Goal: Task Accomplishment & Management: Manage account settings

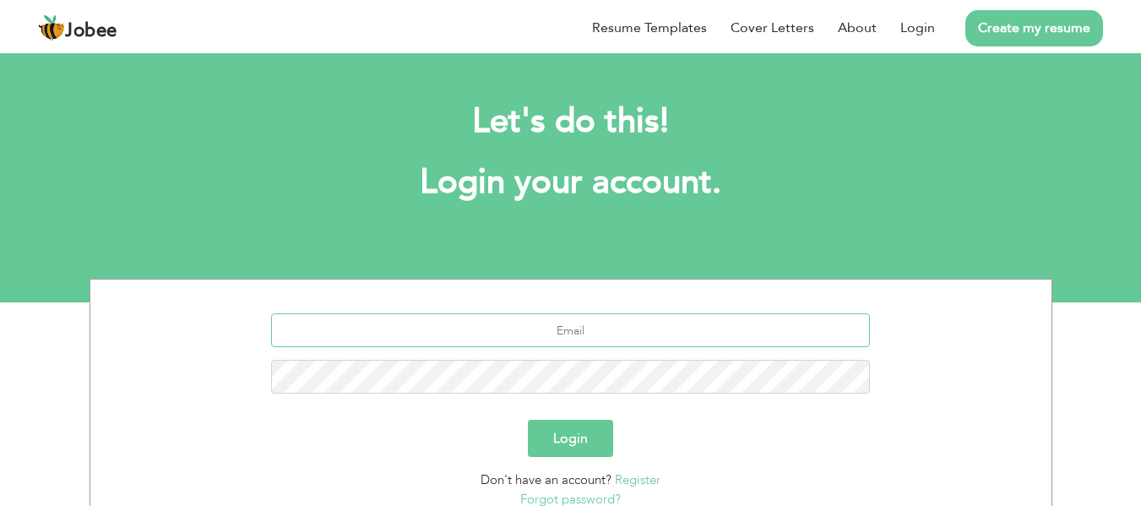
click at [593, 329] on input "text" at bounding box center [570, 330] width 599 height 34
type input "hmasoodahmad786@gmail.com"
click at [580, 437] on button "Login" at bounding box center [570, 438] width 85 height 37
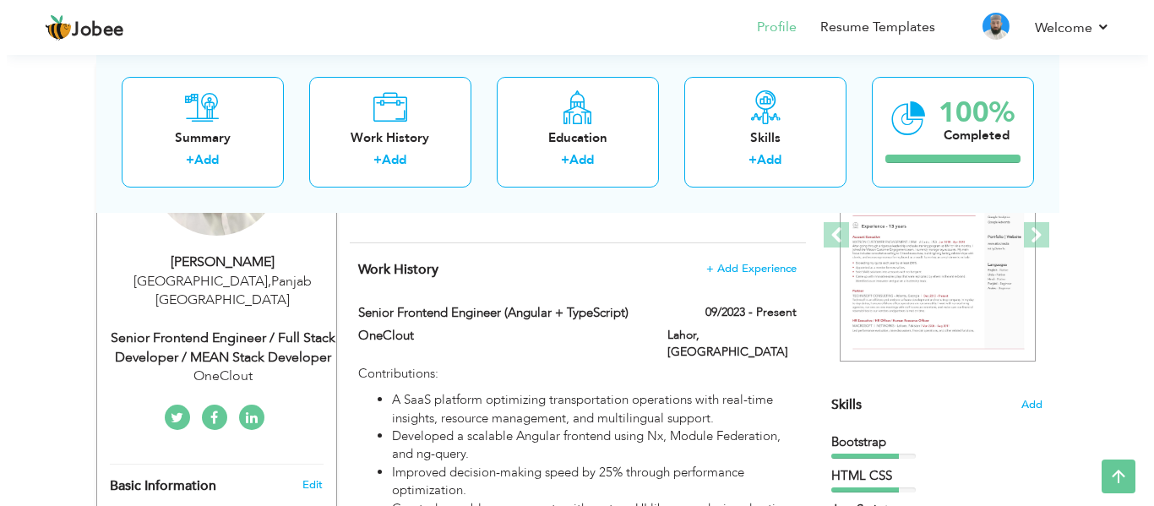
scroll to position [253, 0]
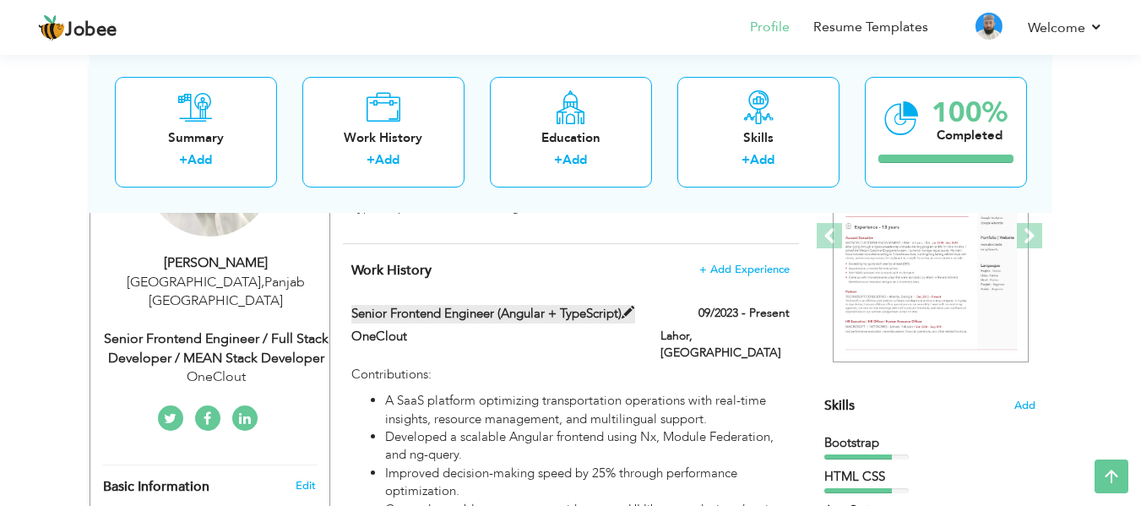
click at [622, 319] on span at bounding box center [628, 313] width 13 height 13
type input "Senior Frontend Engineer (Angular + TypeScript)"
type input "OneClout"
type input "09/2023"
type input "[GEOGRAPHIC_DATA]"
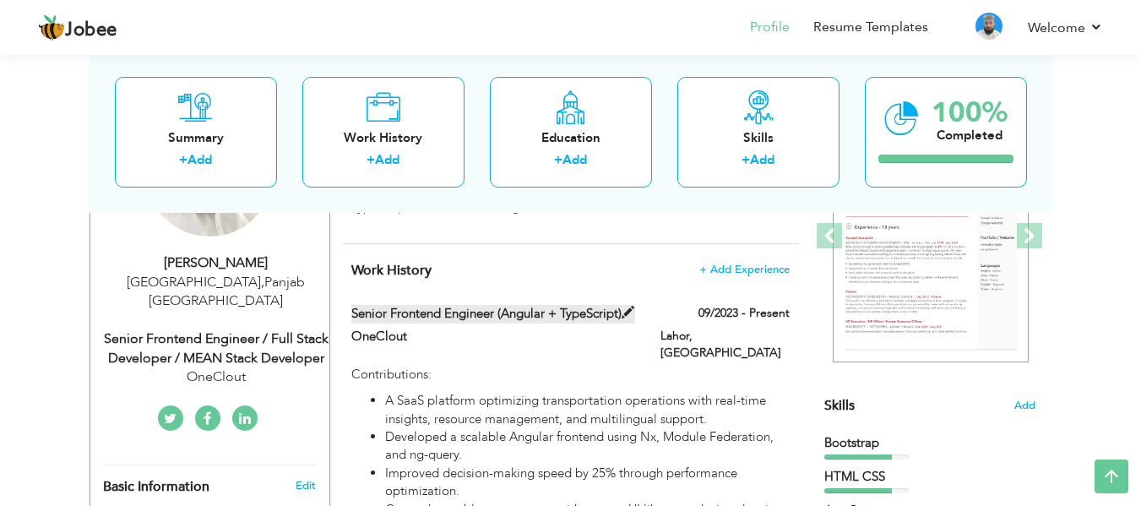
type input "Lahor"
checkbox input "true"
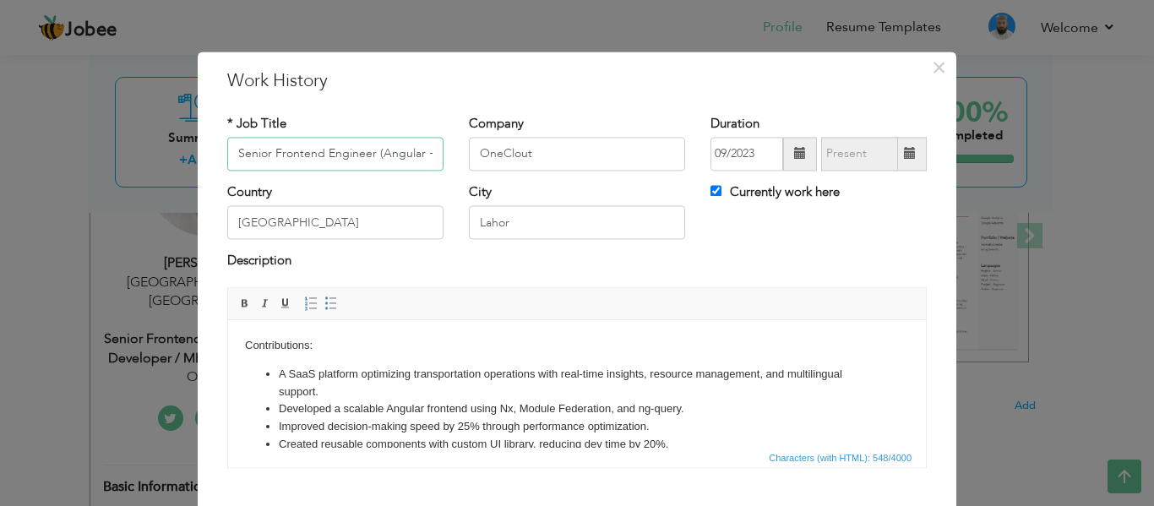
scroll to position [0, 61]
click at [365, 151] on input "Senior Frontend Engineer (Angular + TypeScript)" at bounding box center [335, 154] width 216 height 34
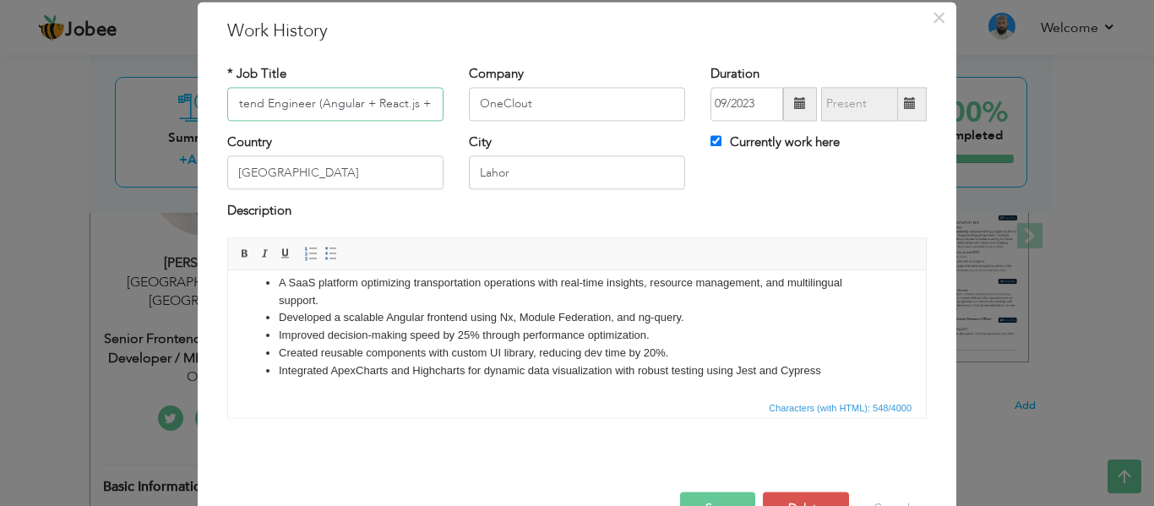
scroll to position [99, 0]
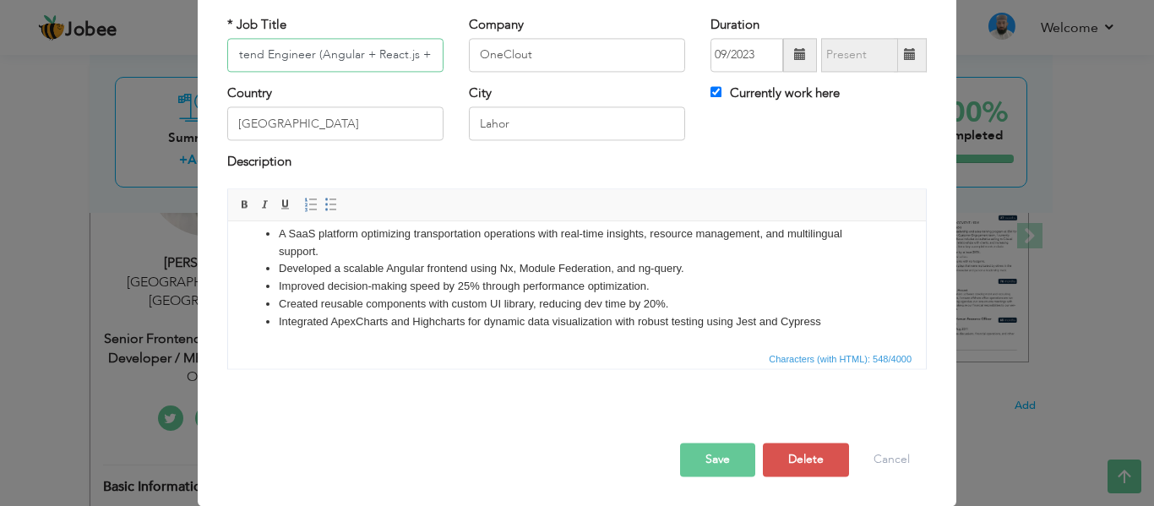
type input "Senior Frontend Engineer (Angular + React.js + TypeScript)"
click at [719, 455] on button "Save" at bounding box center [717, 460] width 75 height 34
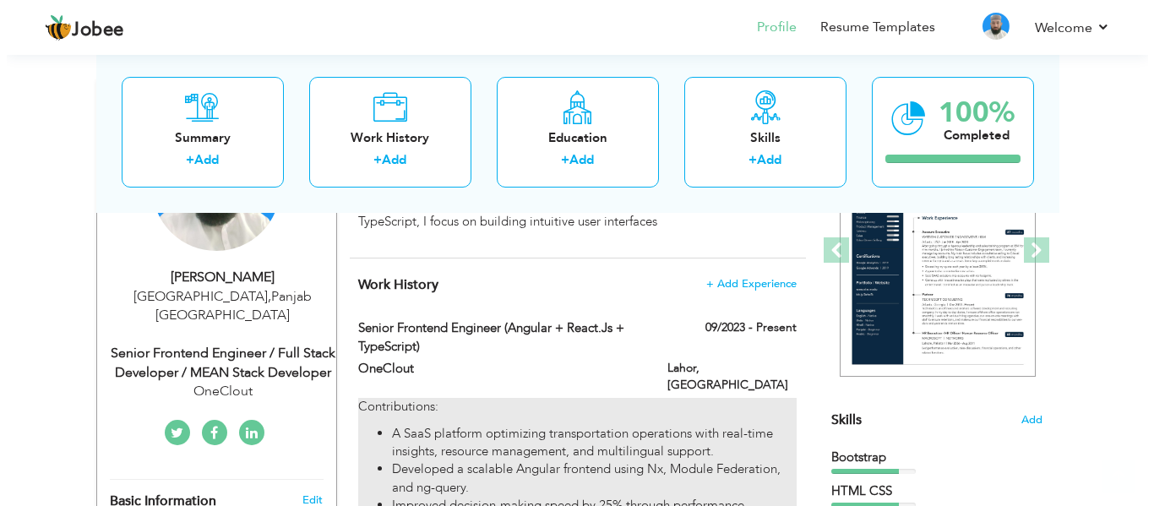
scroll to position [253, 0]
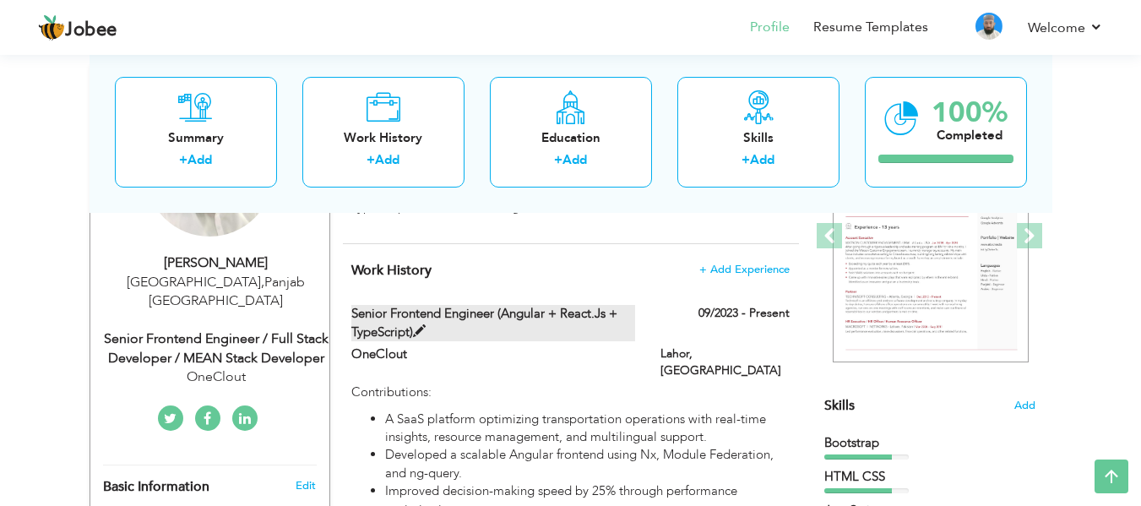
click at [508, 319] on label "Senior Frontend Engineer (Angular + React.js + TypeScript)" at bounding box center [493, 323] width 284 height 36
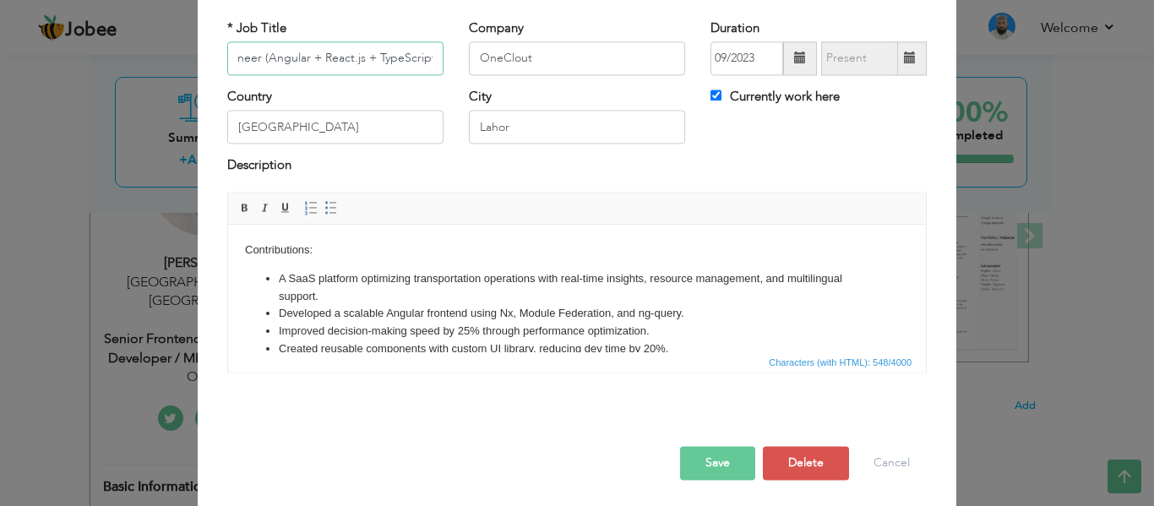
scroll to position [99, 0]
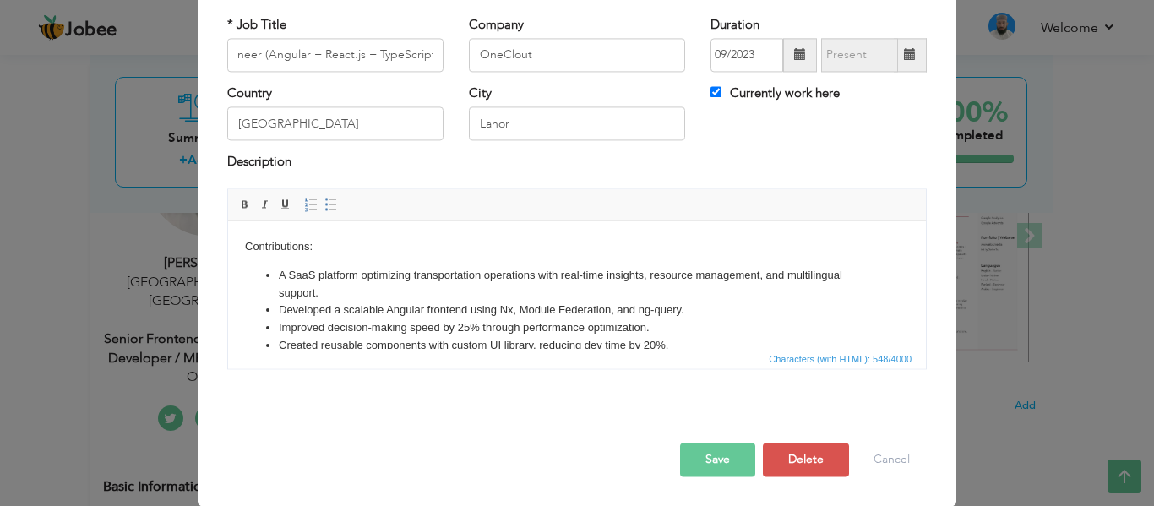
click at [678, 344] on li "Created reusable components with custom UI library, reducing dev time by 20%." at bounding box center [577, 346] width 596 height 18
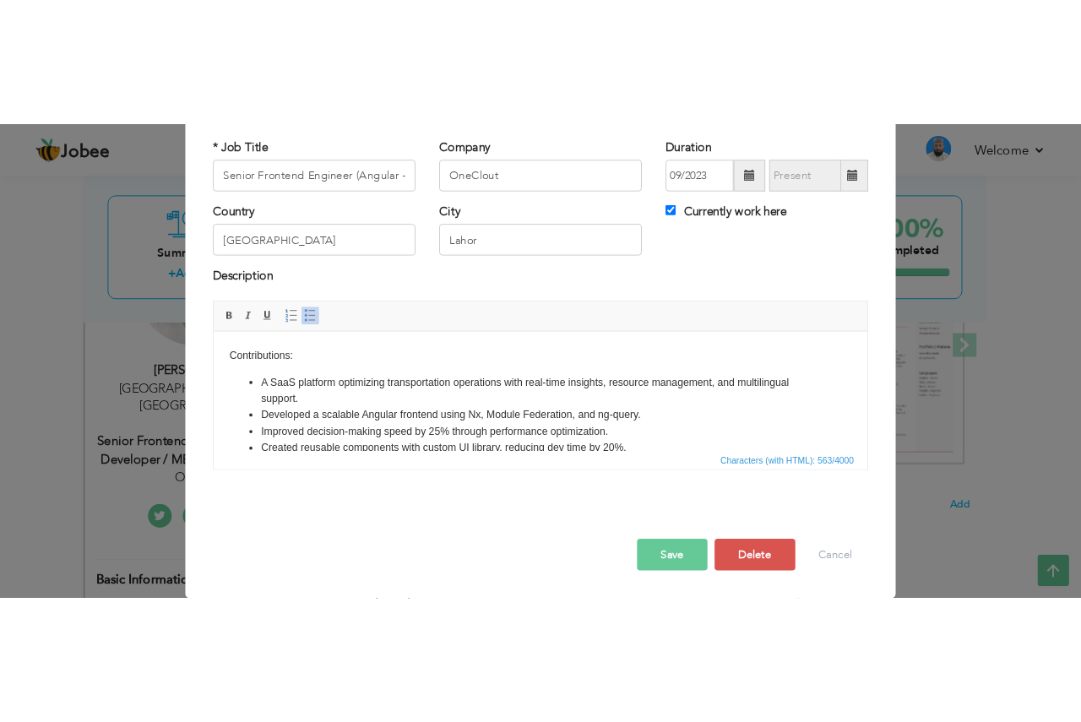
scroll to position [21, 0]
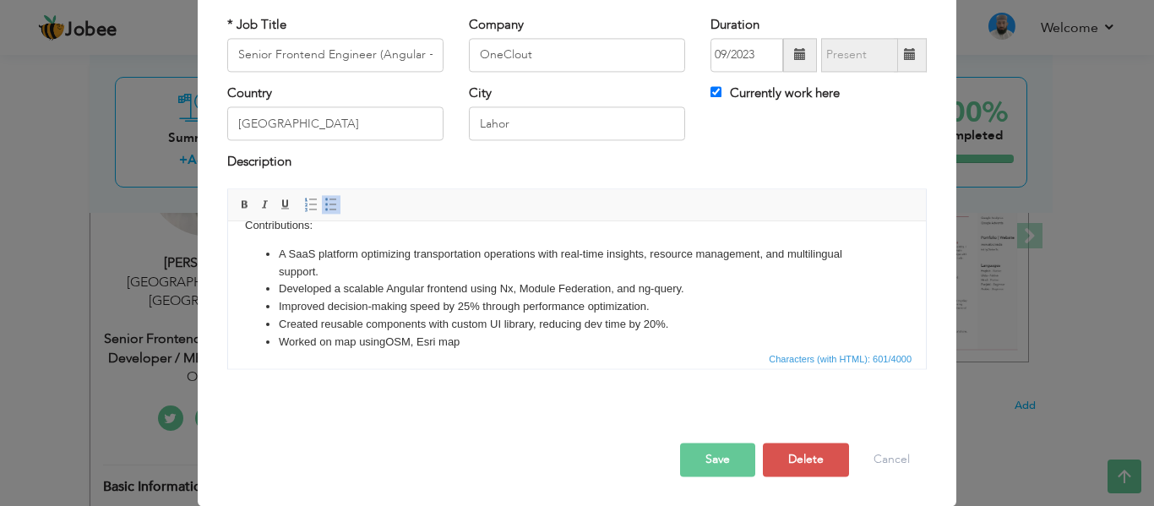
click at [481, 336] on li "Worked on map using OSM, Esri map" at bounding box center [577, 343] width 596 height 18
click at [345, 342] on li "Worked on map using OSM, Esri map ga" at bounding box center [577, 343] width 596 height 18
click at [487, 336] on li "Worked on M ap using OSM, Esri map ga" at bounding box center [577, 343] width 596 height 18
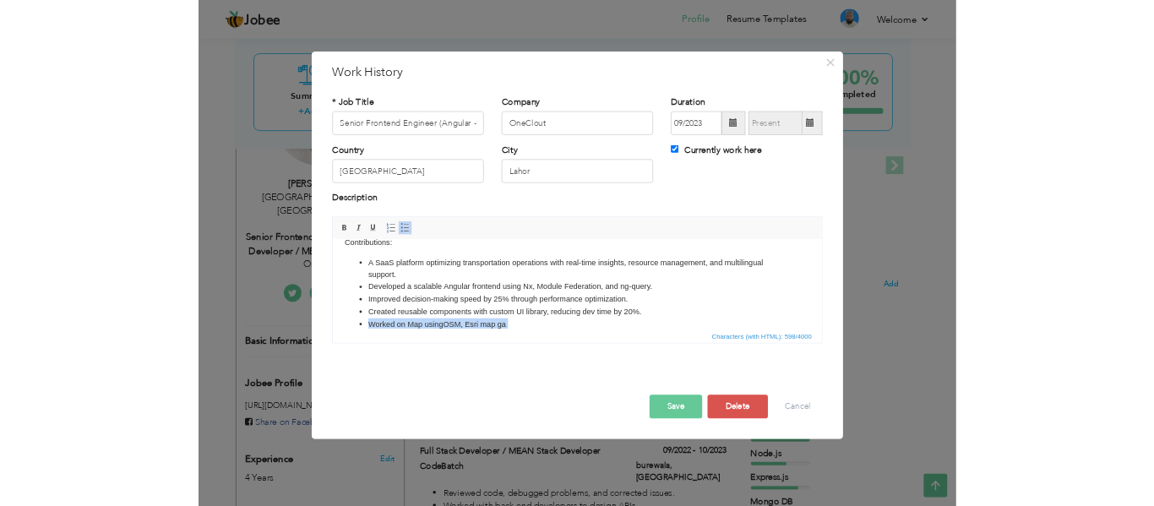
scroll to position [0, 0]
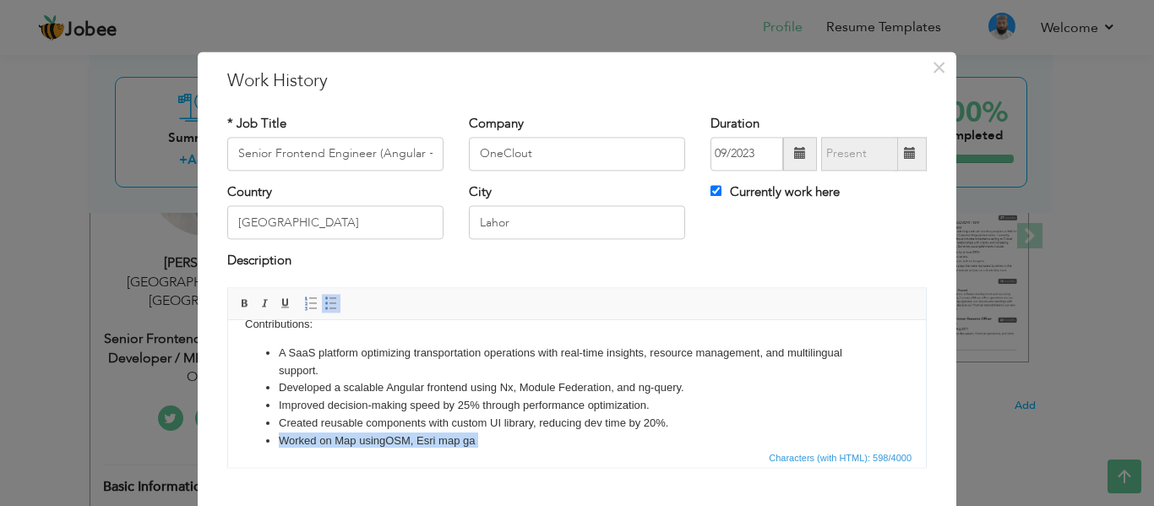
click at [545, 434] on li "Worked on M ap using OSM, Esri map ga" at bounding box center [577, 441] width 596 height 18
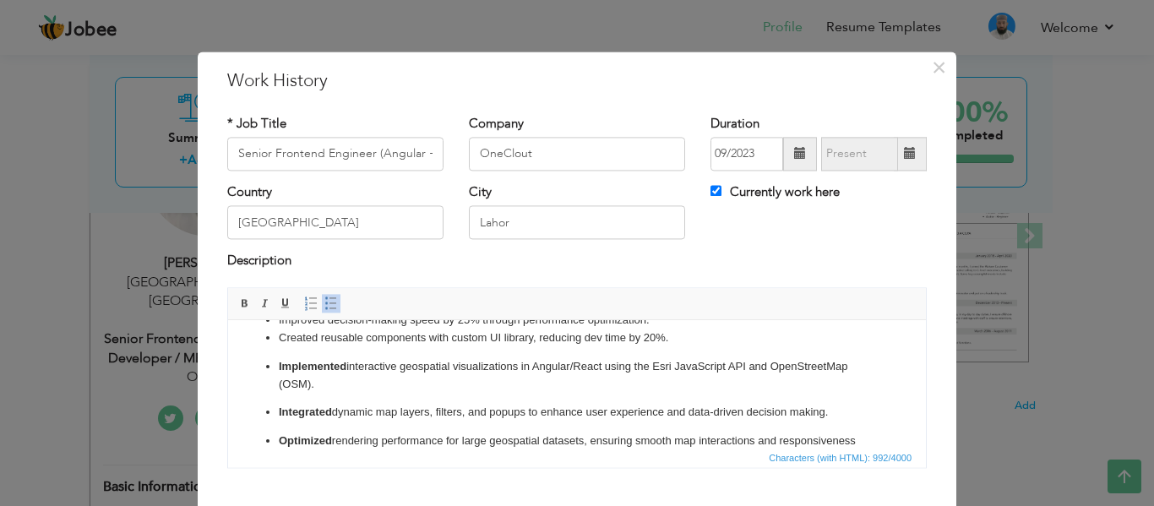
click at [577, 363] on p "Implemented interactive geospatial visualizations in Angular/React using the Es…" at bounding box center [577, 375] width 596 height 35
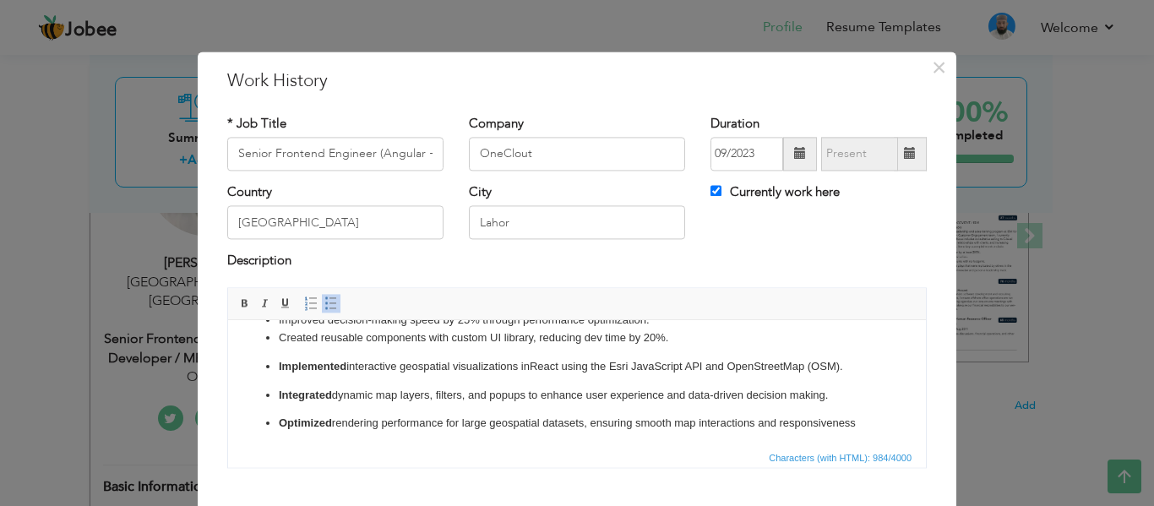
click at [277, 355] on ul "A SaaS platform optimizing transportation operations with real-time insights, r…" at bounding box center [577, 360] width 664 height 202
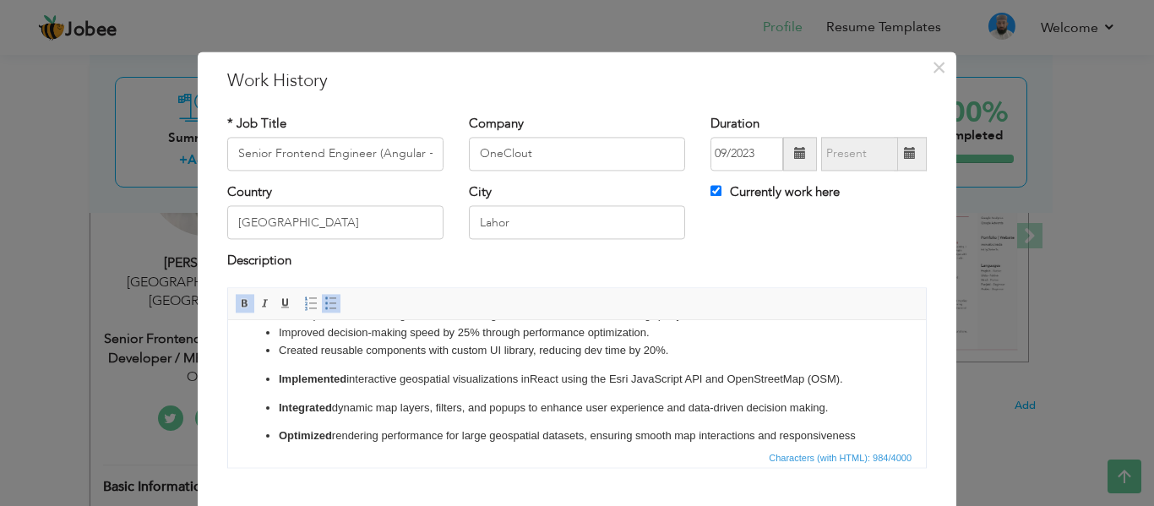
scroll to position [95, 0]
click at [332, 379] on strong "Implemented" at bounding box center [313, 378] width 68 height 13
click at [315, 407] on strong "Integrated" at bounding box center [305, 406] width 53 height 13
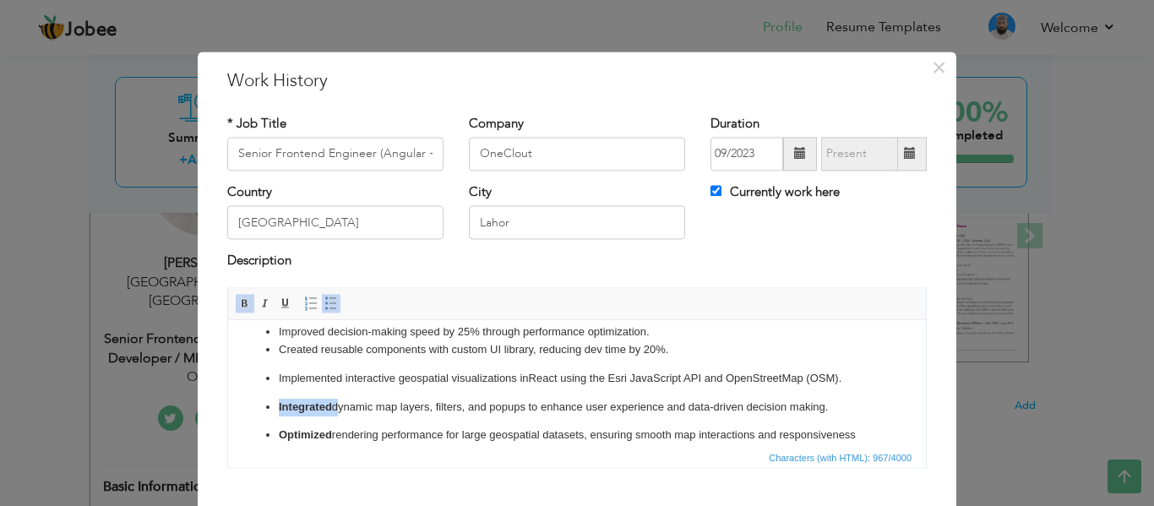
click at [315, 407] on strong "Integrated" at bounding box center [305, 406] width 53 height 13
click at [320, 380] on p "Implemented interactive geospatial visualizations in React using the Esri JavaS…" at bounding box center [577, 379] width 596 height 18
click at [279, 364] on ul "A SaaS platform optimizing transportation operations with real-time insights, r…" at bounding box center [577, 372] width 664 height 202
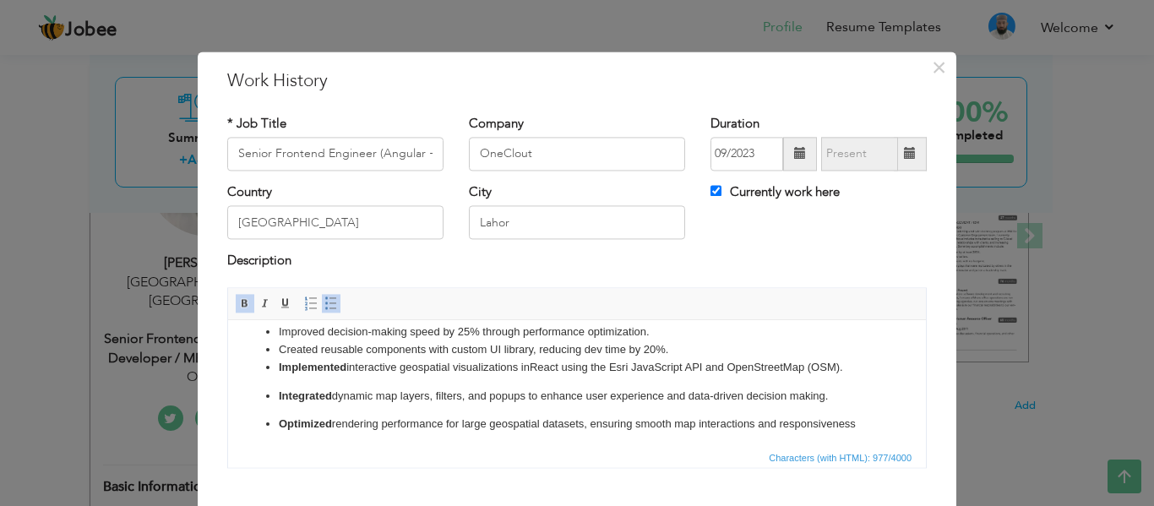
click at [279, 394] on strong "Integrated" at bounding box center [305, 395] width 53 height 13
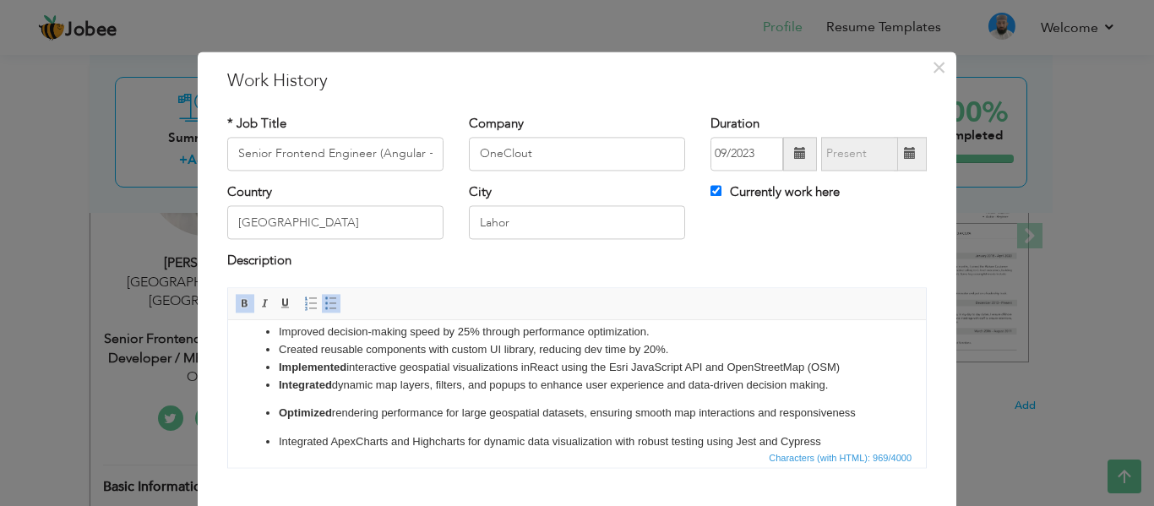
click at [279, 409] on strong "Optimized" at bounding box center [305, 412] width 53 height 13
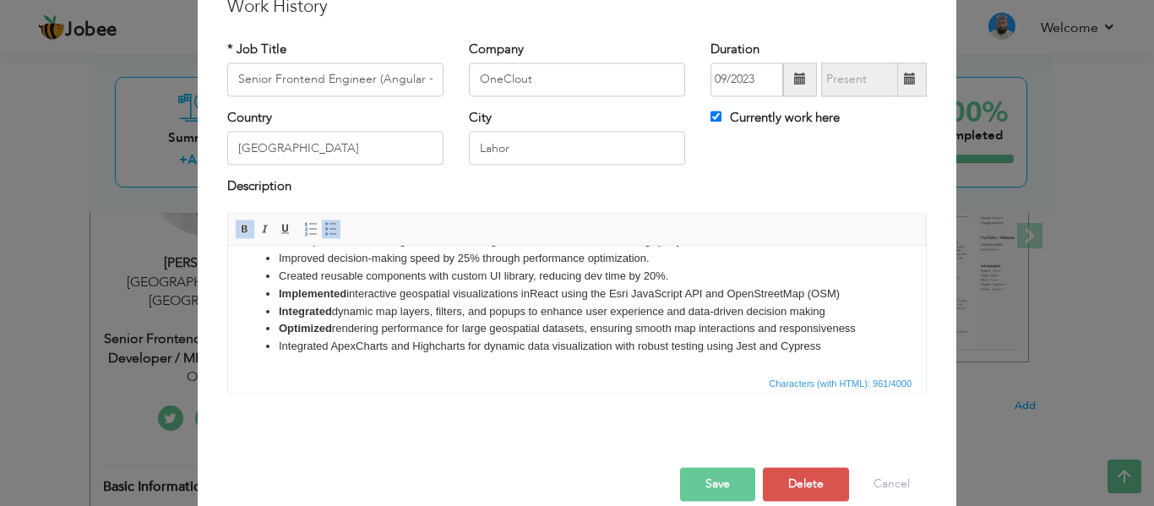
scroll to position [48, 0]
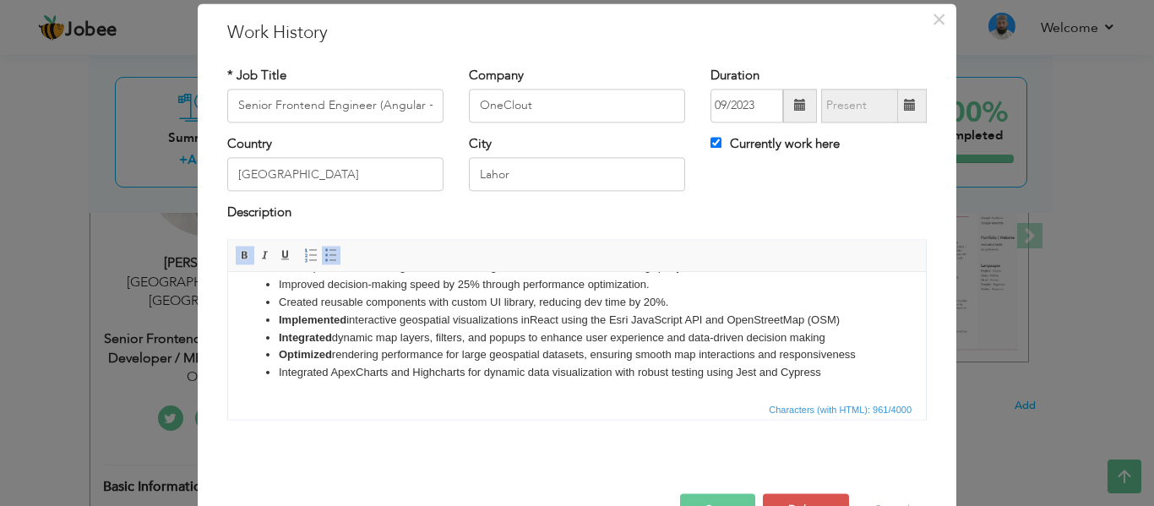
click at [304, 300] on li "Created reusable components with custom UI library, reducing dev time by 20%." at bounding box center [577, 303] width 596 height 18
click at [304, 279] on li "Improved decision-making speed by 25% through performance optimization." at bounding box center [577, 285] width 596 height 18
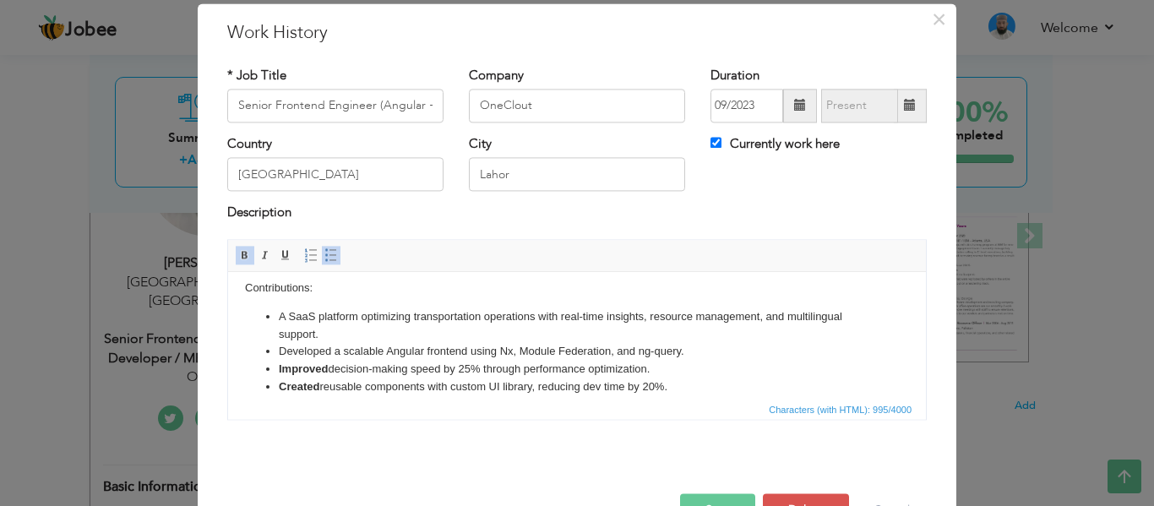
scroll to position [6, 0]
click at [305, 356] on li "Developed a scalable Angular frontend using Nx, Module Federation, and ng-query." at bounding box center [577, 355] width 596 height 18
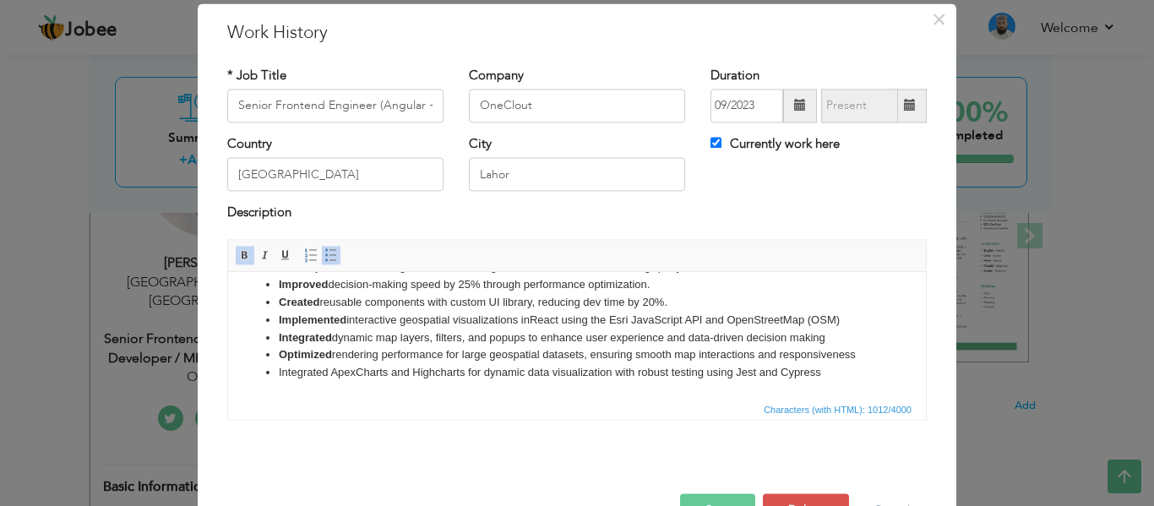
click at [543, 318] on li "Implemented interactive geospatial visualizations in React using the Esri JavaS…" at bounding box center [577, 321] width 596 height 18
click at [802, 346] on li "Optimized rendering performance for large geospatial datasets, ensuring smooth …" at bounding box center [577, 355] width 596 height 18
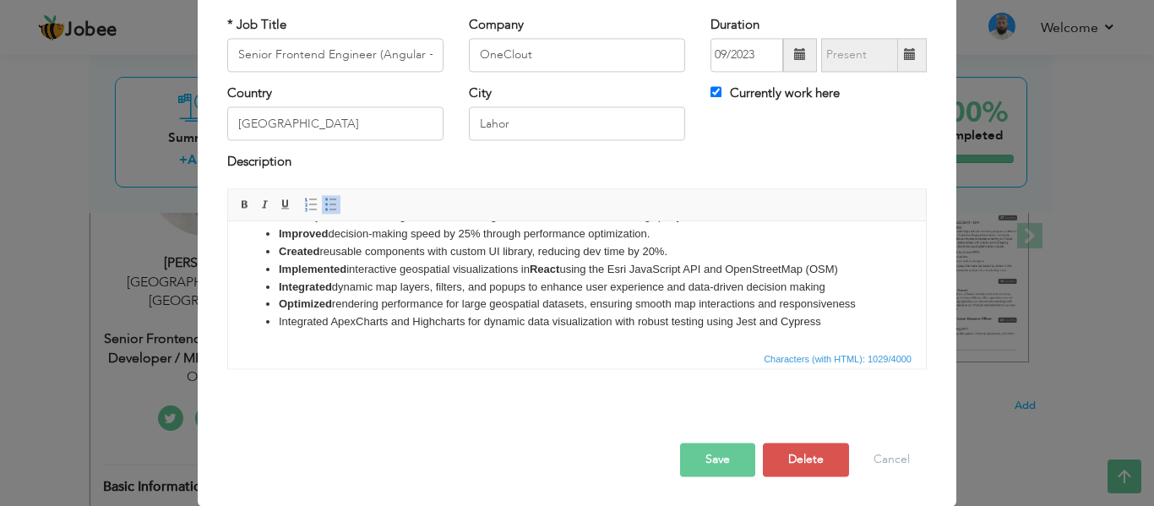
click at [709, 466] on button "Save" at bounding box center [717, 460] width 75 height 34
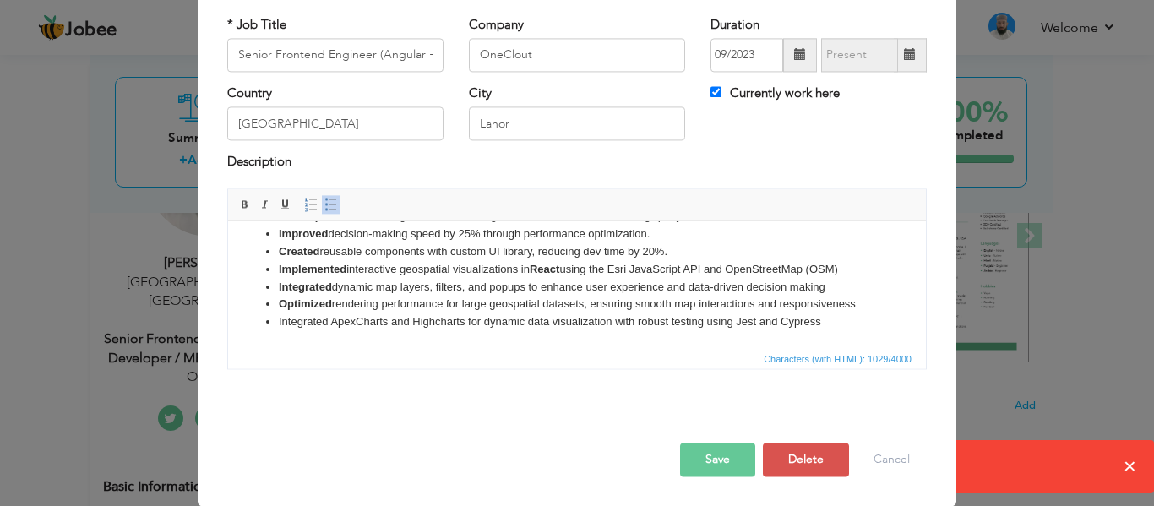
click at [704, 465] on button "Save" at bounding box center [717, 460] width 75 height 34
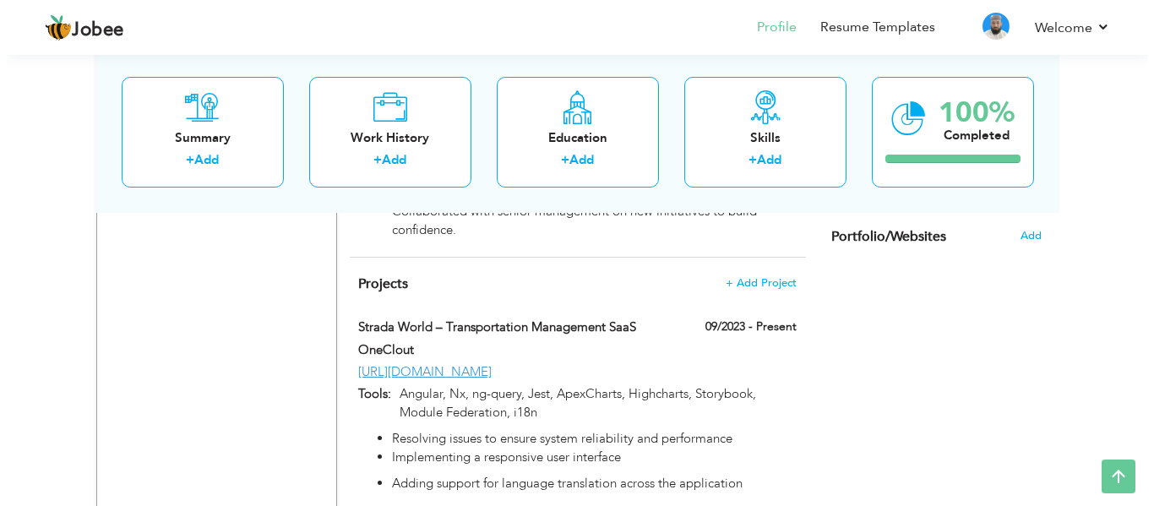
scroll to position [1436, 0]
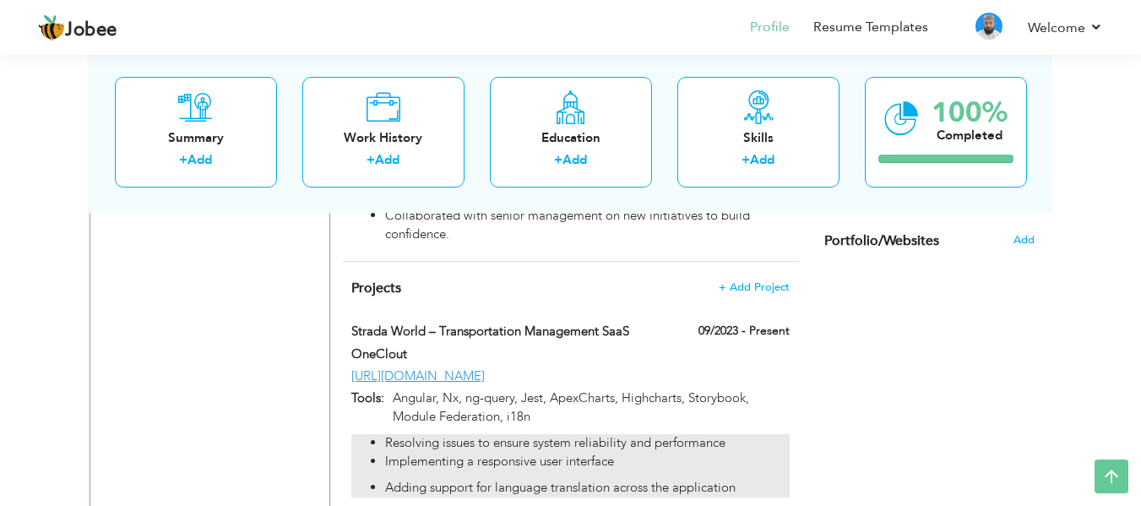
click at [540, 453] on p "Implementing a responsive user interface" at bounding box center [587, 462] width 404 height 18
type input "Strada World – Transportation Management SaaS"
type input "OneClout"
type input "09/2023"
type input "[URL][DOMAIN_NAME]"
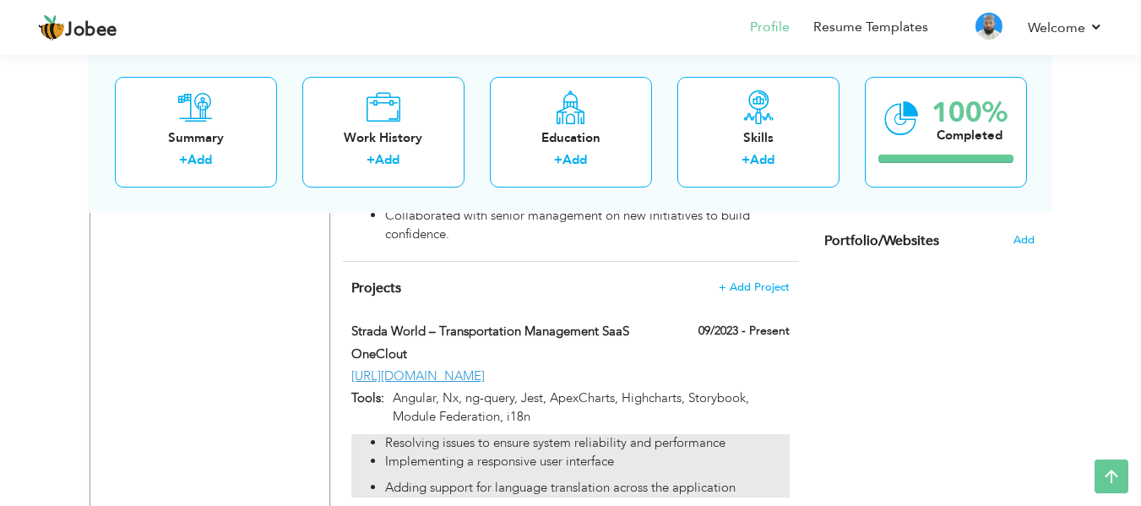
type input "Angular, Nx, ng-query, Jest, ApexCharts, Highcharts, Storybook, Module Federati…"
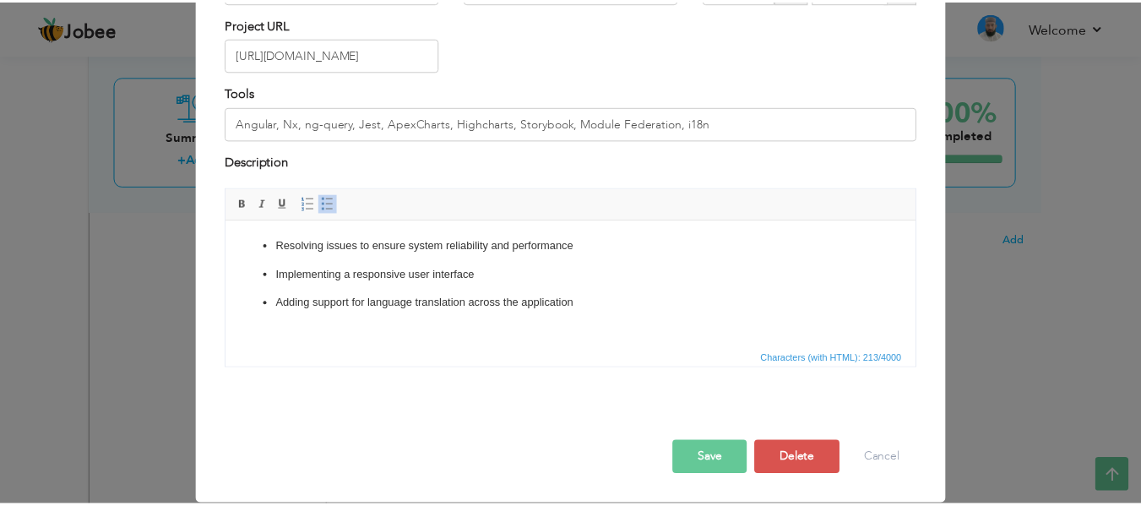
scroll to position [0, 0]
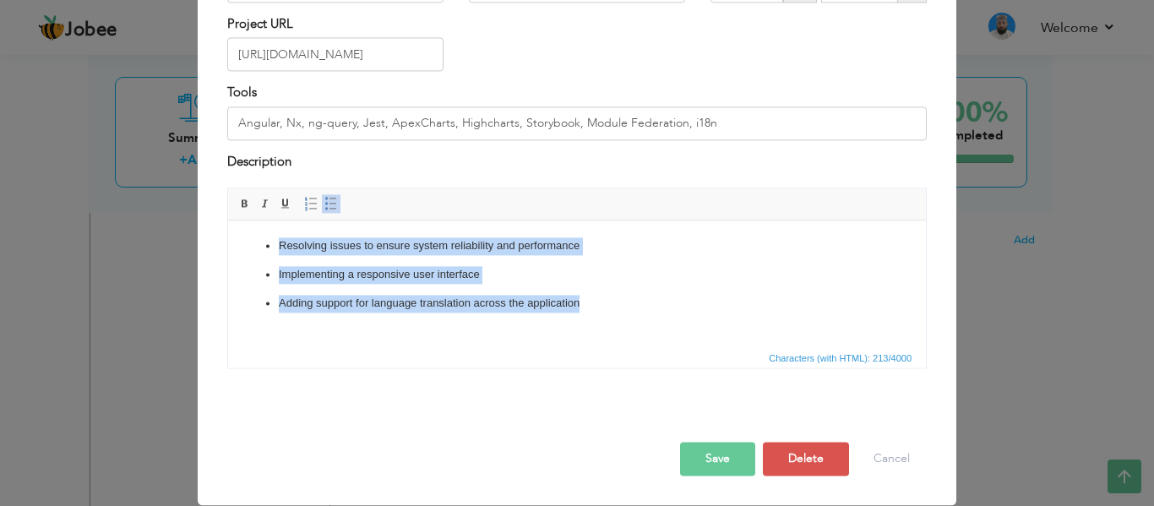
drag, startPoint x: 589, startPoint y: 309, endPoint x: 269, endPoint y: 242, distance: 327.1
click at [269, 242] on ul "Resolving issues to ensure system reliability and performance Implementing a re…" at bounding box center [577, 274] width 664 height 74
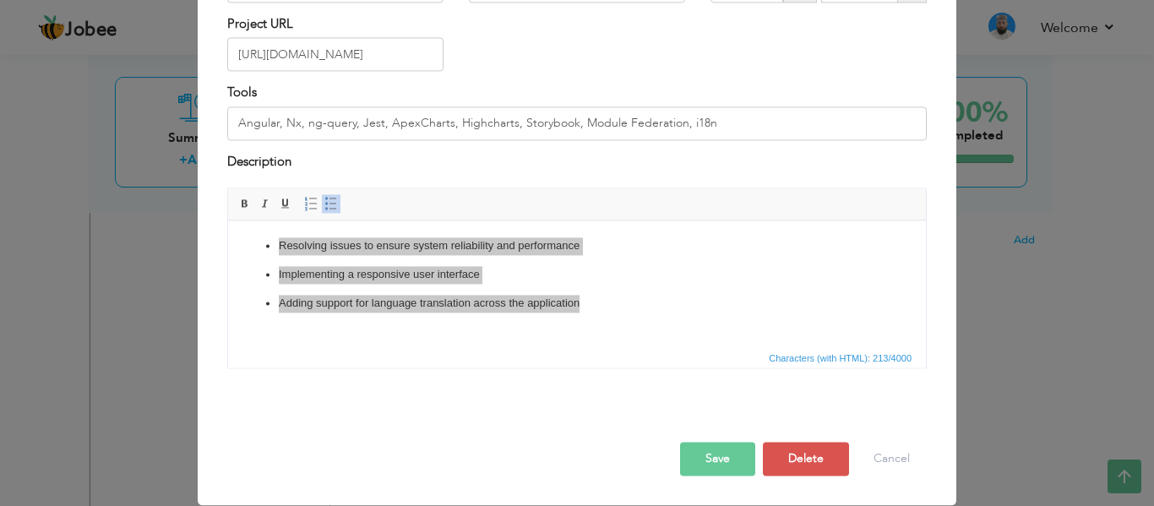
click at [714, 461] on button "Save" at bounding box center [717, 460] width 75 height 34
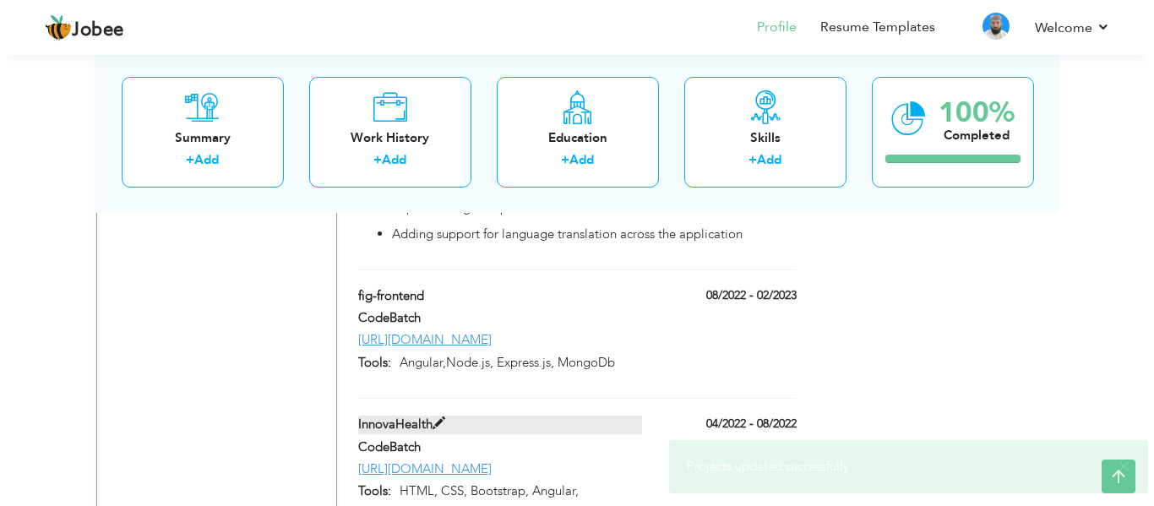
scroll to position [1773, 0]
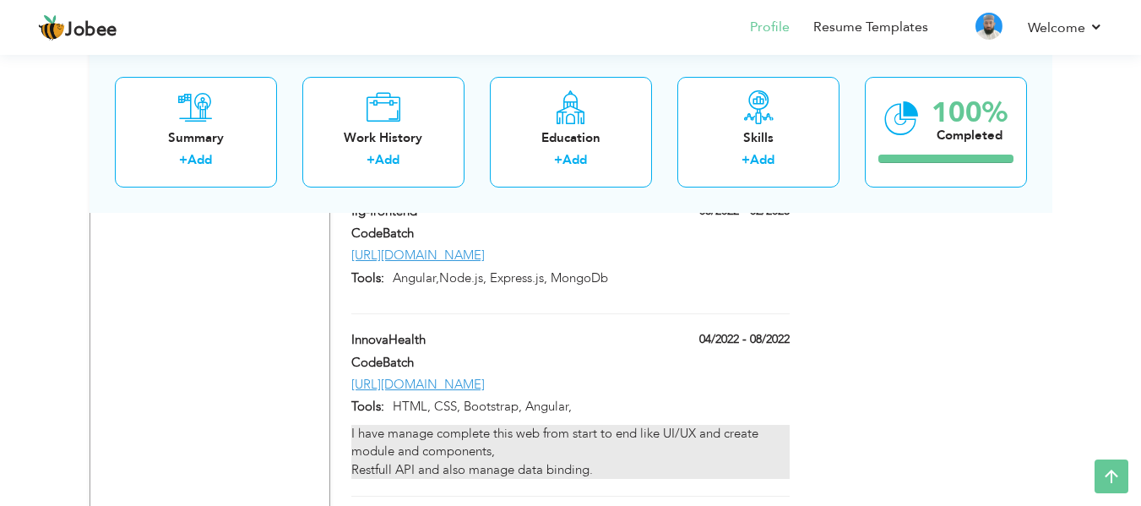
click at [469, 425] on div "I have manage complete this web from start to end like UI/UX and create module …" at bounding box center [569, 452] width 437 height 54
type input "InnovaHealth"
type input "CodeBatch"
type input "04/2022"
type input "08/2022"
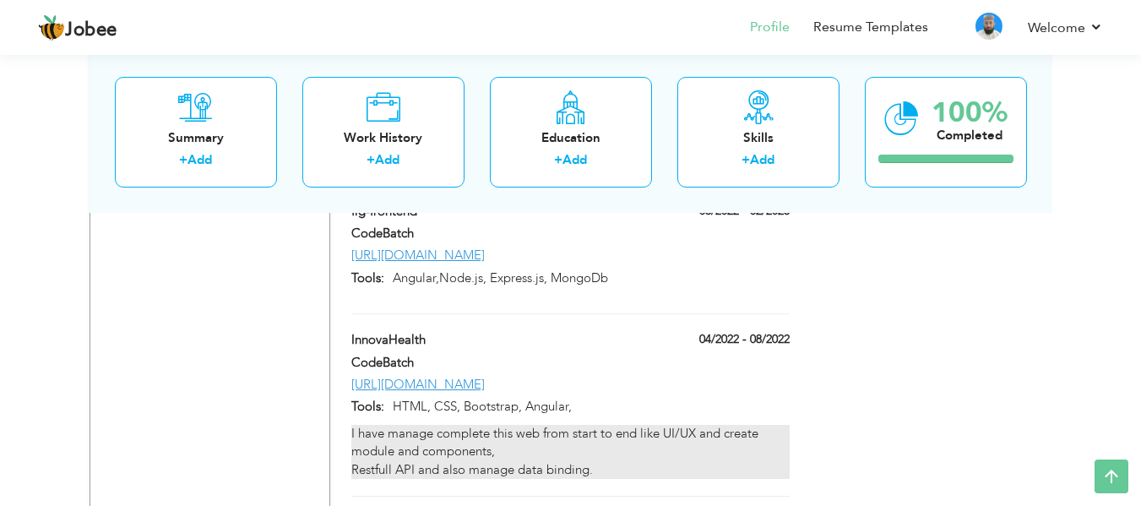
type input "[URL][DOMAIN_NAME]"
type input "HTML, CSS, Bootstrap, Angular,"
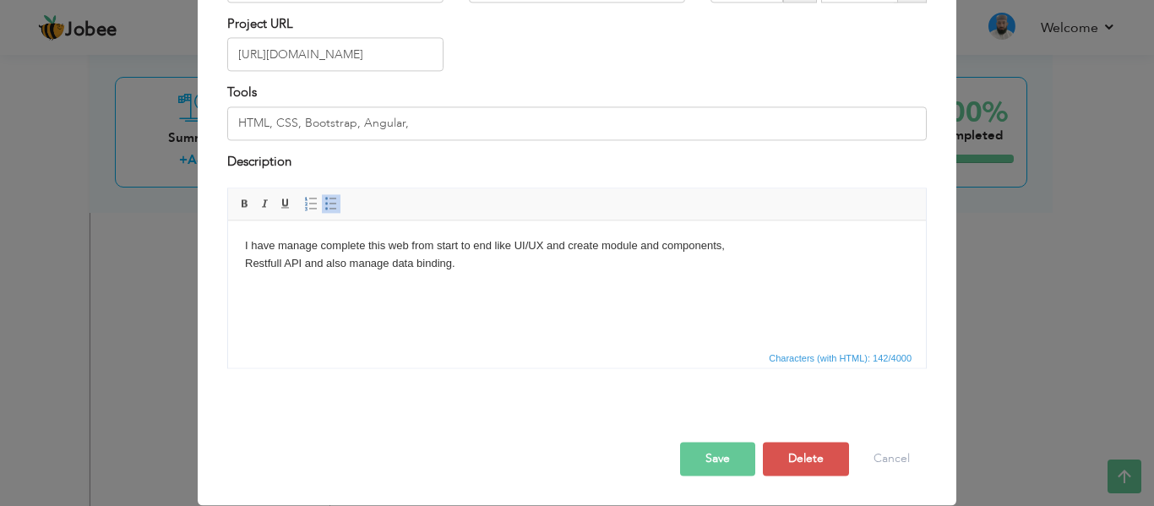
scroll to position [0, 0]
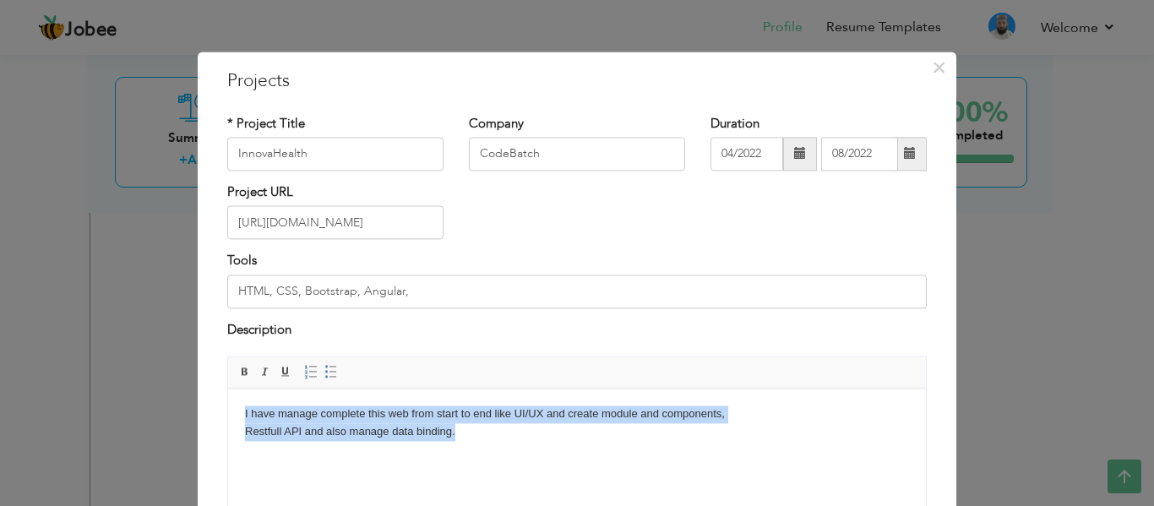
drag, startPoint x: 462, startPoint y: 433, endPoint x: 219, endPoint y: 415, distance: 243.9
click at [228, 415] on html "I have manage complete this web from start to end like UI/UX and create module …" at bounding box center [577, 422] width 698 height 69
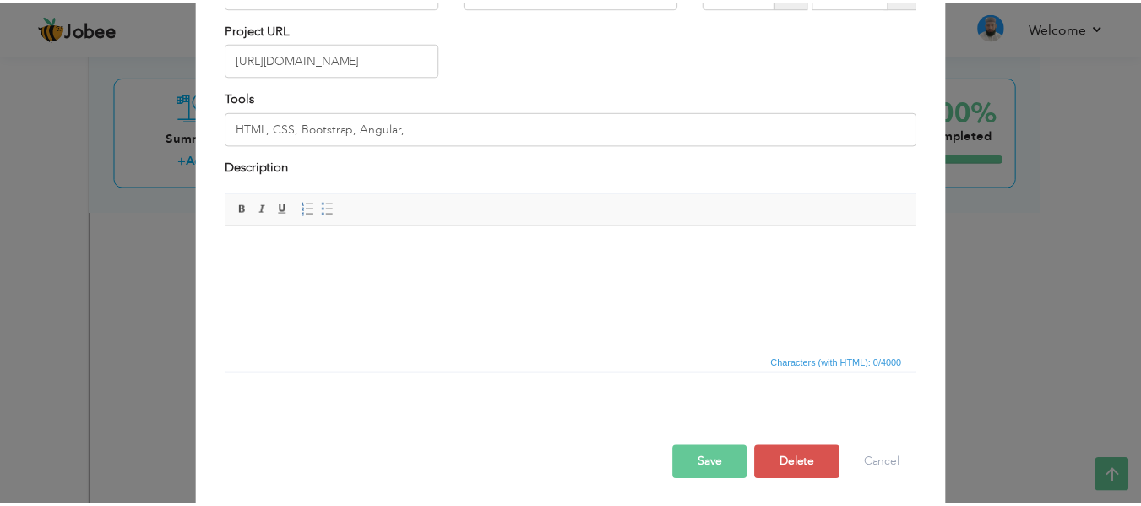
scroll to position [168, 0]
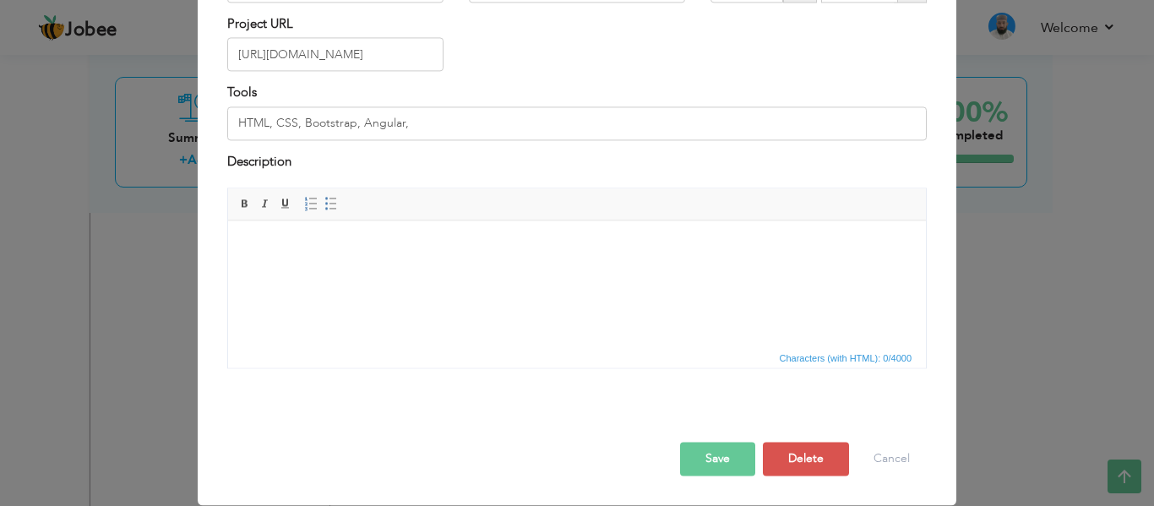
click at [717, 462] on button "Save" at bounding box center [717, 460] width 75 height 34
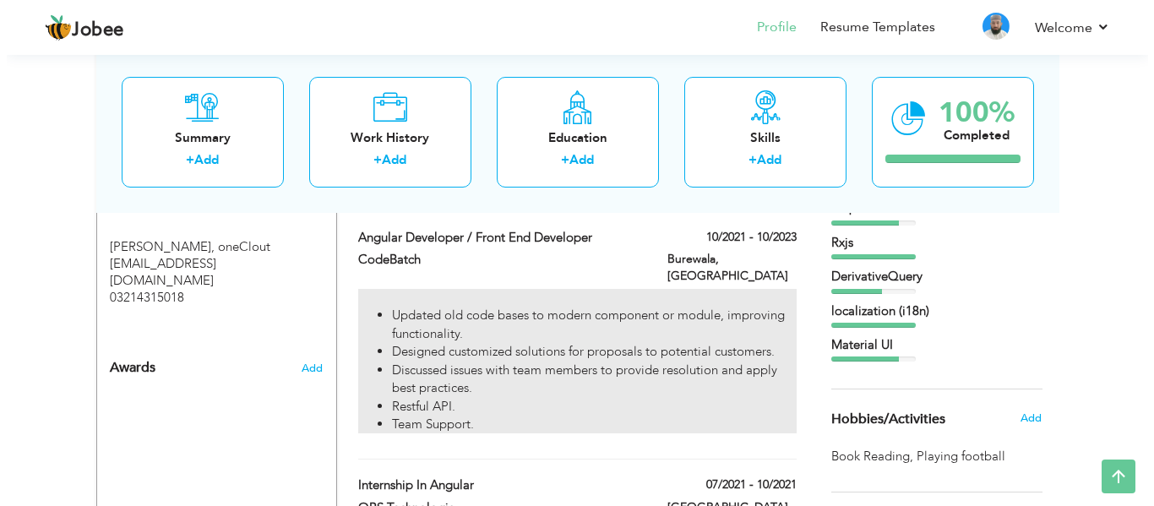
scroll to position [949, 0]
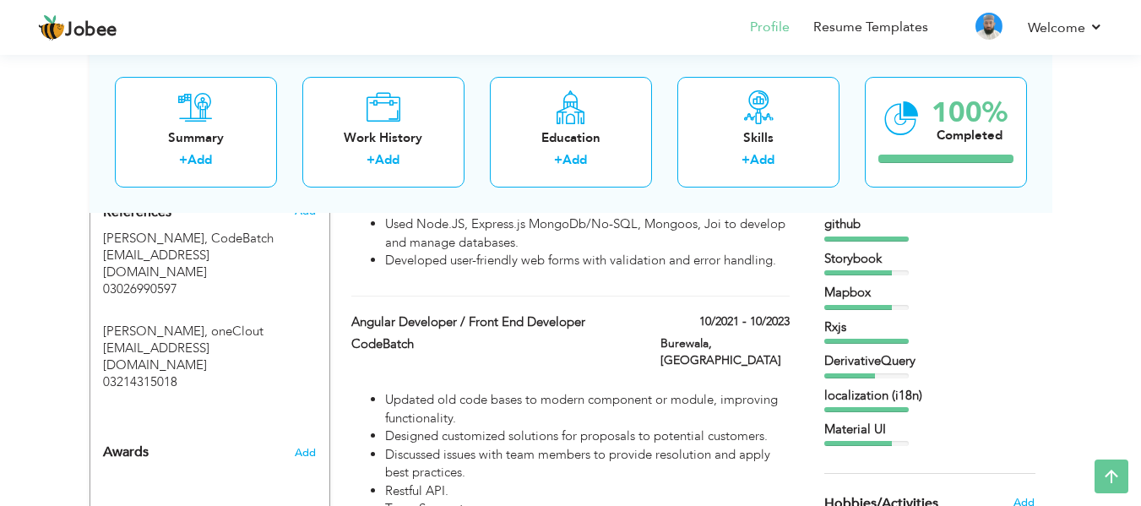
click at [639, 335] on div "CodeBatch" at bounding box center [493, 346] width 309 height 22
type input "Angular Developer / Front End Developer"
type input "CodeBatch"
type input "10/2021"
type input "10/2023"
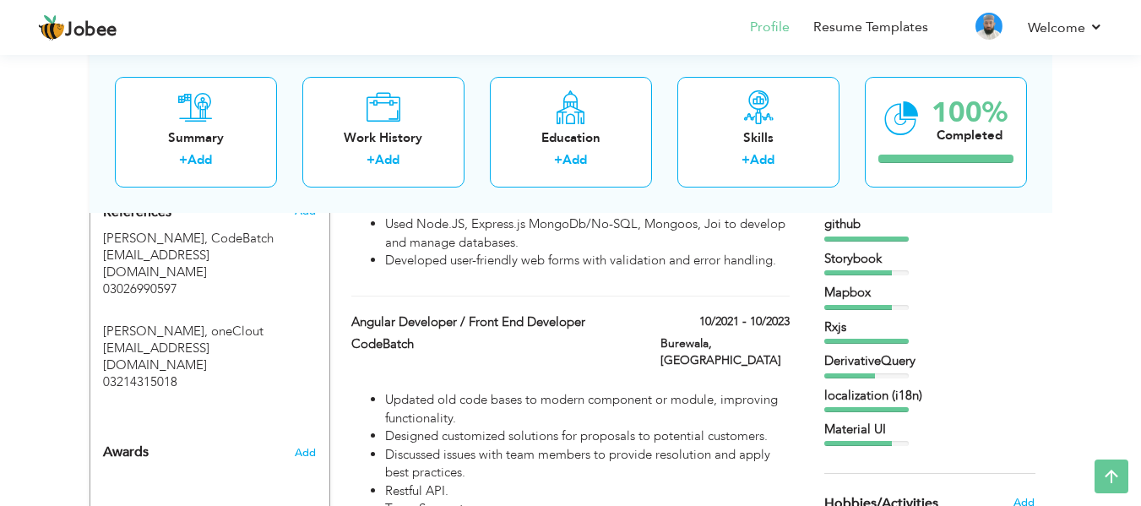
type input "Burewala"
checkbox input "false"
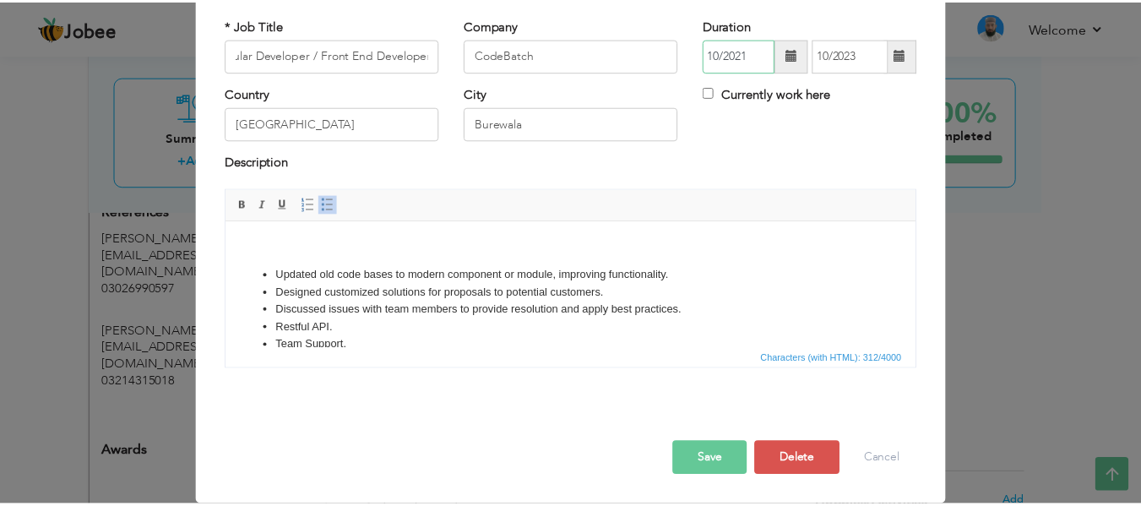
scroll to position [0, 0]
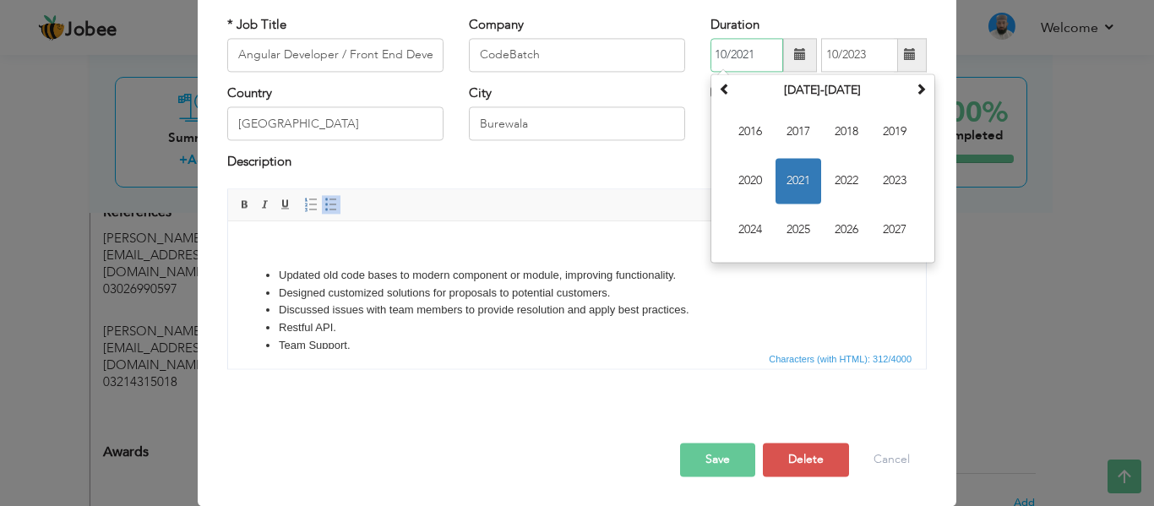
drag, startPoint x: 752, startPoint y: 57, endPoint x: 665, endPoint y: 54, distance: 87.1
click at [665, 54] on div "* Job Title Angular Developer / Front End Developer Company CodeBatch Duration …" at bounding box center [577, 50] width 725 height 68
click at [804, 464] on button "Delete" at bounding box center [806, 460] width 86 height 34
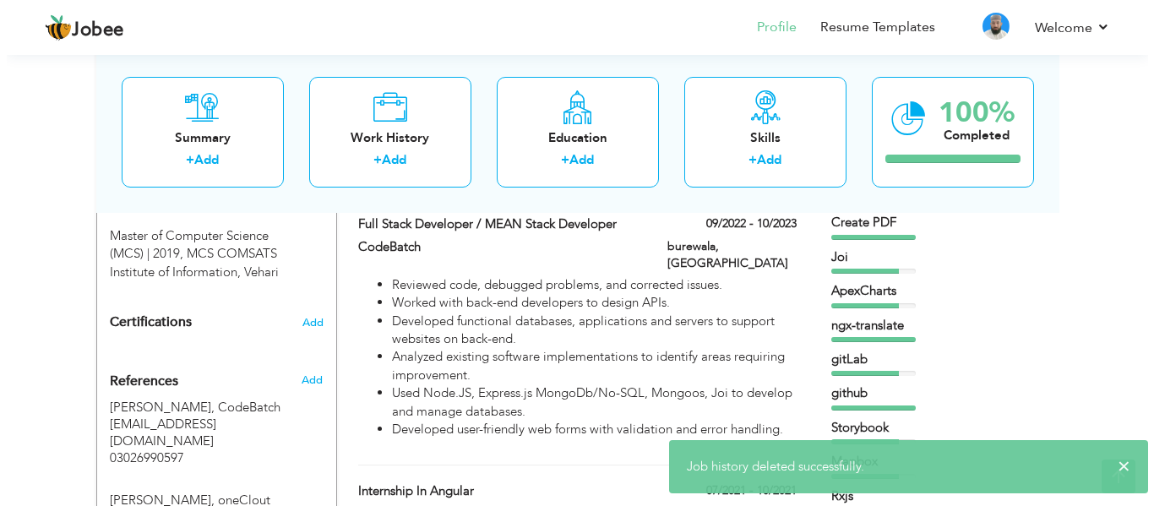
scroll to position [696, 0]
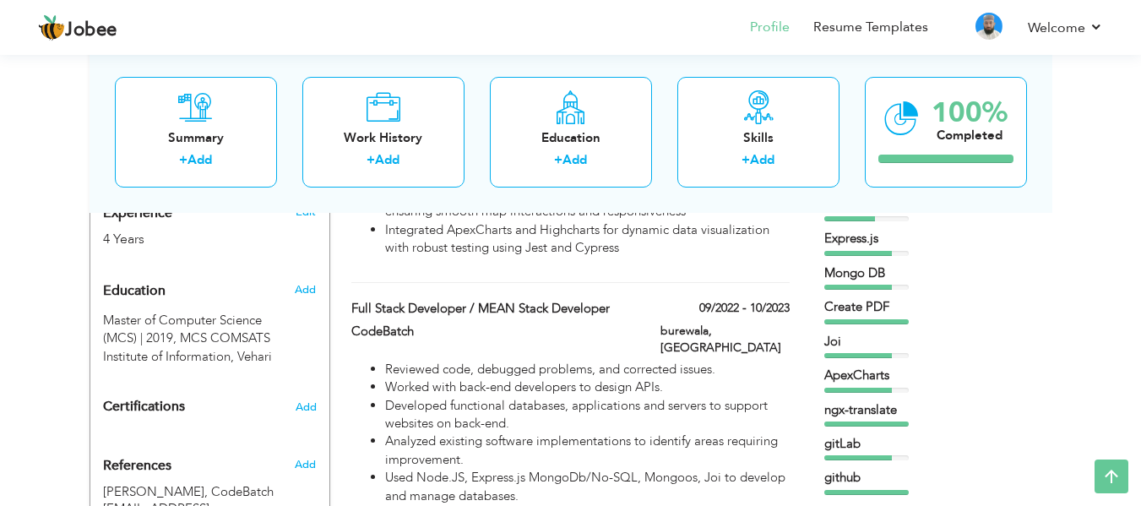
click at [661, 302] on div "09/2022 - 10/2023" at bounding box center [725, 310] width 155 height 21
type input "Full Stack Developer / MEAN Stack Developer"
type input "09/2022"
type input "burewala"
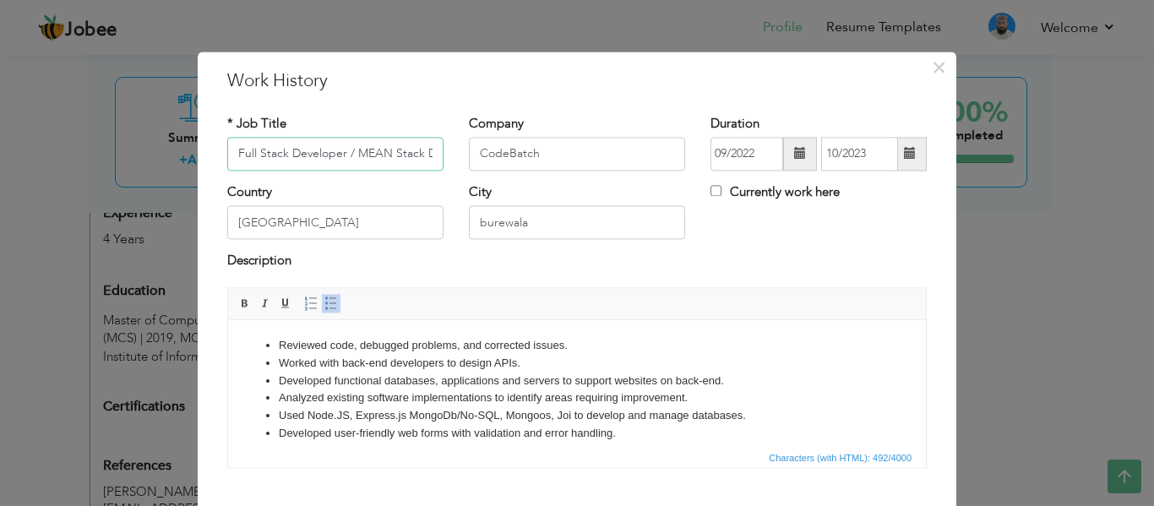
scroll to position [0, 48]
click at [757, 155] on input "09/2022" at bounding box center [746, 154] width 73 height 34
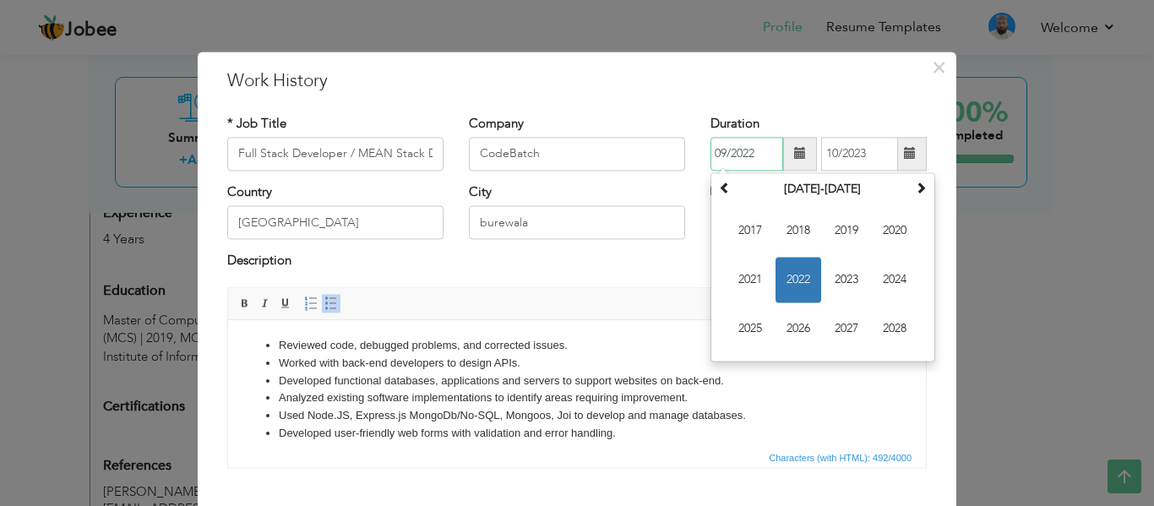
click at [719, 152] on input "09/2022" at bounding box center [746, 154] width 73 height 34
click at [717, 151] on input "09/2021" at bounding box center [746, 154] width 73 height 34
click at [743, 276] on span "2021" at bounding box center [750, 280] width 46 height 46
click at [718, 150] on input "09/2021" at bounding box center [746, 154] width 73 height 34
type input "10/2021"
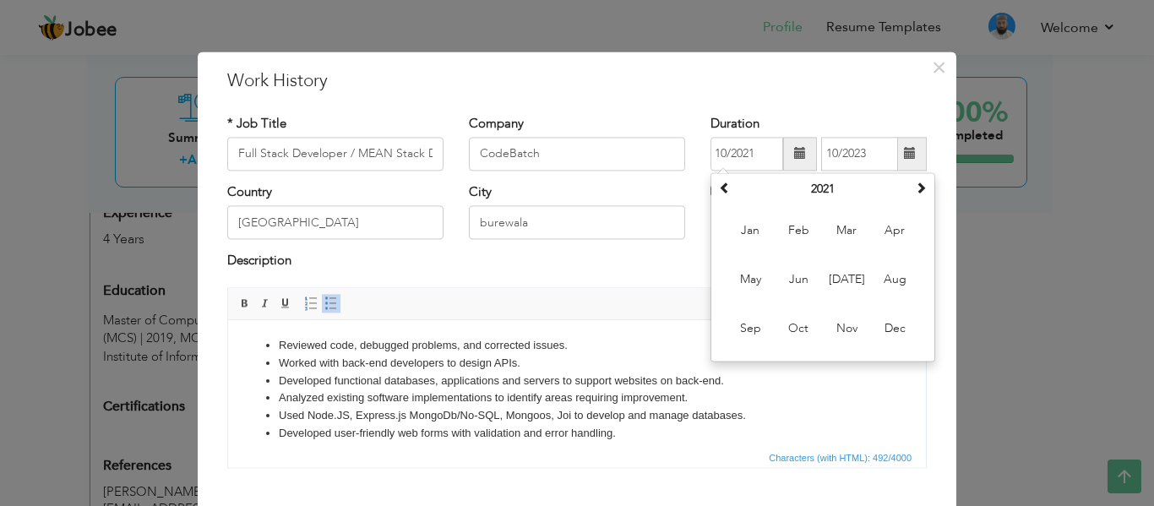
click at [880, 403] on ul "Reviewed code, debugged problems, and corrected issues. Worked with back-end de…" at bounding box center [577, 390] width 664 height 106
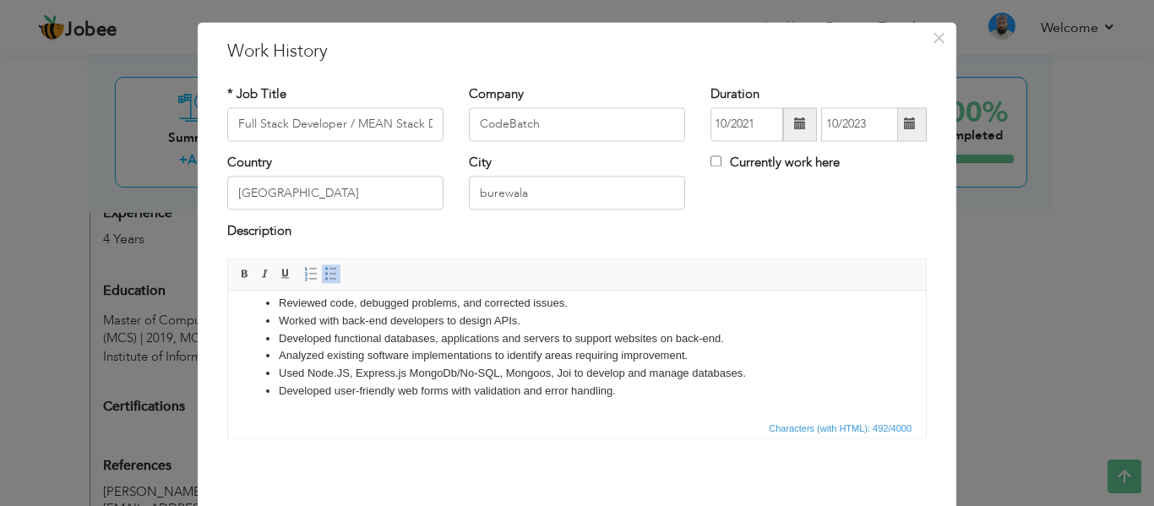
scroll to position [99, 0]
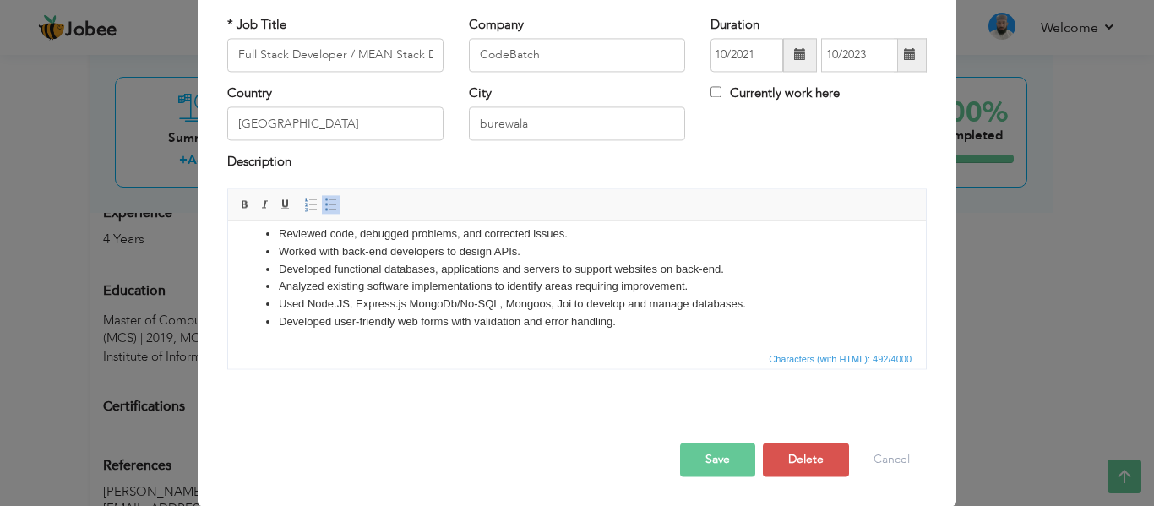
click at [715, 466] on button "Save" at bounding box center [717, 460] width 75 height 34
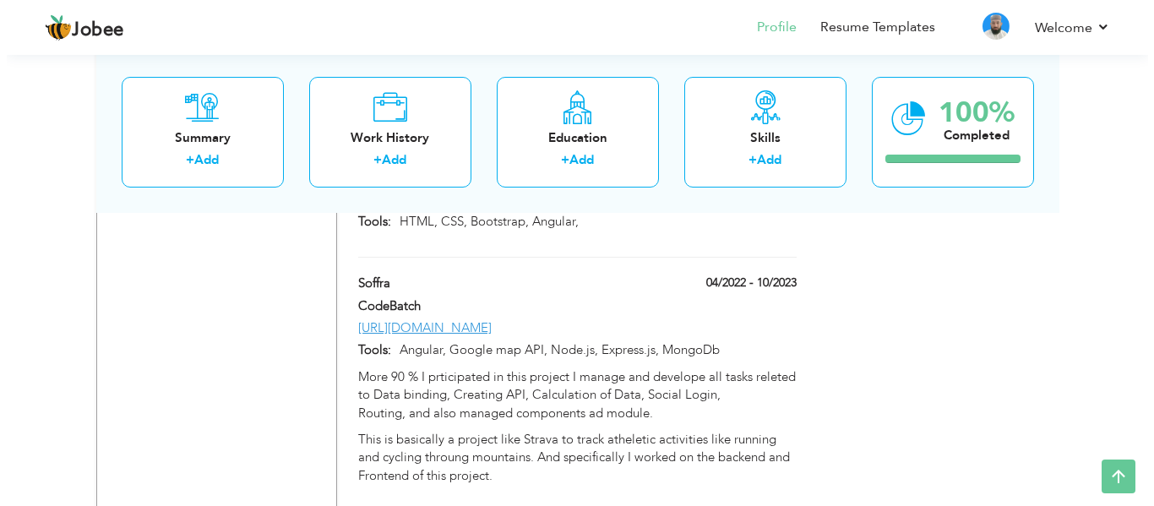
scroll to position [1709, 0]
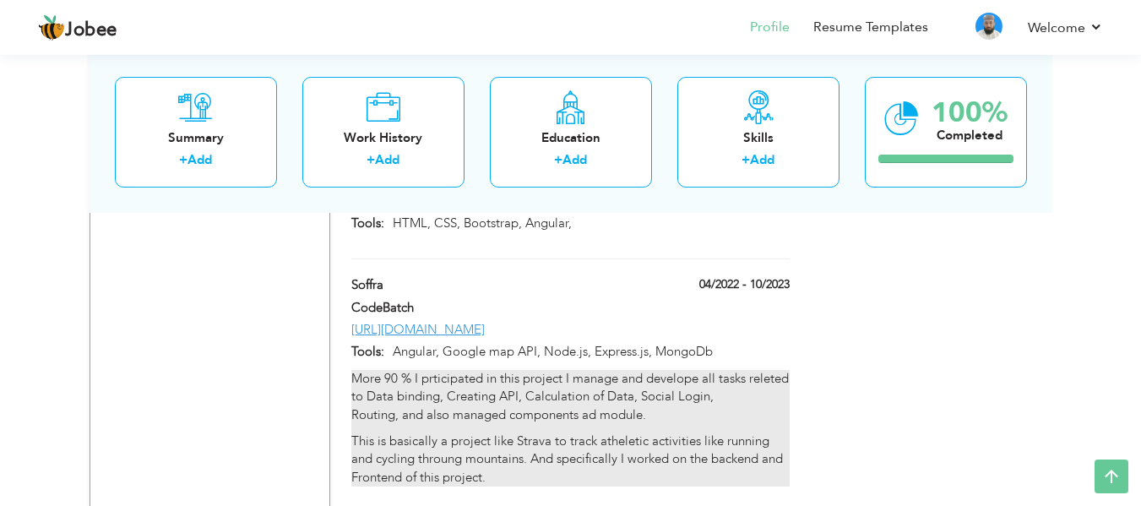
click at [503, 375] on p "More 90 % I prticipated in this project I manage and develope all tasks releted…" at bounding box center [569, 397] width 437 height 54
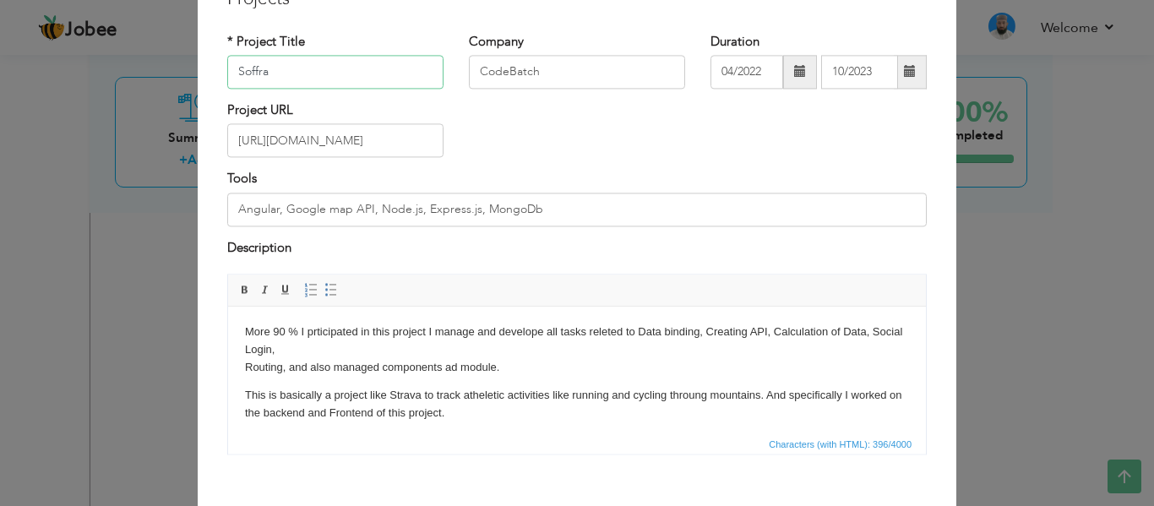
scroll to position [84, 0]
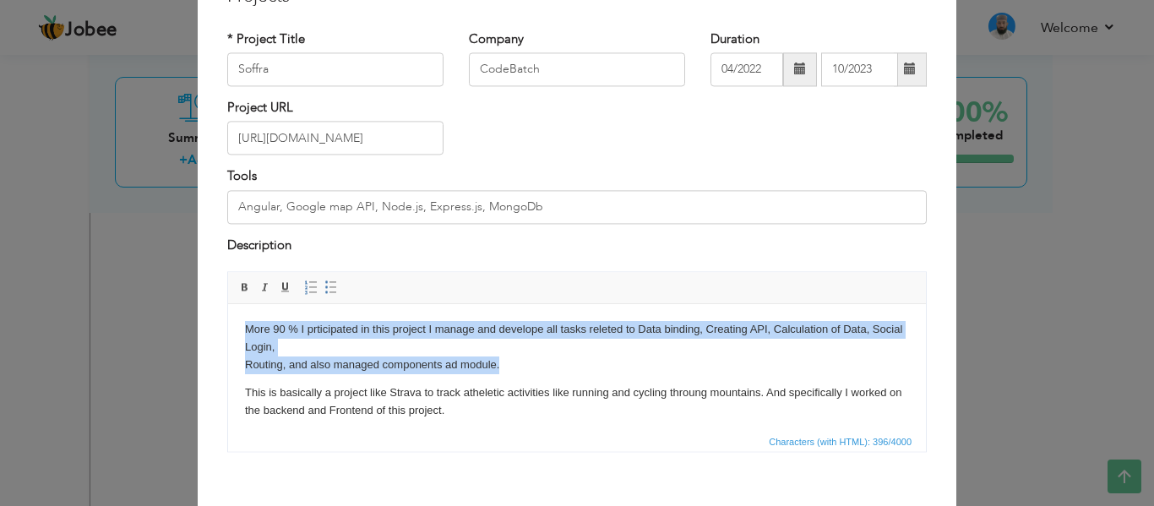
drag, startPoint x: 503, startPoint y: 367, endPoint x: 236, endPoint y: 328, distance: 269.7
click at [236, 328] on html "More 90 % I prticipated in this project I manage and develope all tasks releted…" at bounding box center [577, 370] width 698 height 133
copy p "More 90 % I prticipated in this project I manage and develope all tasks releted…"
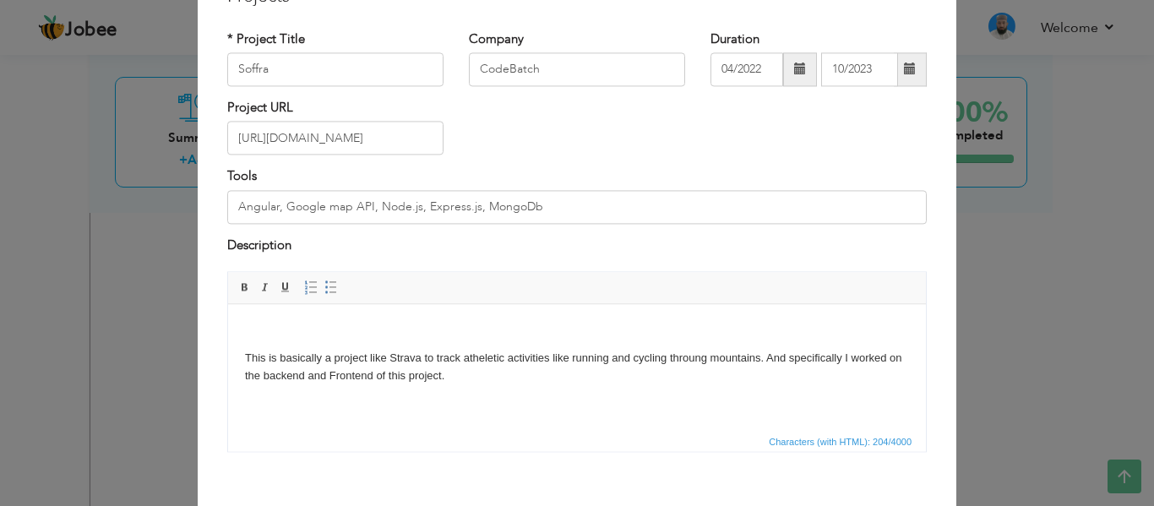
click at [289, 341] on body "This is basically a project like Strava to track atheletic activities like runn…" at bounding box center [577, 352] width 664 height 63
click at [247, 350] on p "This is basically a project like Strava to track atheletic activities like runn…" at bounding box center [577, 367] width 664 height 35
click at [246, 350] on p "This is basically a project like Strava to track atheletic activities like runn…" at bounding box center [577, 367] width 664 height 35
click at [248, 340] on body "This is basically a project like Strava to track atheletic activities like runn…" at bounding box center [577, 352] width 664 height 63
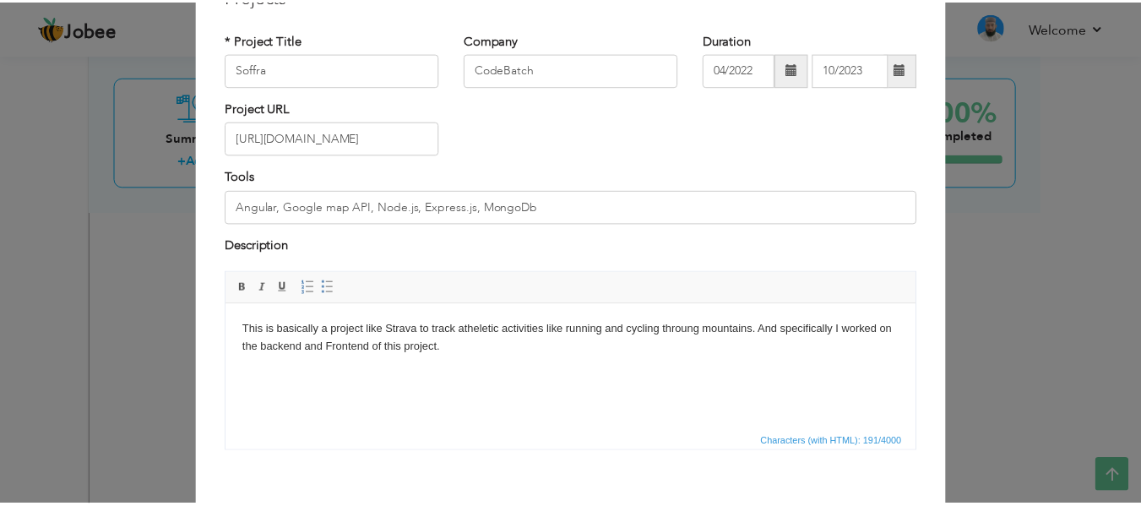
scroll to position [168, 0]
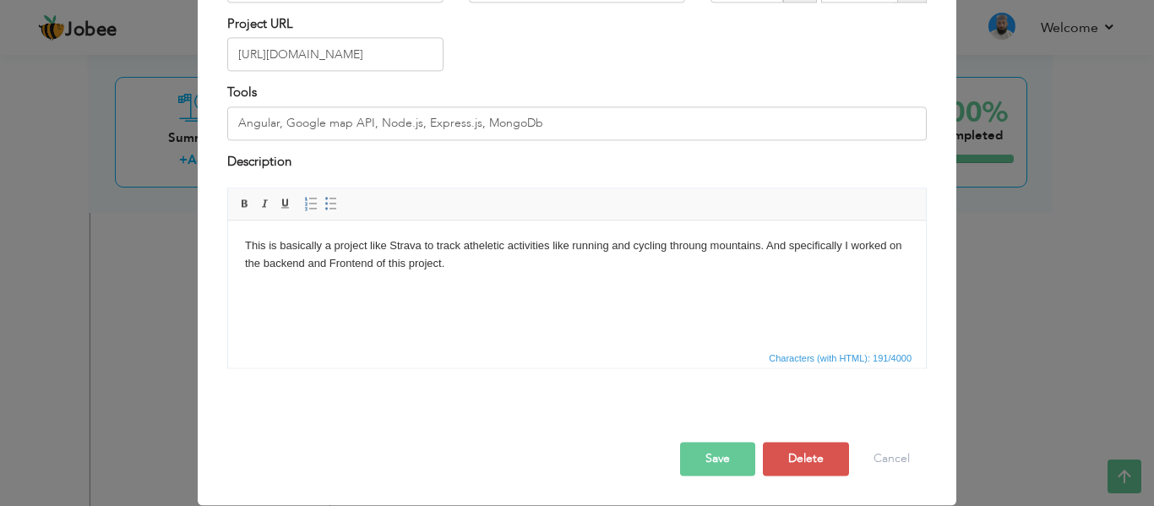
click at [734, 464] on button "Save" at bounding box center [717, 460] width 75 height 34
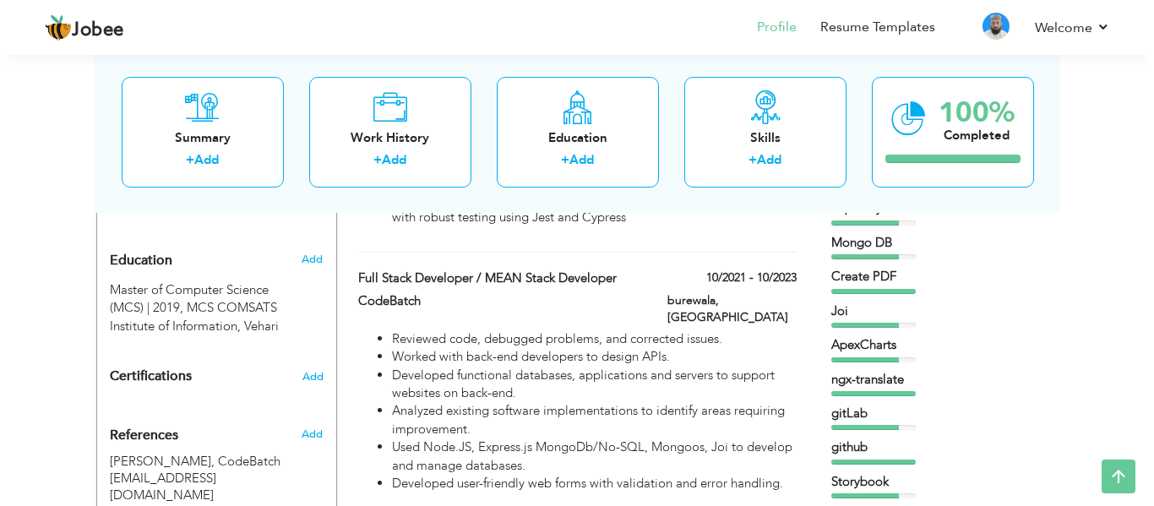
scroll to position [696, 0]
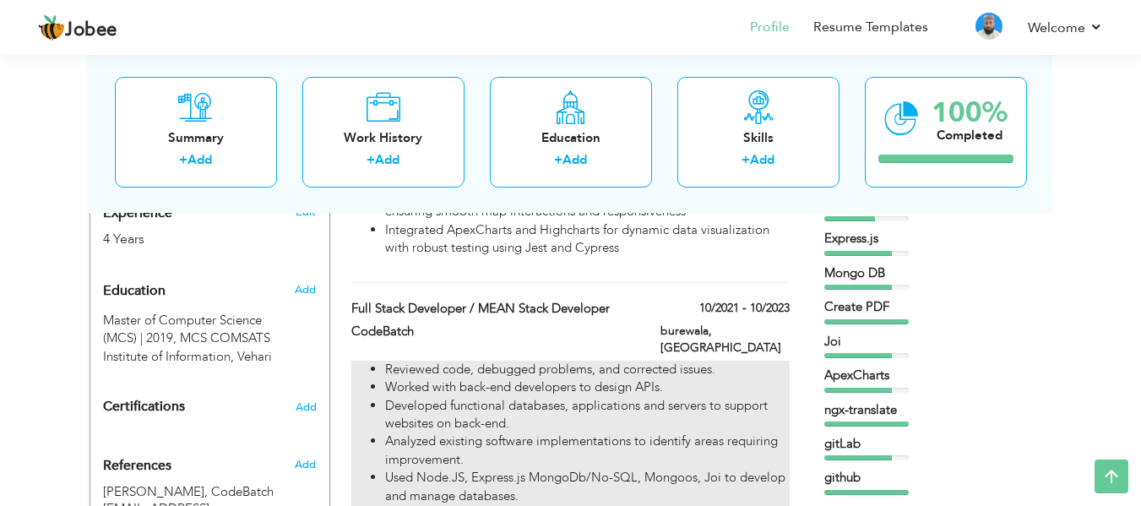
click at [571, 397] on li "Developed functional databases, applications and servers to support websites on…" at bounding box center [587, 415] width 404 height 36
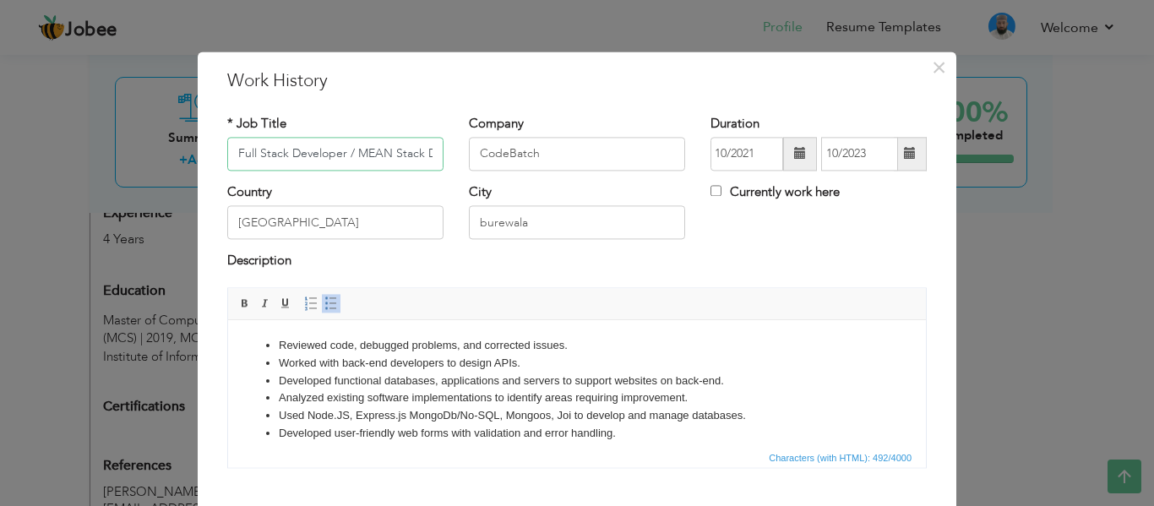
scroll to position [0, 48]
click at [654, 436] on li "Developed user-friendly web forms with validation and error handling." at bounding box center [577, 434] width 596 height 18
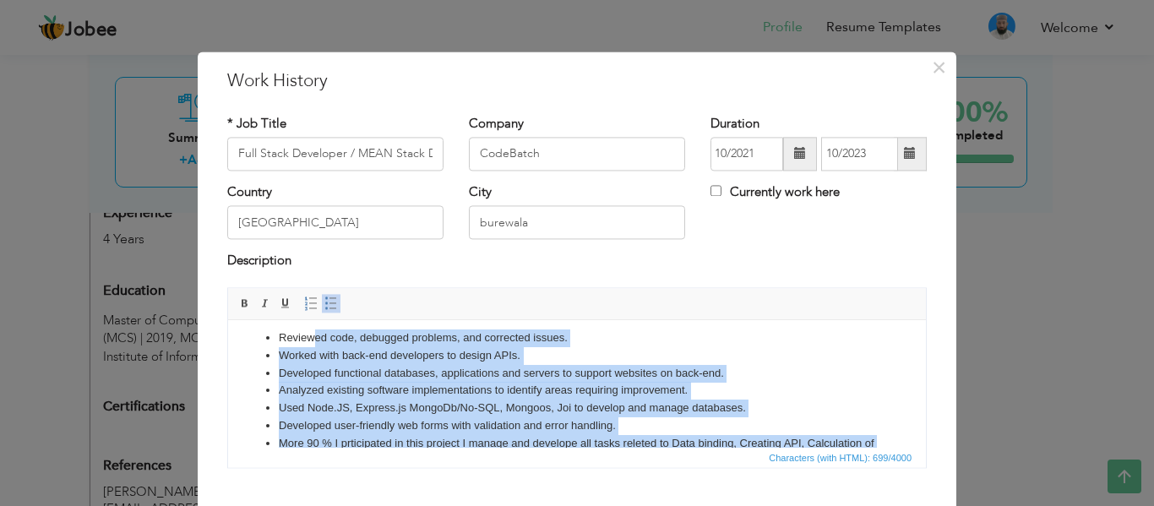
scroll to position [0, 0]
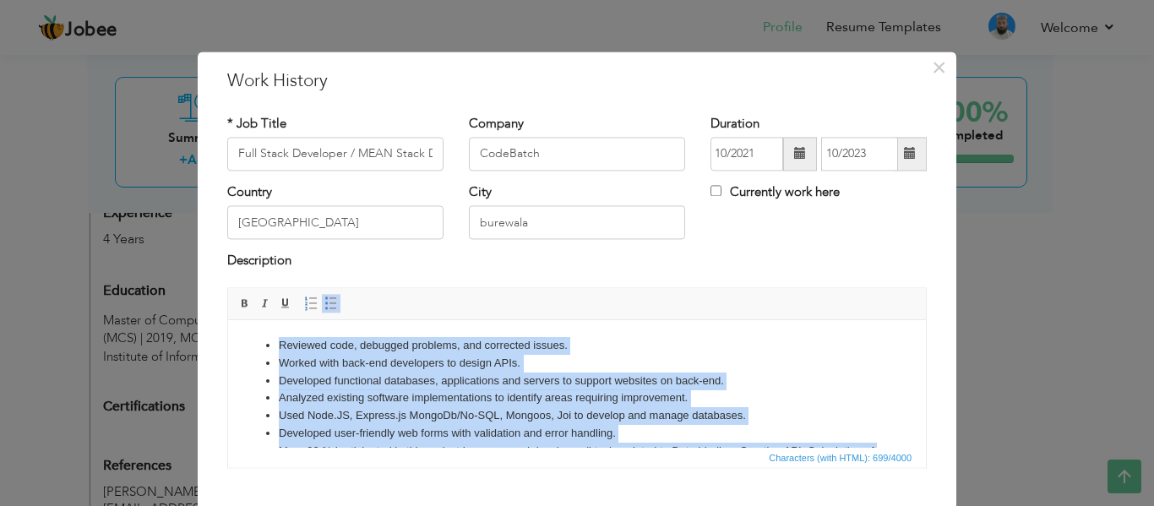
drag, startPoint x: 536, startPoint y: 427, endPoint x: 254, endPoint y: 339, distance: 295.4
click at [254, 339] on ul "Reviewed code, debugged problems, and corrected issues. Worked with back-end de…" at bounding box center [577, 416] width 664 height 158
copy ul "Reviewed code, debugged problems, and corrected issues. Worked with back-end de…"
click at [599, 405] on li "Analyzed existing software implementations to identify areas requiring improvem…" at bounding box center [577, 398] width 596 height 18
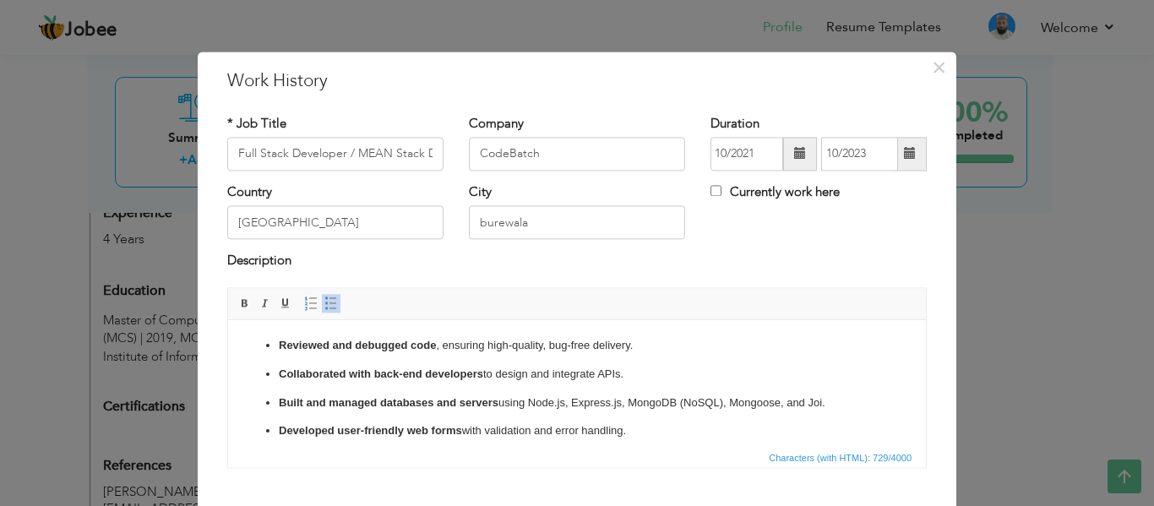
click at [276, 376] on ul "Reviewed and debugged code , ensuring high-quality, bug-free delivery. Collabor…" at bounding box center [577, 426] width 664 height 178
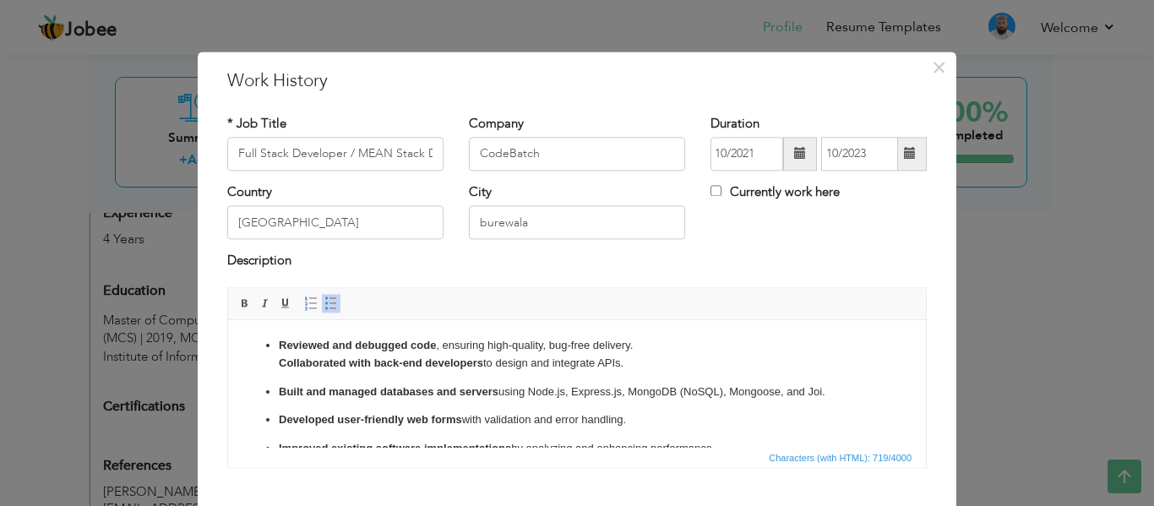
click at [280, 391] on strong "Built and managed databases and servers" at bounding box center [389, 391] width 220 height 13
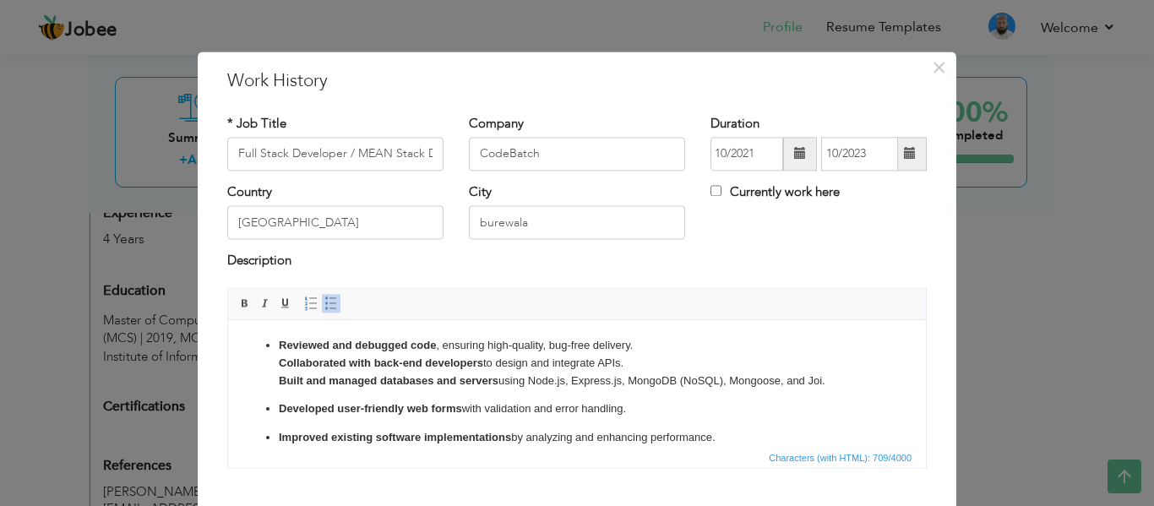
click at [279, 404] on strong "Developed user-friendly web forms" at bounding box center [370, 408] width 183 height 13
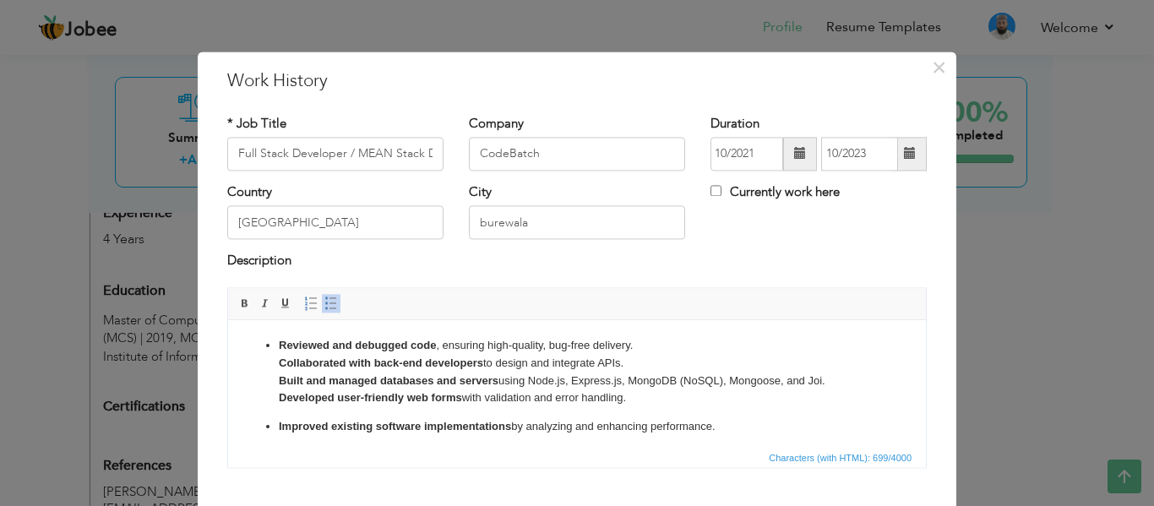
click at [276, 424] on ul "Reviewed and debugged code , ensuring high-quality, bug-free delivery. Collabor…" at bounding box center [577, 409] width 664 height 145
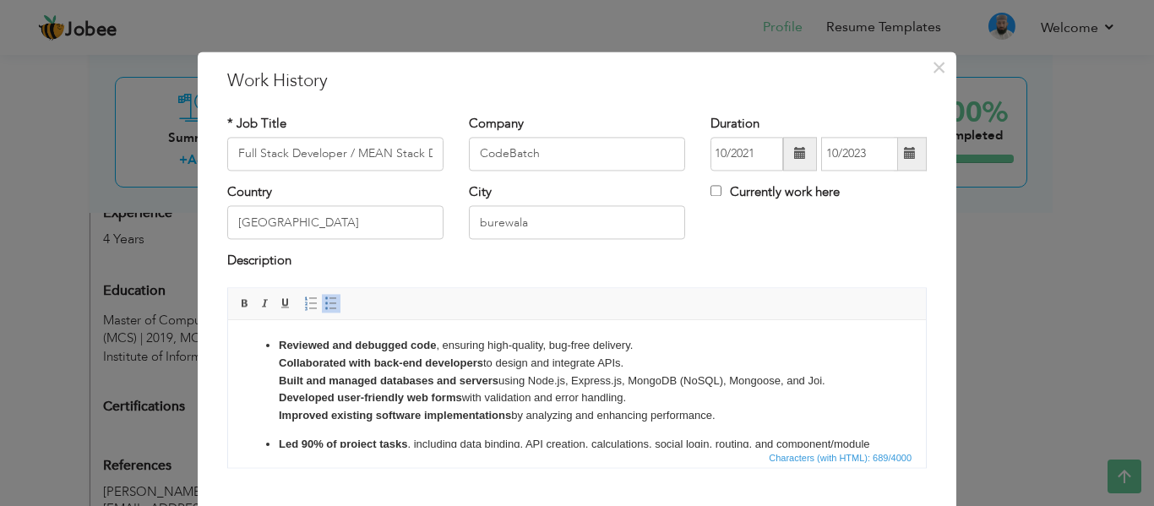
click at [276, 445] on ul "Reviewed and debugged code , ensuring high-quality, bug-free delivery. Collabor…" at bounding box center [577, 404] width 664 height 134
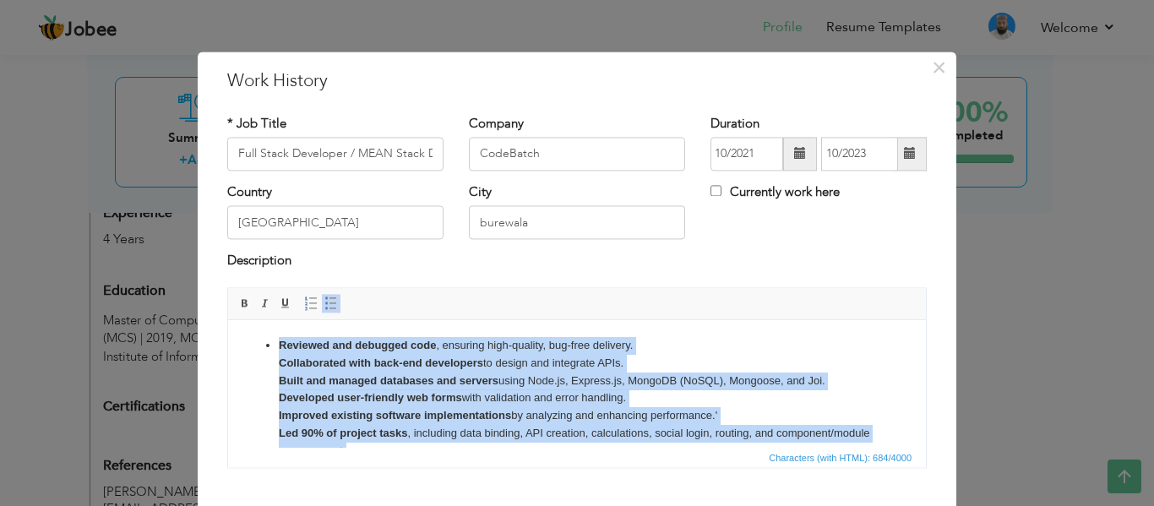
drag, startPoint x: 454, startPoint y: 431, endPoint x: 262, endPoint y: 345, distance: 210.6
click at [262, 345] on ul "Reviewed and debugged code , ensuring high-quality, bug-free delivery. Collabor…" at bounding box center [577, 398] width 664 height 123
click at [327, 302] on span at bounding box center [331, 303] width 14 height 14
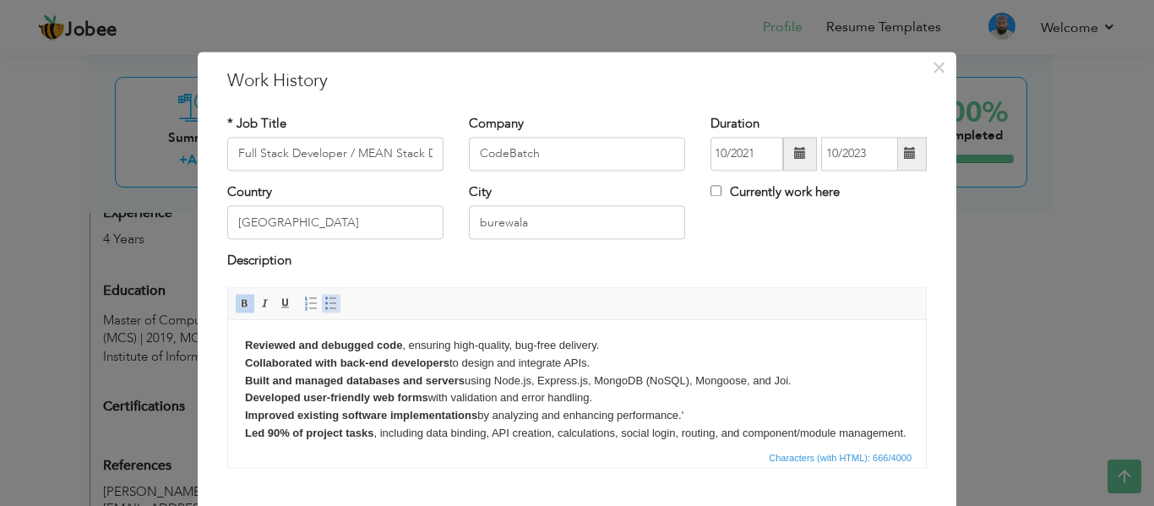
click at [327, 302] on span at bounding box center [331, 303] width 14 height 14
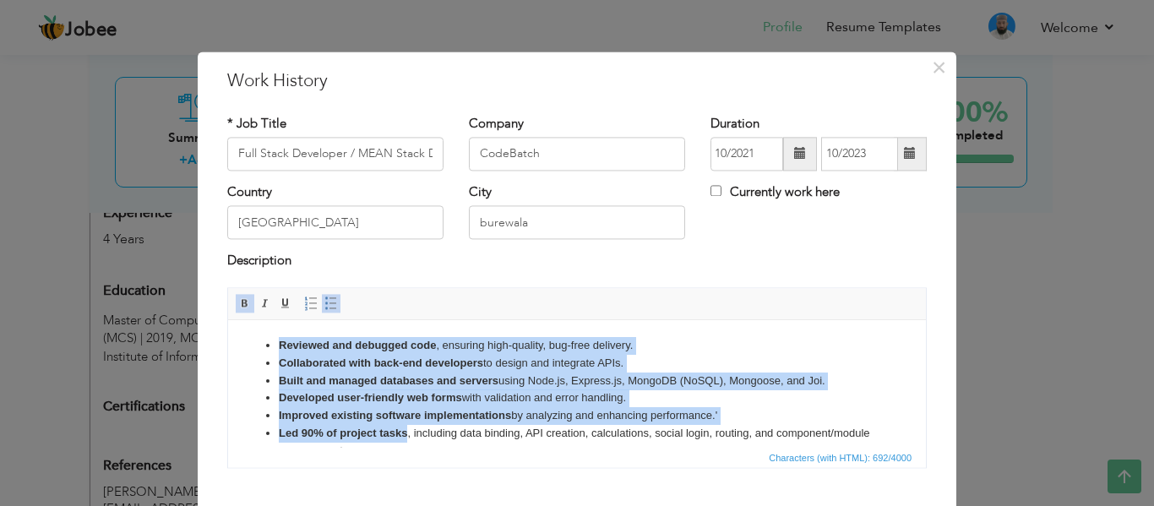
click at [384, 412] on strong "Improved existing software implementations" at bounding box center [395, 415] width 232 height 13
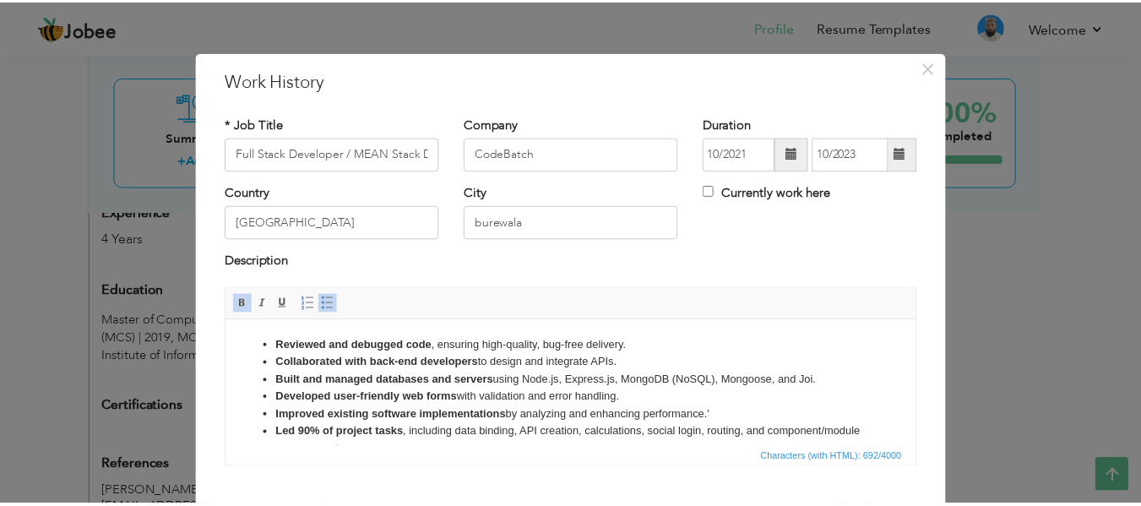
scroll to position [99, 0]
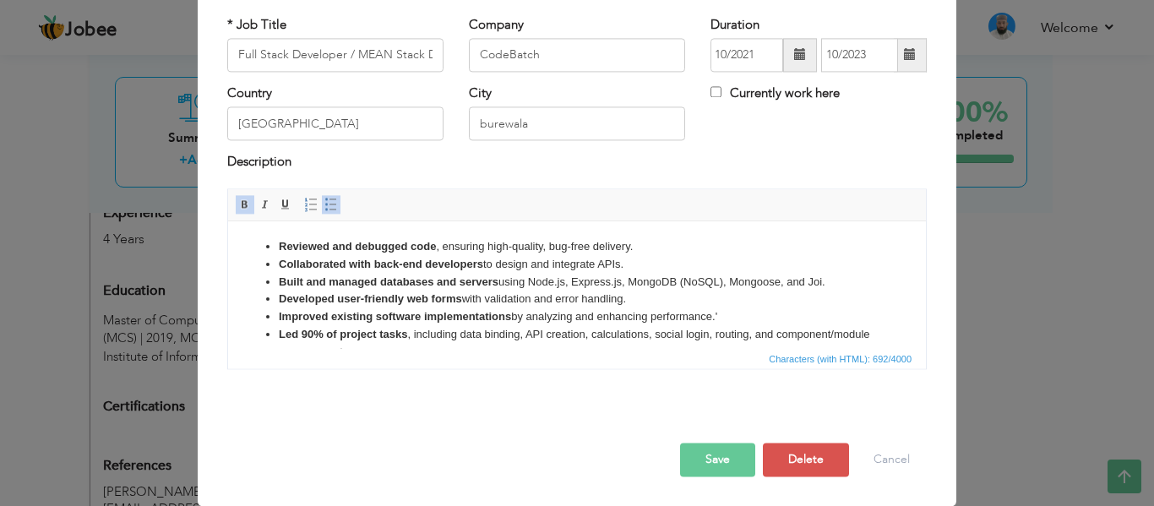
click at [721, 464] on button "Save" at bounding box center [717, 460] width 75 height 34
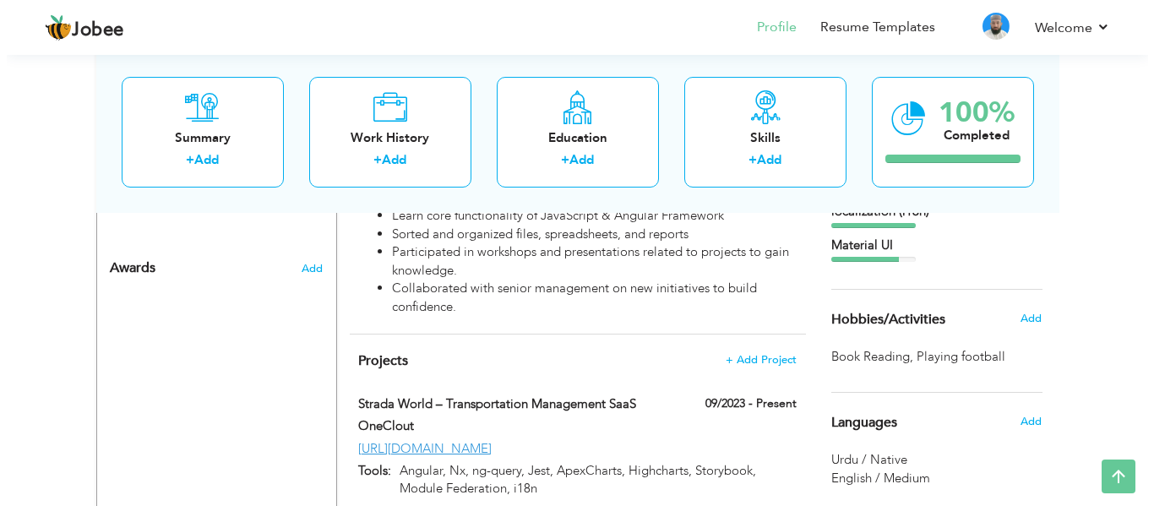
scroll to position [1118, 0]
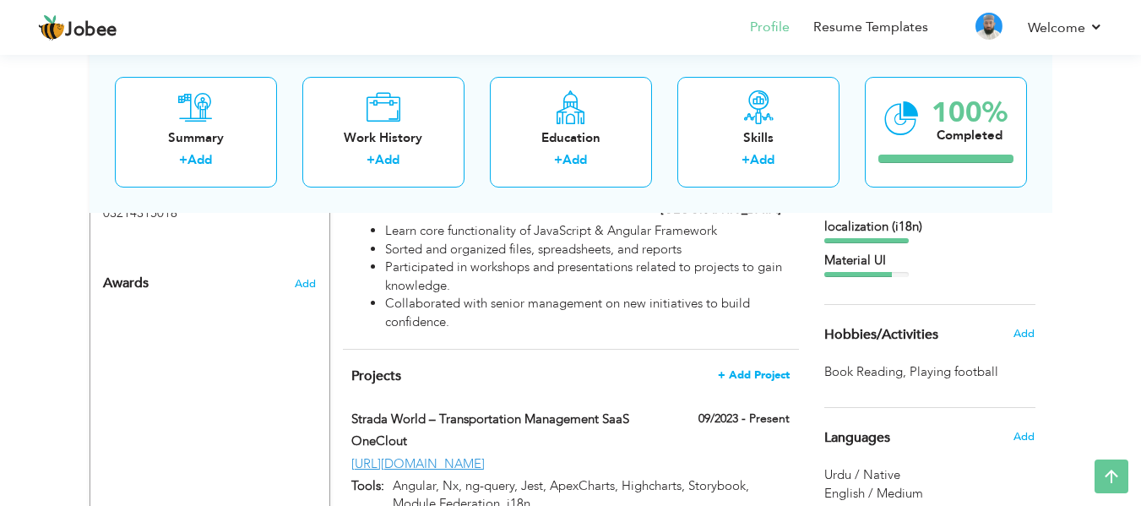
click at [752, 369] on span "+ Add Project" at bounding box center [754, 375] width 72 height 12
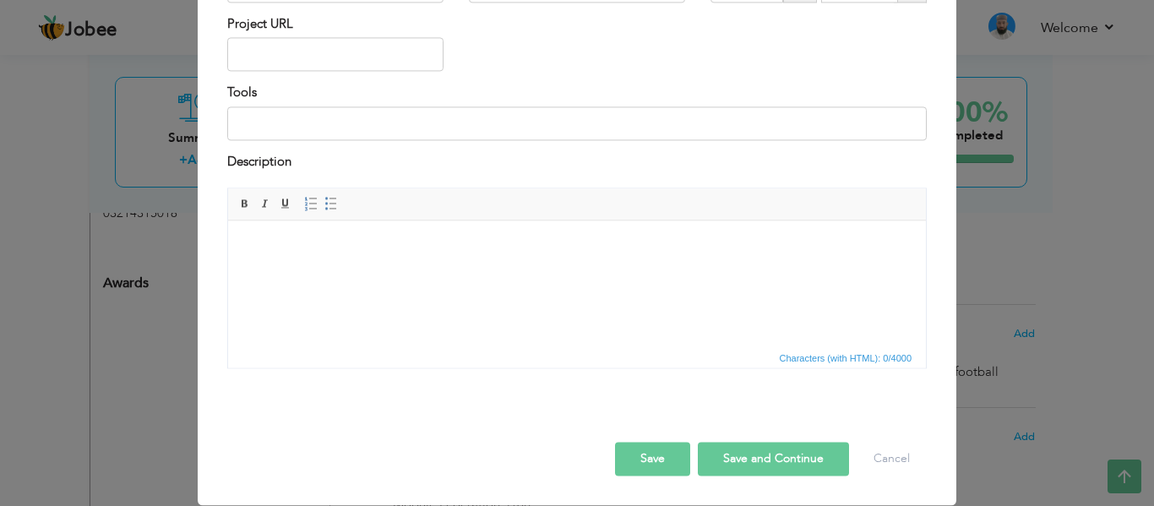
scroll to position [0, 0]
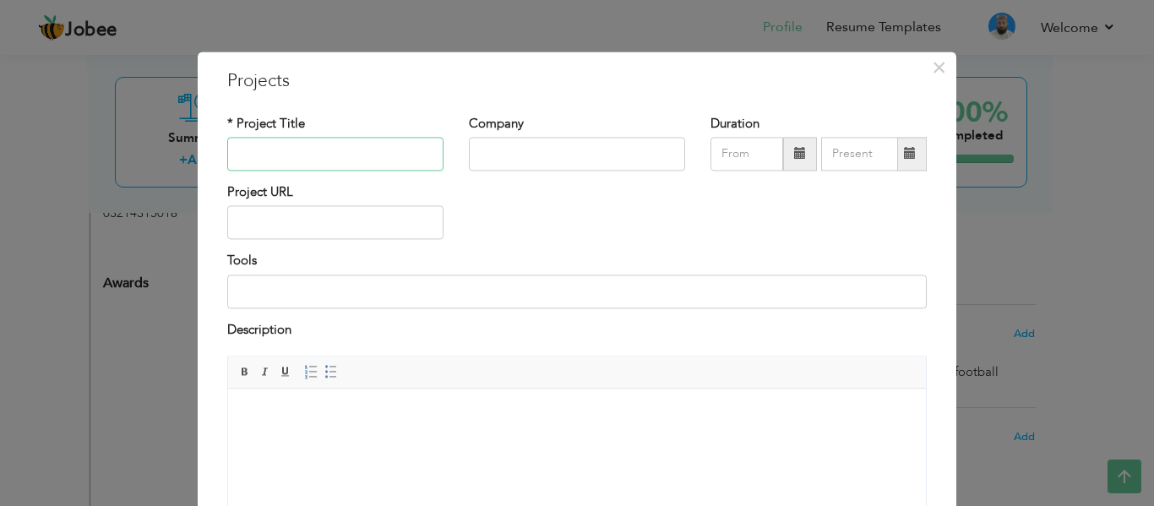
click at [369, 157] on input "text" at bounding box center [335, 154] width 216 height 34
paste input "[US_STATE] Transportation System"
type input "[US_STATE] Transportation System"
click at [525, 147] on input "text" at bounding box center [577, 154] width 216 height 34
type input "oneClout"
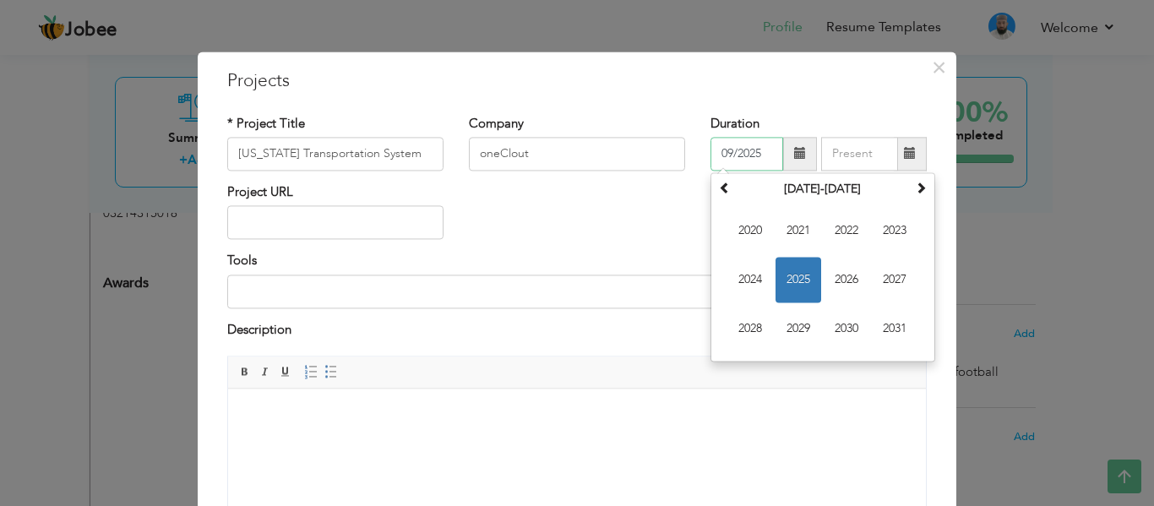
click at [732, 152] on input "09/2025" at bounding box center [746, 154] width 73 height 34
click at [915, 189] on span at bounding box center [921, 188] width 12 height 12
click at [719, 189] on span at bounding box center [725, 188] width 12 height 12
click at [749, 277] on span "2024" at bounding box center [750, 280] width 46 height 46
click at [919, 191] on span at bounding box center [921, 188] width 12 height 12
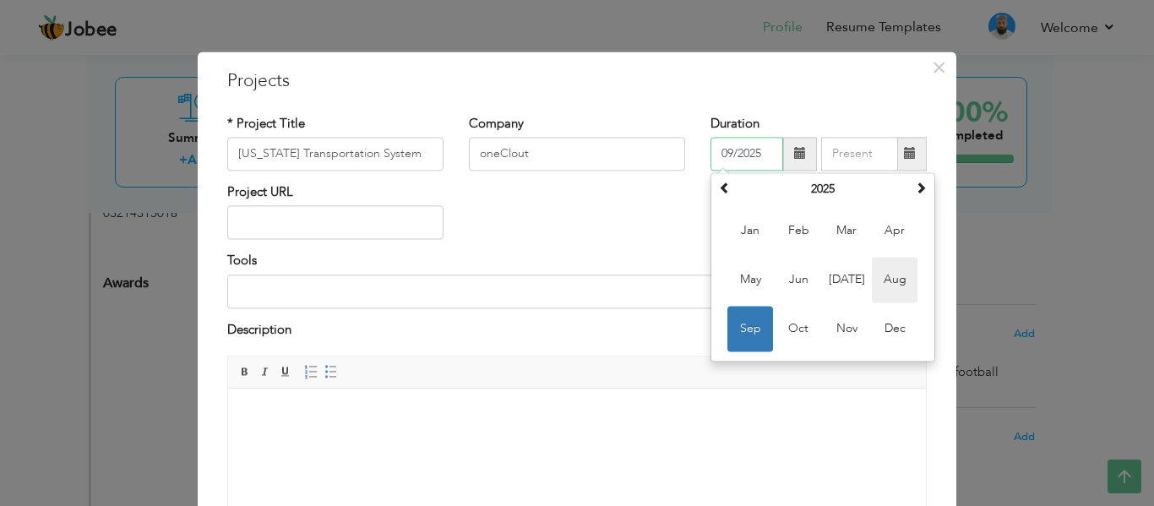
click at [894, 290] on span "Aug" at bounding box center [895, 280] width 46 height 46
type input "08/2025"
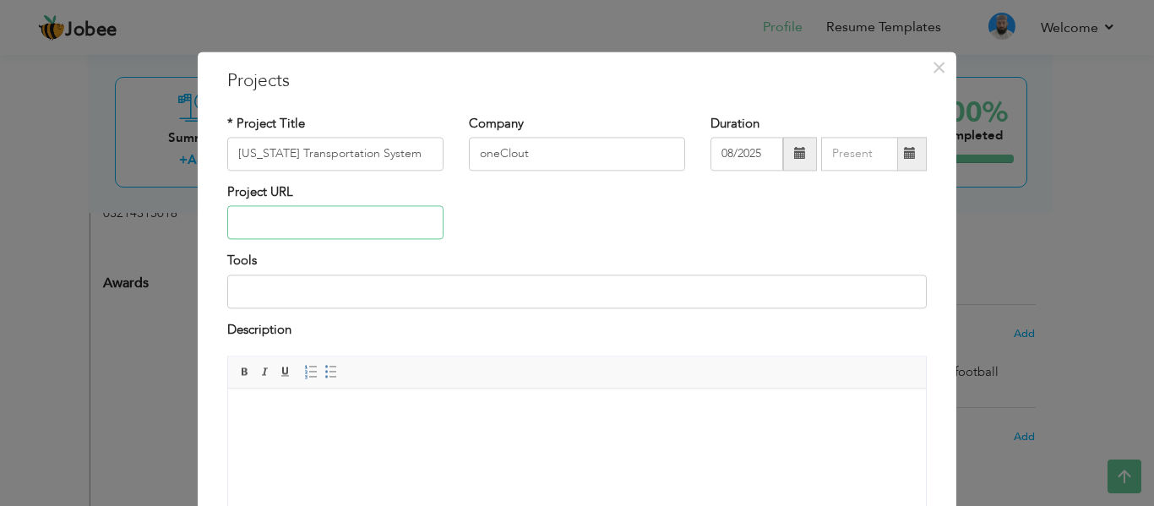
click at [336, 231] on input "text" at bounding box center [335, 223] width 216 height 34
click at [348, 300] on input at bounding box center [576, 291] width 699 height 34
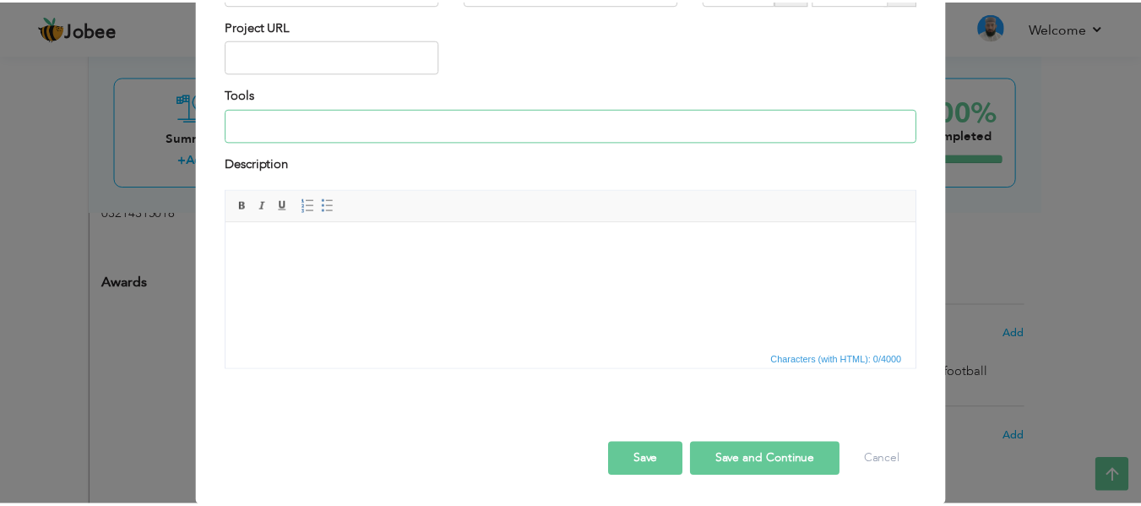
scroll to position [168, 0]
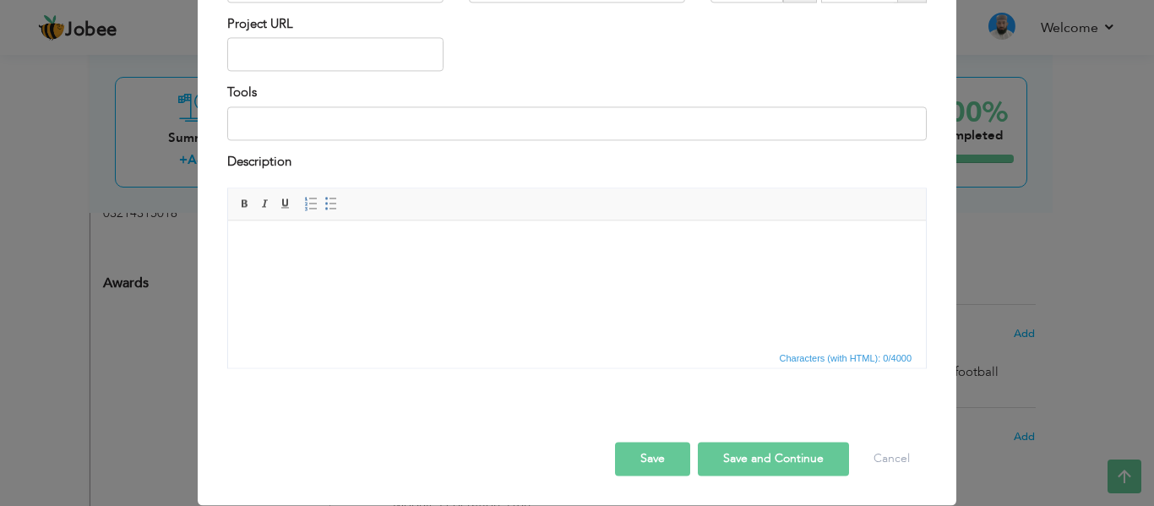
click at [638, 447] on button "Save" at bounding box center [652, 460] width 75 height 34
type input "OneClout"
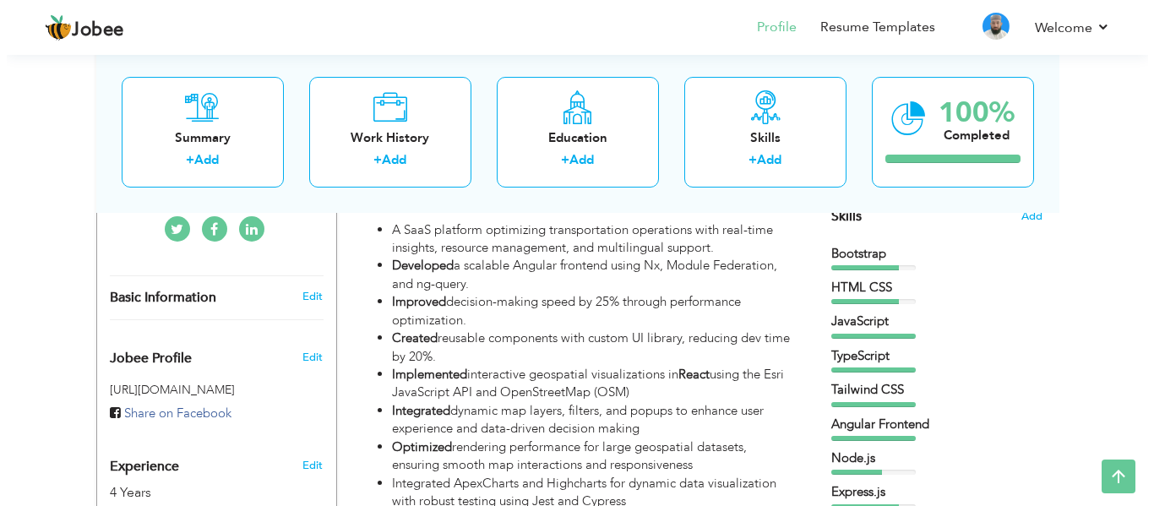
scroll to position [527, 0]
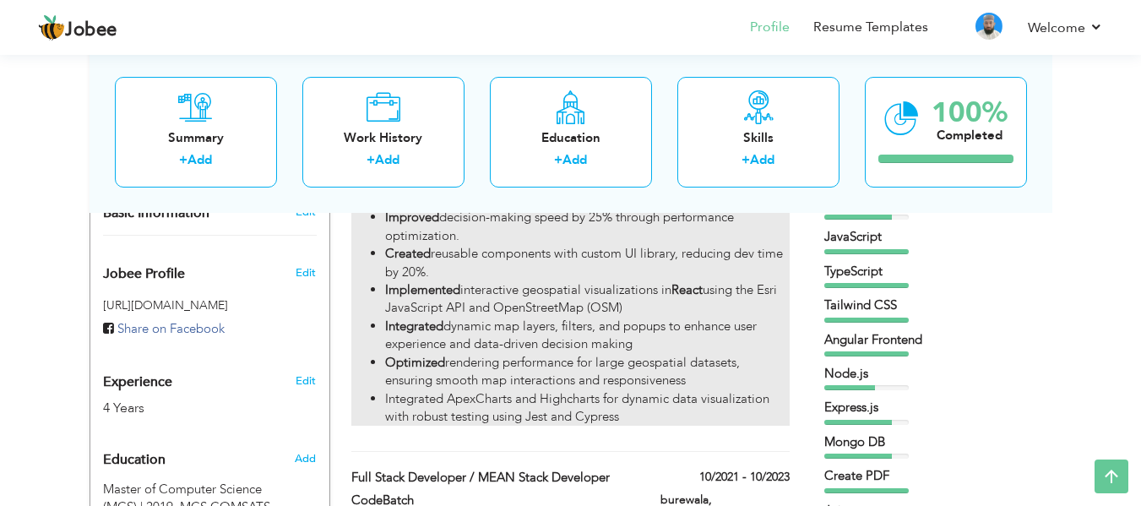
click at [688, 361] on li "Optimized rendering performance for large geospatial datasets, ensuring smooth …" at bounding box center [587, 372] width 404 height 36
type input "Senior Frontend Engineer (Angular + React.js + TypeScript)"
type input "OneClout"
type input "09/2023"
type input "Lahor"
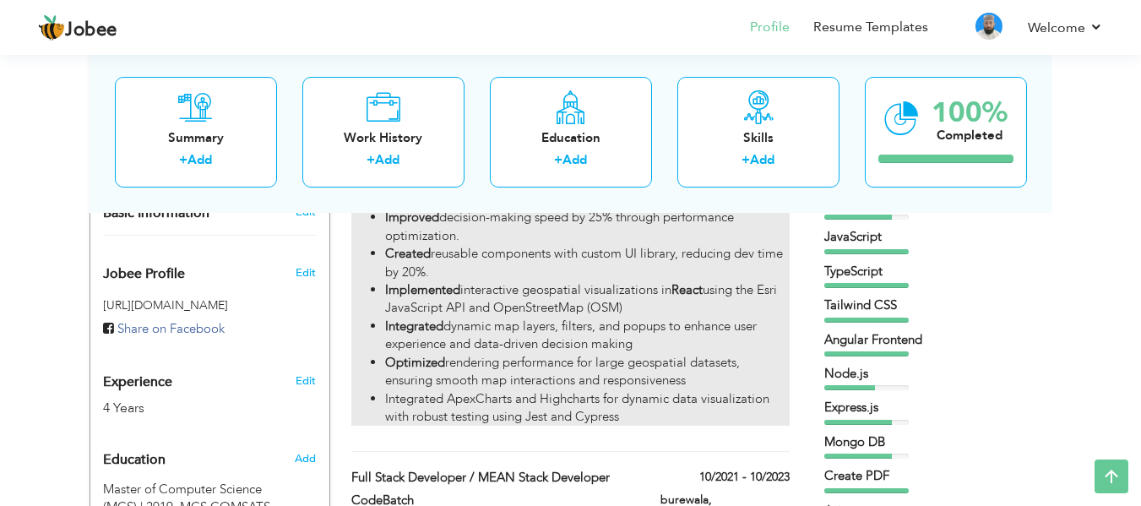
checkbox input "true"
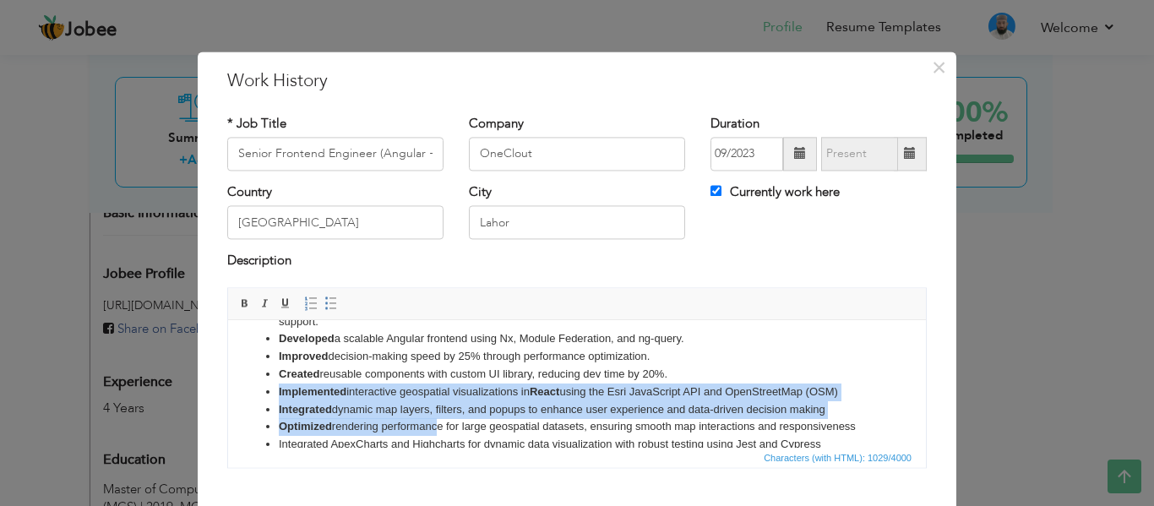
scroll to position [76, 0]
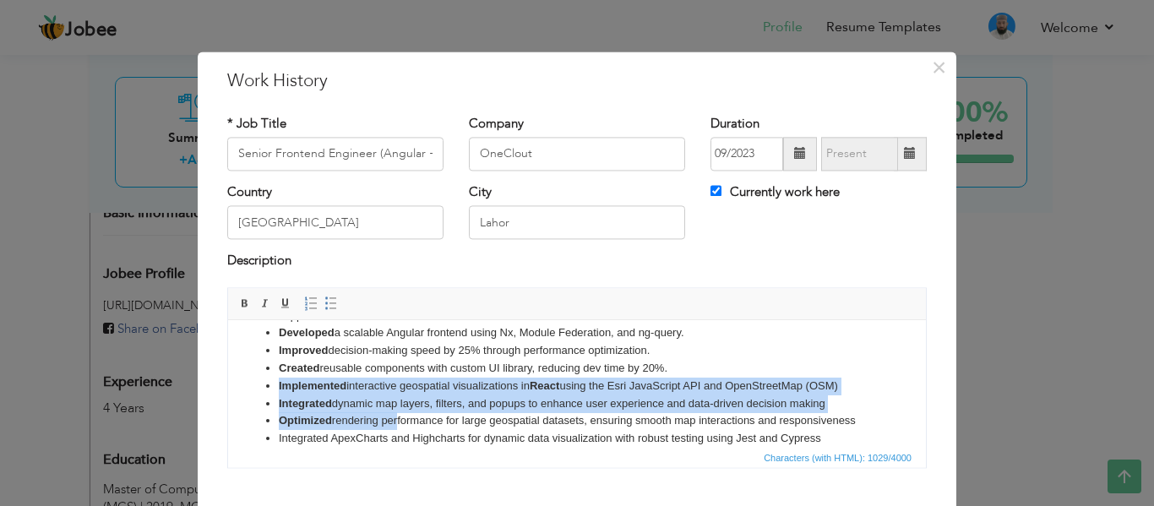
drag, startPoint x: 681, startPoint y: 439, endPoint x: 394, endPoint y: 428, distance: 286.5
click at [394, 428] on ul "A SaaS platform optimizing transportation operations with real-time insights, r…" at bounding box center [577, 369] width 664 height 158
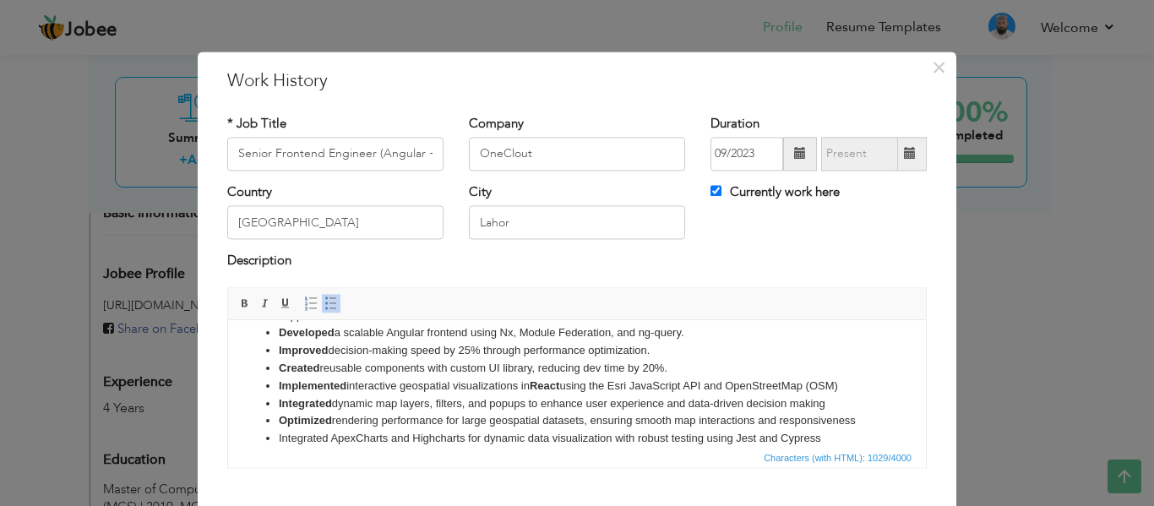
click at [459, 425] on li "Optimized rendering performance for large geospatial datasets, ensuring smooth …" at bounding box center [577, 421] width 596 height 18
drag, startPoint x: 276, startPoint y: 386, endPoint x: 861, endPoint y: 417, distance: 586.1
click at [861, 417] on ul "A SaaS platform optimizing transportation operations with real-time insights, r…" at bounding box center [577, 369] width 664 height 158
copy ul "Implemented interactive geospatial visualizations in React using the Esri JavaS…"
click at [861, 417] on li "Optimized rendering performance for large geospatial datasets, ensuring smooth …" at bounding box center [577, 421] width 596 height 18
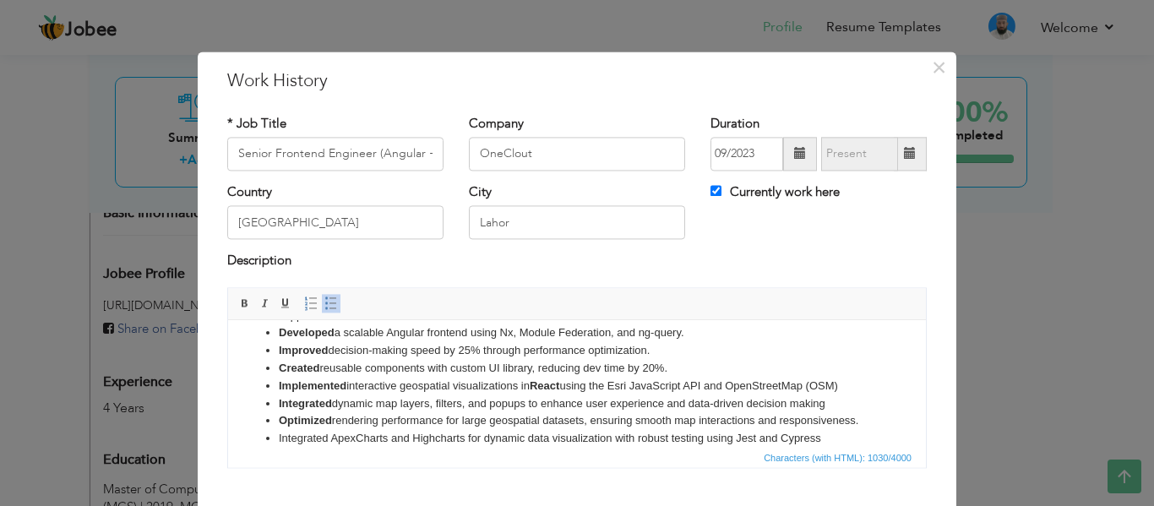
click at [831, 401] on li "Integrated dynamic map layers, filters, and popups to enhance user experience a…" at bounding box center [577, 404] width 596 height 18
click at [853, 385] on li "Implemented interactive geospatial visualizations in React using the Esri JavaS…" at bounding box center [577, 386] width 596 height 18
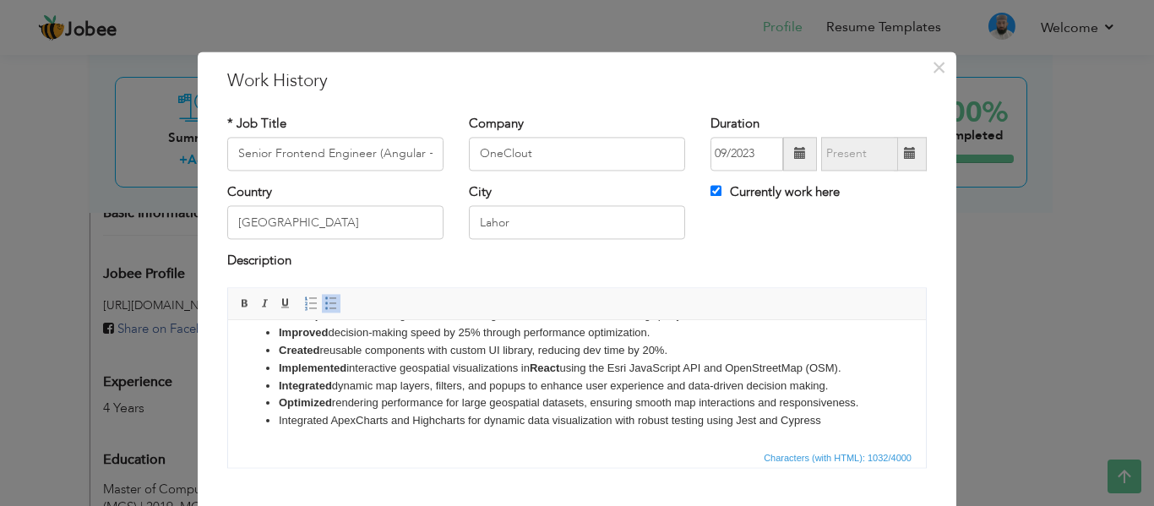
click at [824, 420] on li "Integrated ApexCharts and Highcharts for dynamic data visualization with robust…" at bounding box center [577, 421] width 596 height 18
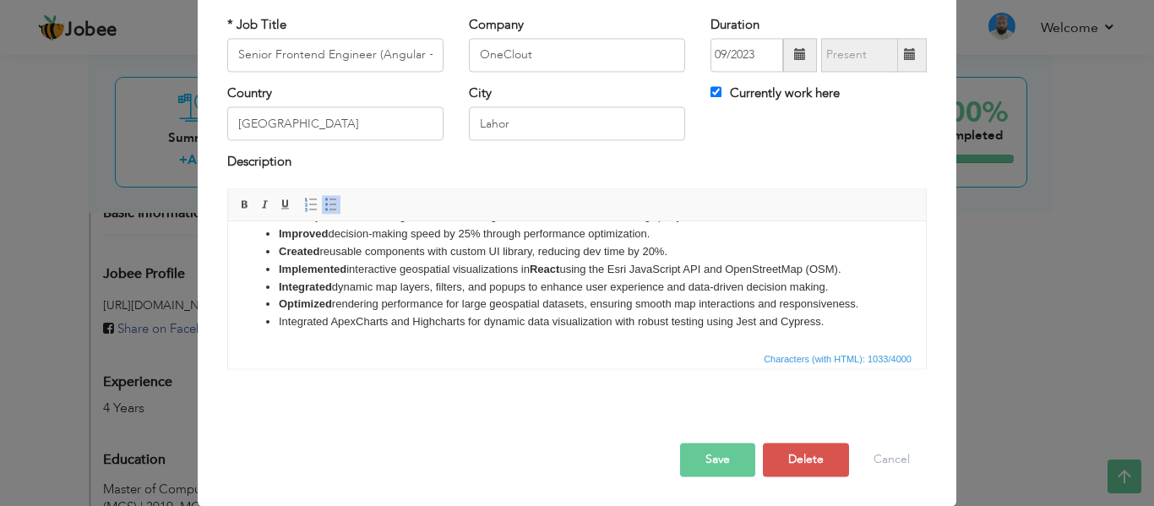
click at [706, 466] on button "Save" at bounding box center [717, 460] width 75 height 34
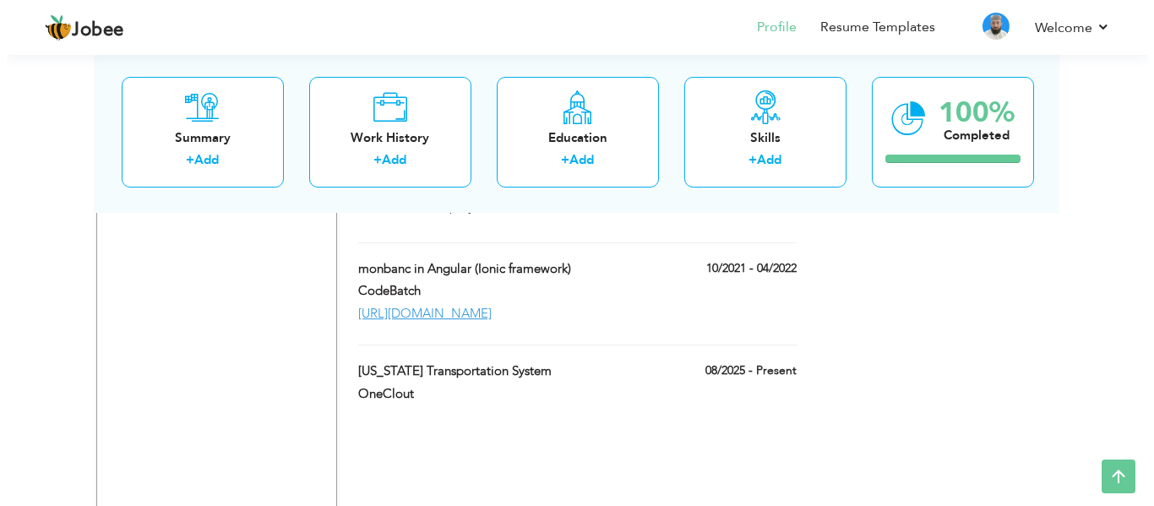
scroll to position [1963, 0]
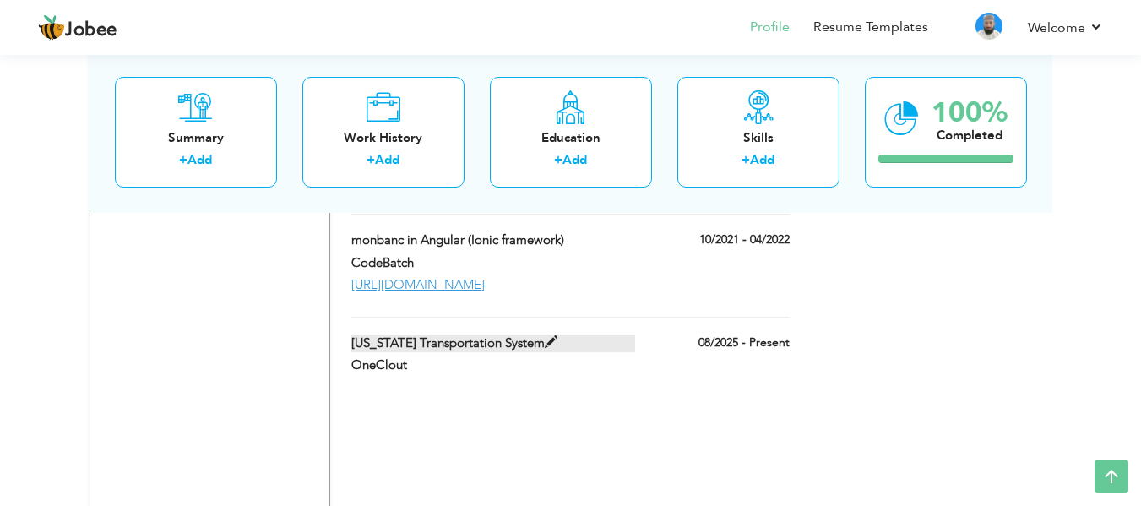
click at [595, 334] on label "[US_STATE] Transportation System" at bounding box center [493, 343] width 284 height 18
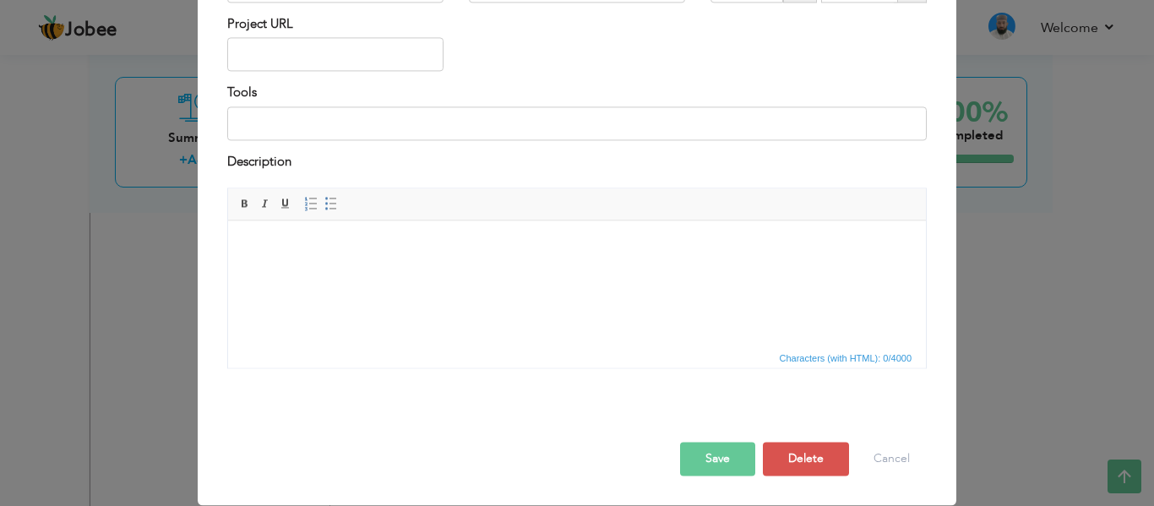
scroll to position [0, 0]
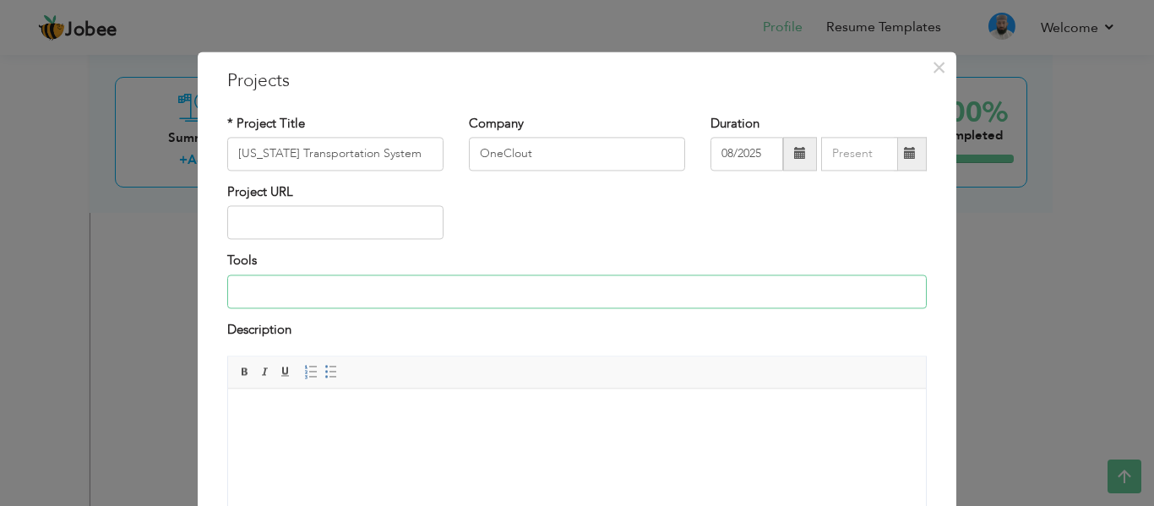
click at [464, 291] on input at bounding box center [576, 291] width 699 height 34
paste input "Tools & Technologies: React, Esri ArcGIS JS API, OpenStreetMap (OSM), JavaScrip…"
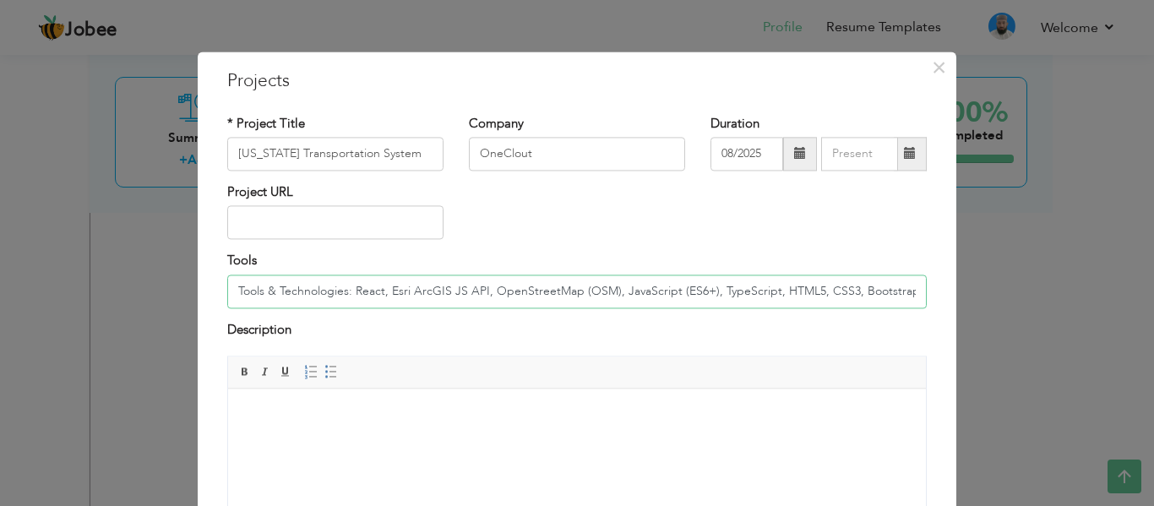
type input "Tools & Technologies: React, Esri ArcGIS JS API, OpenStreetMap (OSM), JavaScrip…"
click at [622, 422] on body at bounding box center [577, 414] width 664 height 18
click at [445, 410] on body at bounding box center [577, 414] width 664 height 18
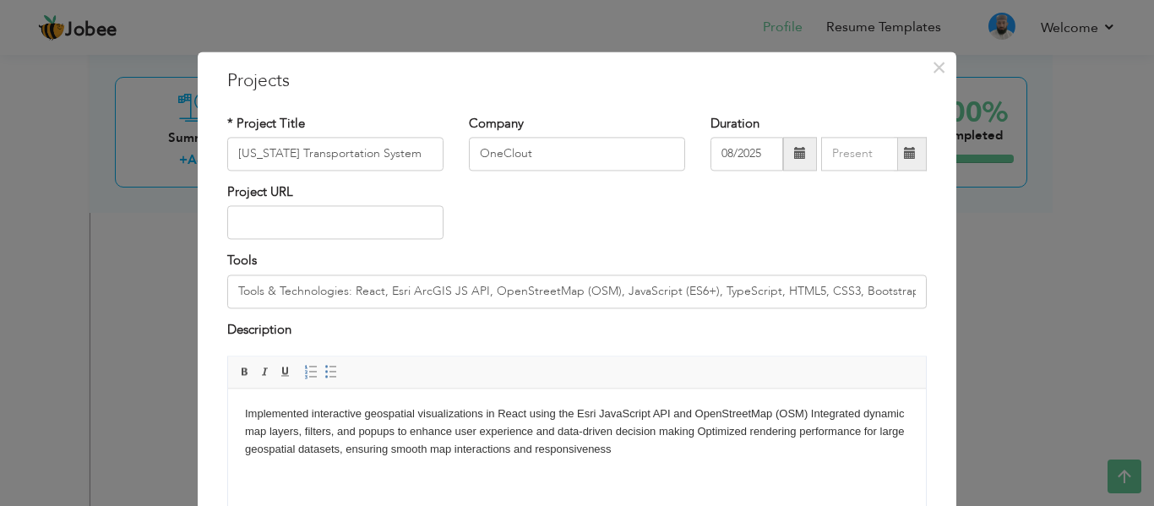
click at [807, 410] on body "Implemented interactive geospatial visualizations in React using the Esri JavaS…" at bounding box center [577, 431] width 664 height 52
click at [790, 432] on body "Implemented interactive geospatial visualizations in React using the Esri JavaS…" at bounding box center [577, 431] width 664 height 52
click at [246, 448] on body "Implemented interactive geospatial visualizations in React using the Esri JavaS…" at bounding box center [577, 431] width 664 height 52
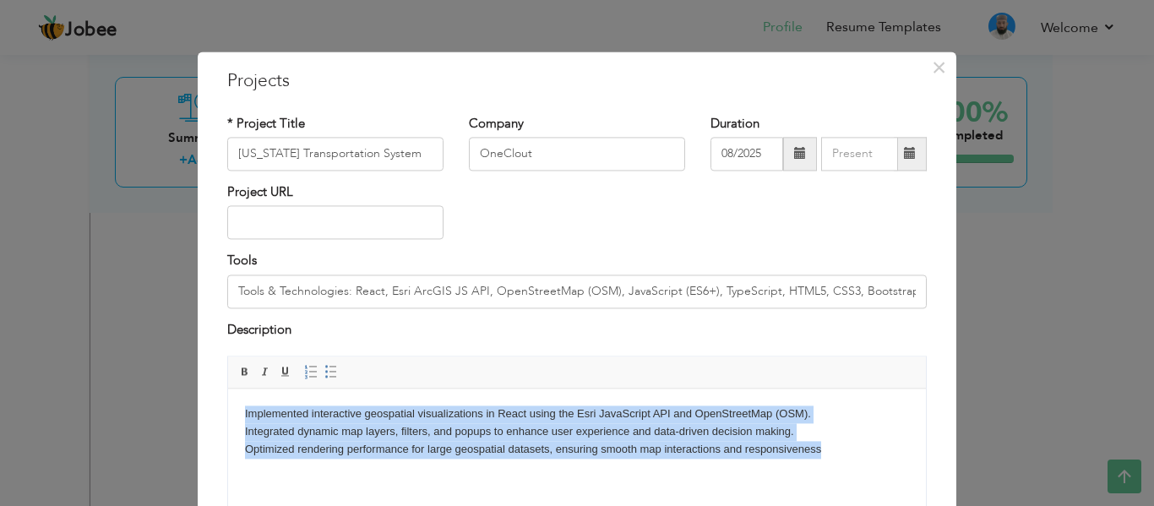
drag, startPoint x: 834, startPoint y: 454, endPoint x: 524, endPoint y: 775, distance: 446.2
click at [228, 415] on html "Implemented interactive geospatial visualizations in React using the Esri JavaS…" at bounding box center [577, 431] width 698 height 86
click at [328, 374] on span at bounding box center [331, 373] width 14 height 14
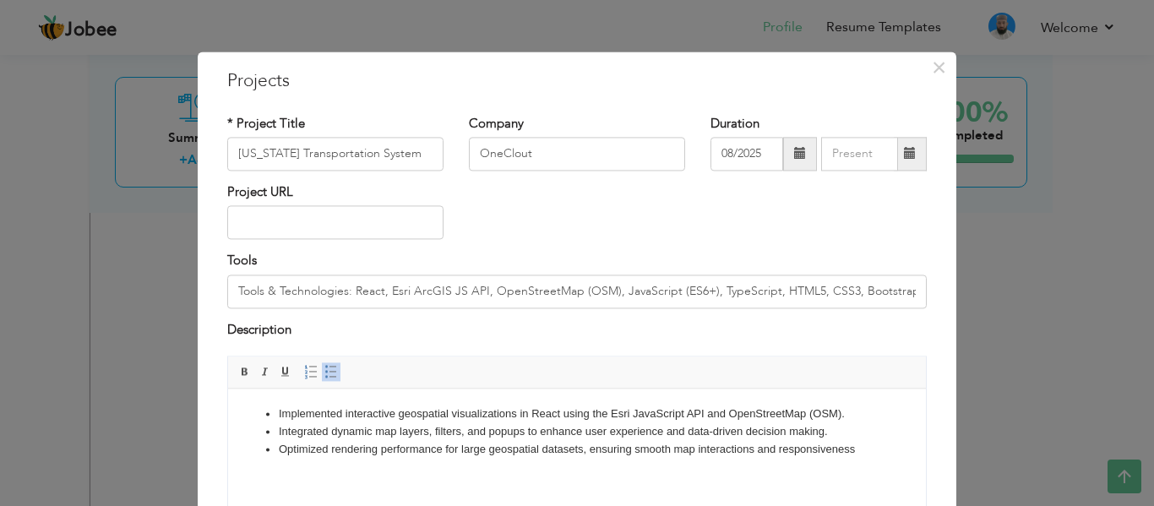
click at [721, 432] on li "Integrated dynamic map layers, filters, and popups to enhance user experience a…" at bounding box center [577, 432] width 596 height 18
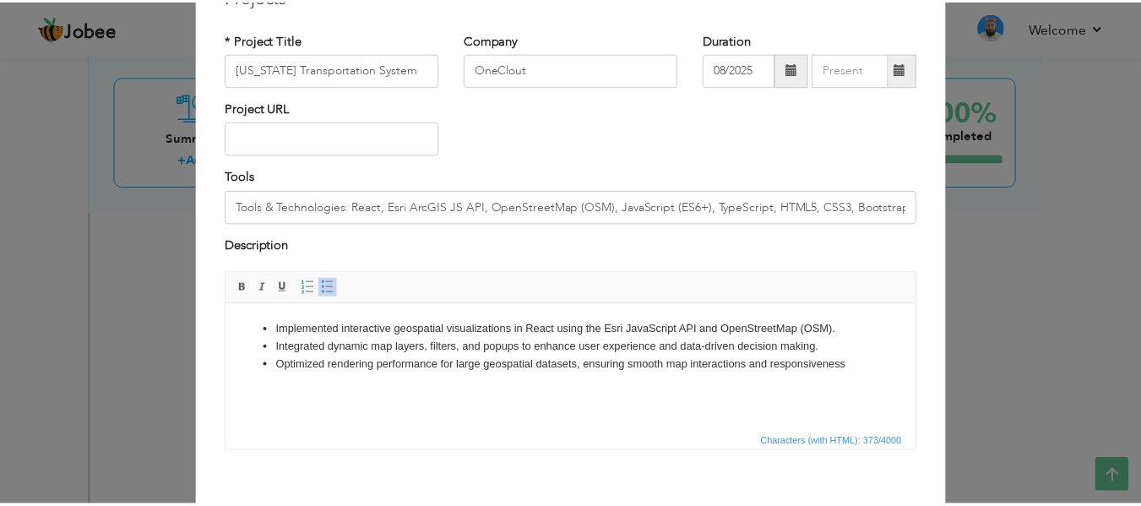
scroll to position [168, 0]
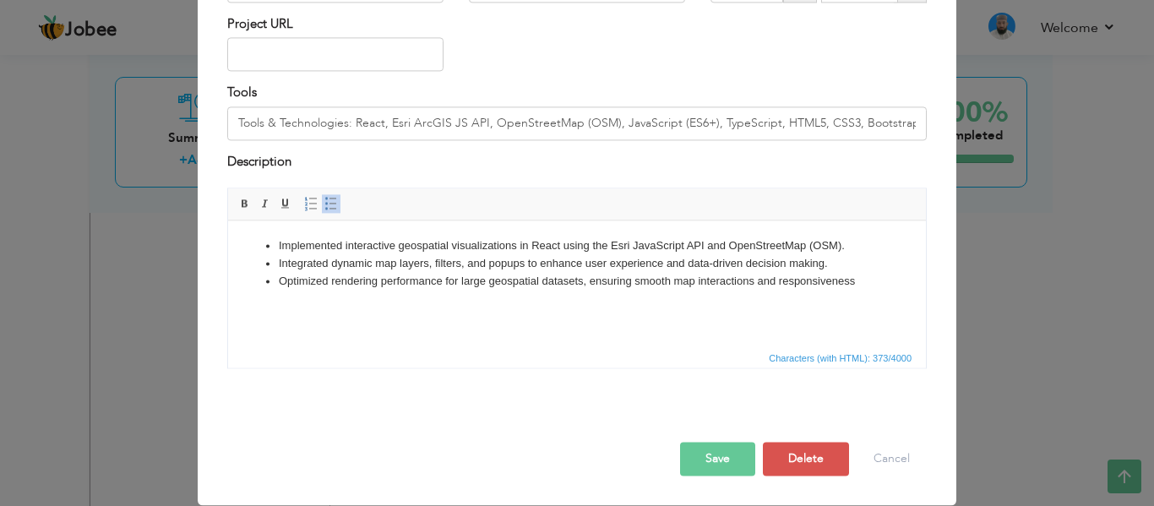
click at [723, 454] on button "Save" at bounding box center [717, 460] width 75 height 34
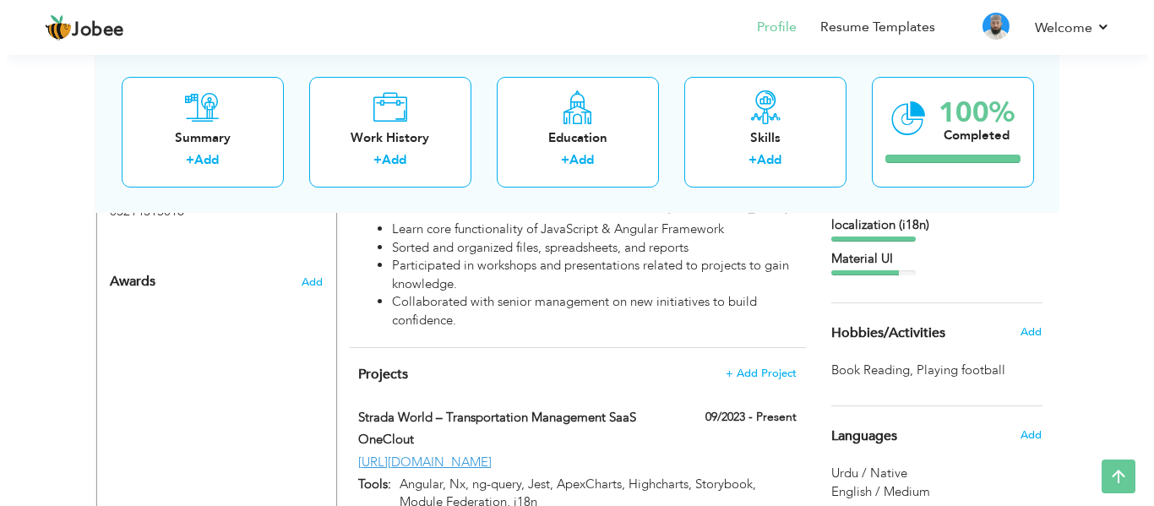
scroll to position [1118, 0]
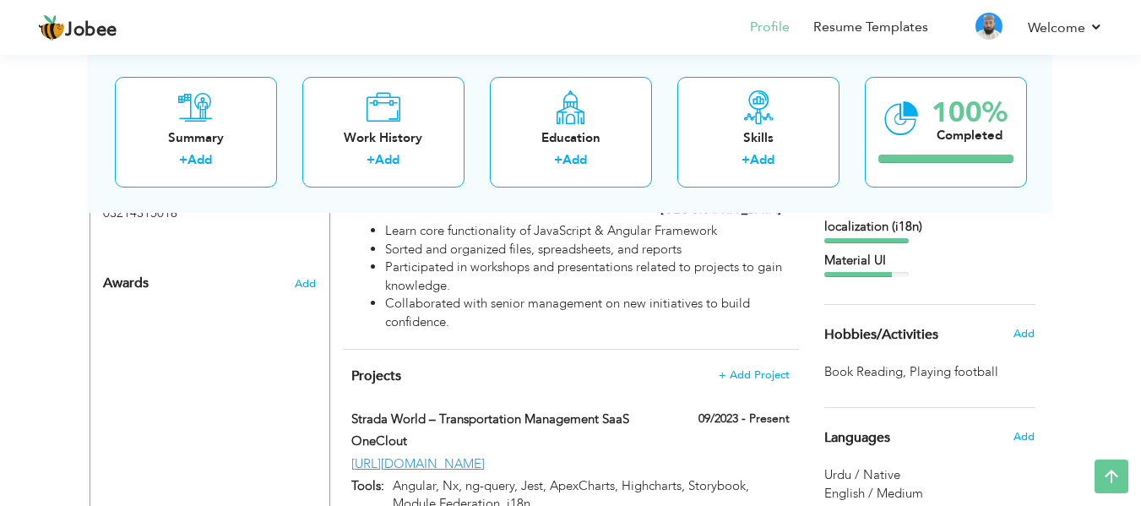
click at [668, 410] on div "09/2023 - Present" at bounding box center [725, 420] width 155 height 21
type input "Strada World – Transportation Management SaaS"
type input "09/2023"
type input "[URL][DOMAIN_NAME]"
type input "Angular, Nx, ng-query, Jest, ApexCharts, Highcharts, Storybook, Module Federati…"
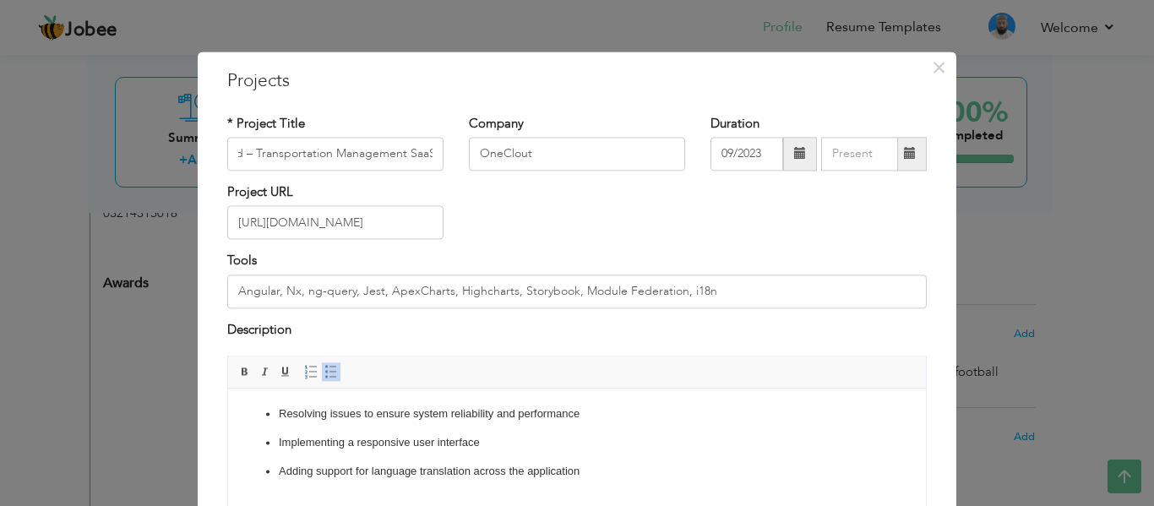
scroll to position [0, 0]
click at [906, 156] on span at bounding box center [910, 154] width 12 height 12
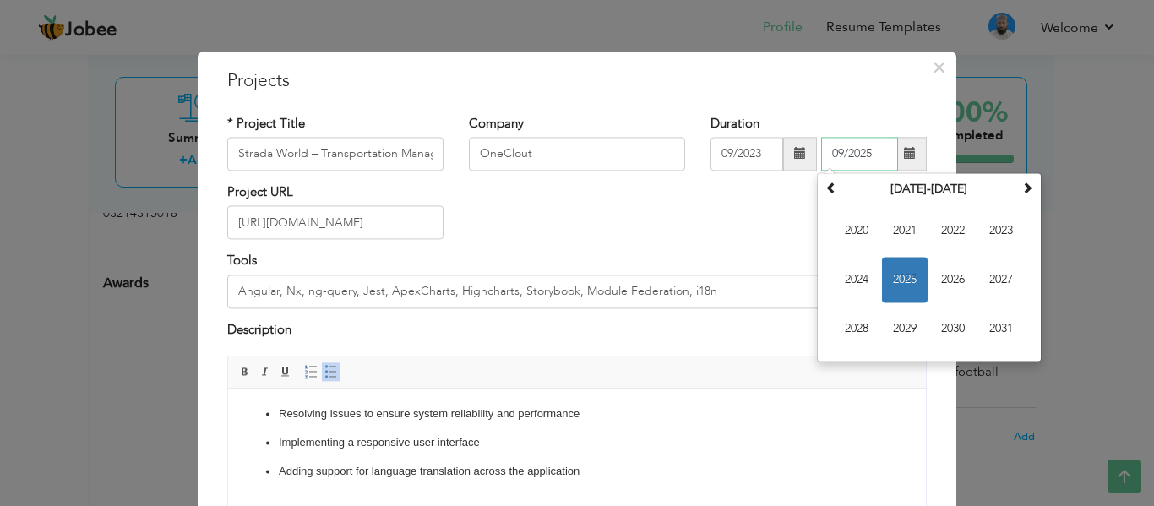
click at [836, 155] on input "09/2025" at bounding box center [859, 154] width 77 height 34
click at [900, 273] on span "2025" at bounding box center [905, 280] width 46 height 46
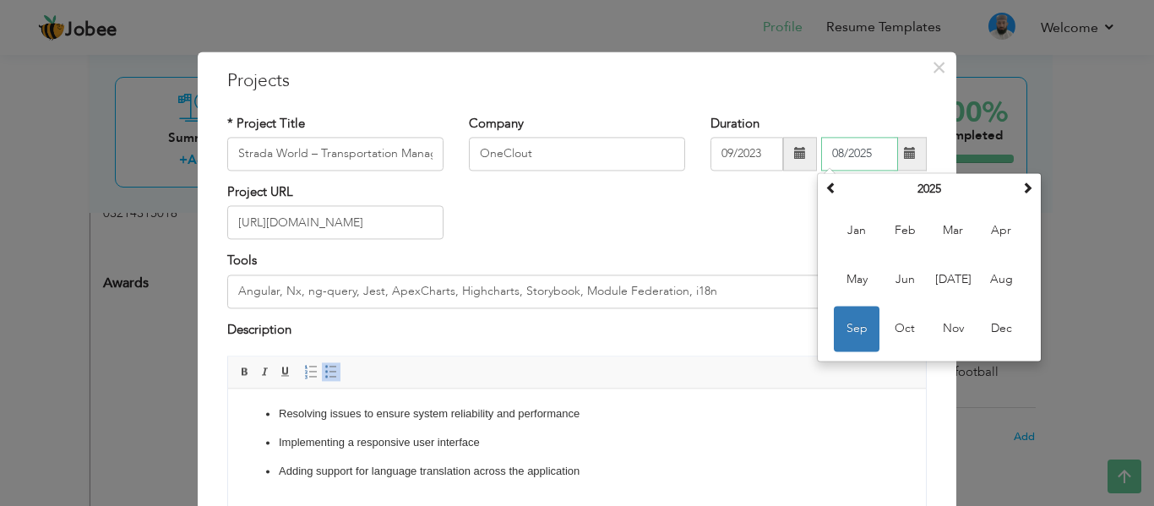
type input "08/2025"
click at [789, 323] on div "Description" at bounding box center [576, 332] width 699 height 22
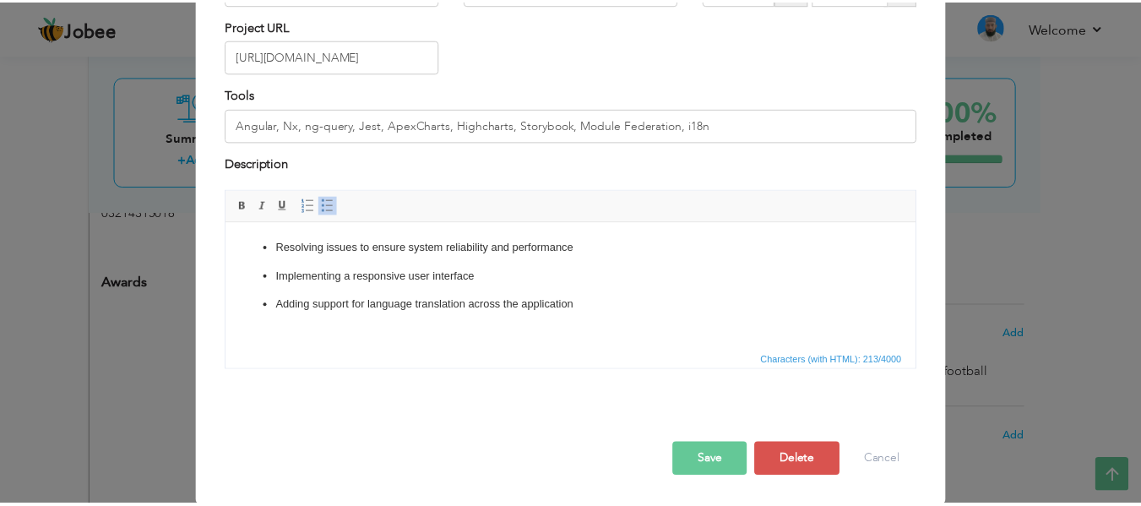
scroll to position [168, 0]
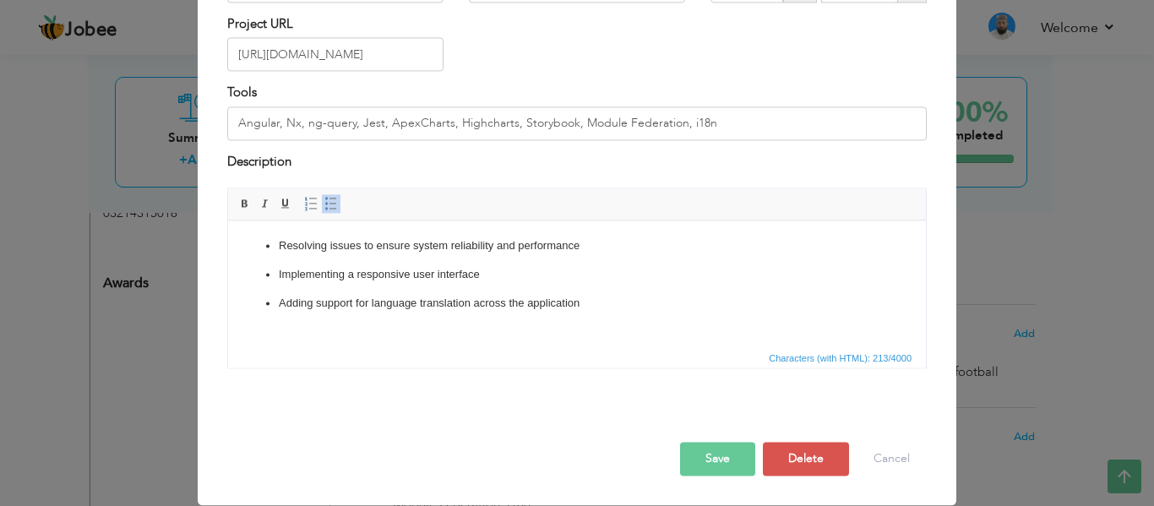
click at [720, 459] on button "Save" at bounding box center [717, 460] width 75 height 34
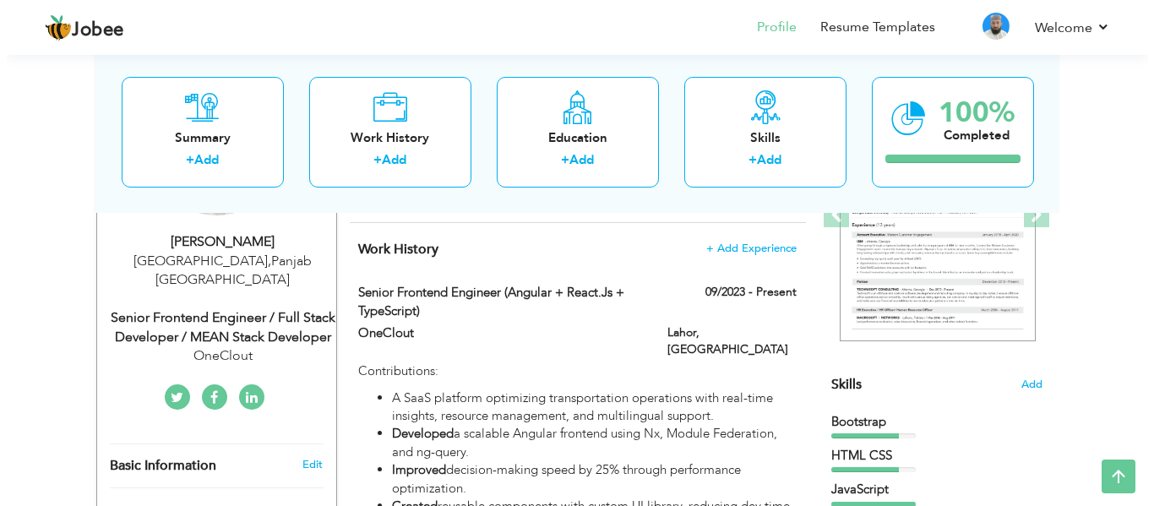
scroll to position [274, 0]
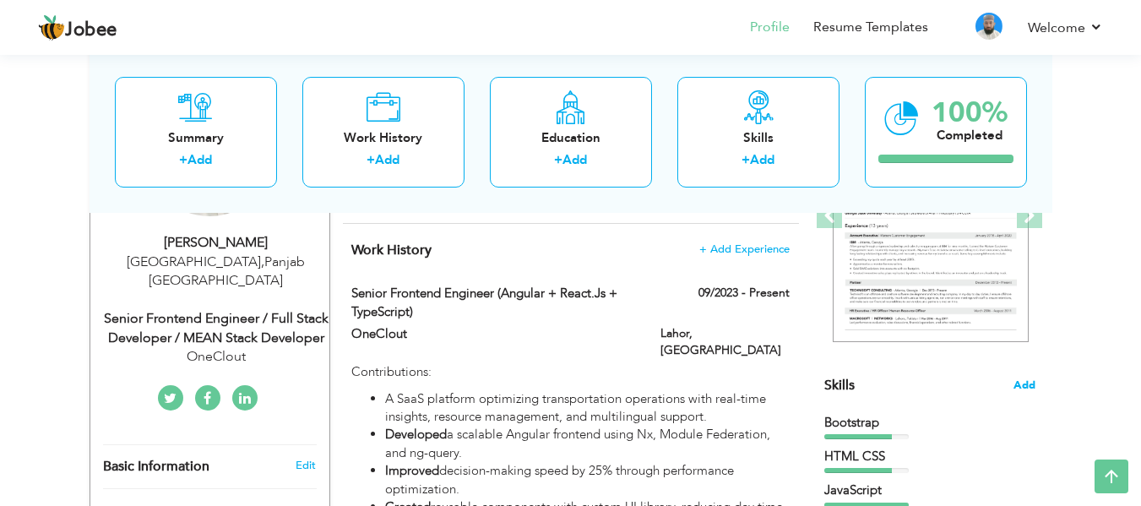
click at [1027, 381] on span "Add" at bounding box center [1024, 385] width 22 height 16
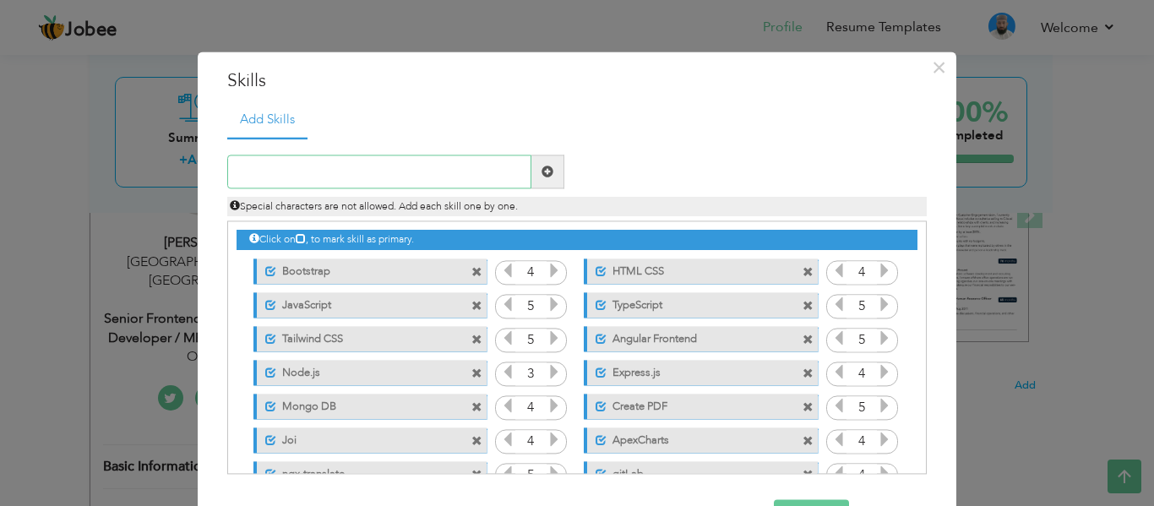
click at [367, 173] on input "text" at bounding box center [379, 172] width 304 height 34
type input "React.js"
click at [541, 172] on span at bounding box center [547, 172] width 12 height 12
click at [392, 171] on input "text" at bounding box center [379, 172] width 304 height 34
type input "O"
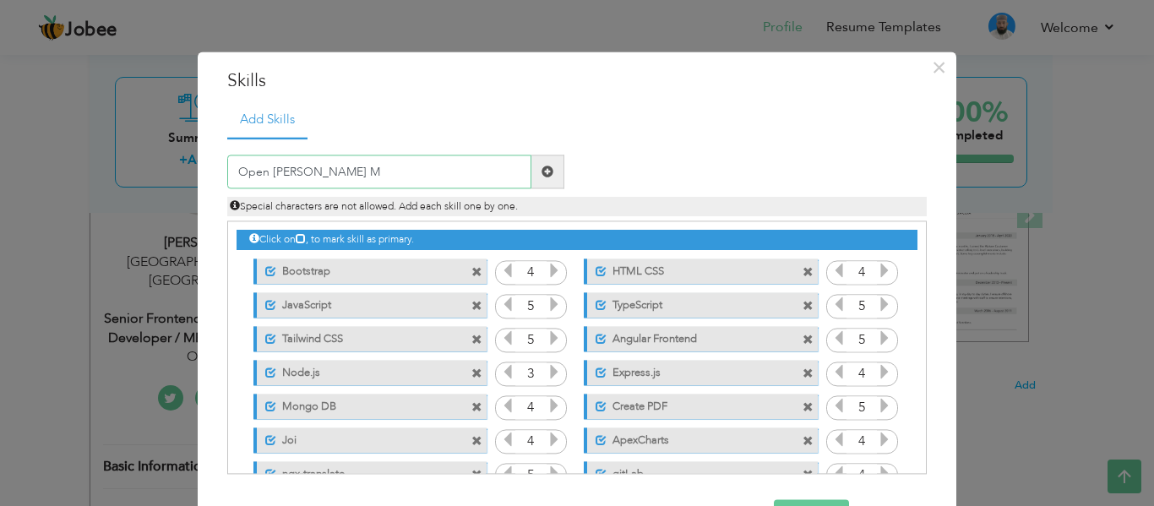
drag, startPoint x: 313, startPoint y: 170, endPoint x: 233, endPoint y: 168, distance: 80.2
click at [233, 168] on input "Open [PERSON_NAME] M" at bounding box center [379, 172] width 304 height 34
paste input "StreetMap"
type input "OpenStreetMap"
click at [543, 175] on span at bounding box center [547, 172] width 12 height 12
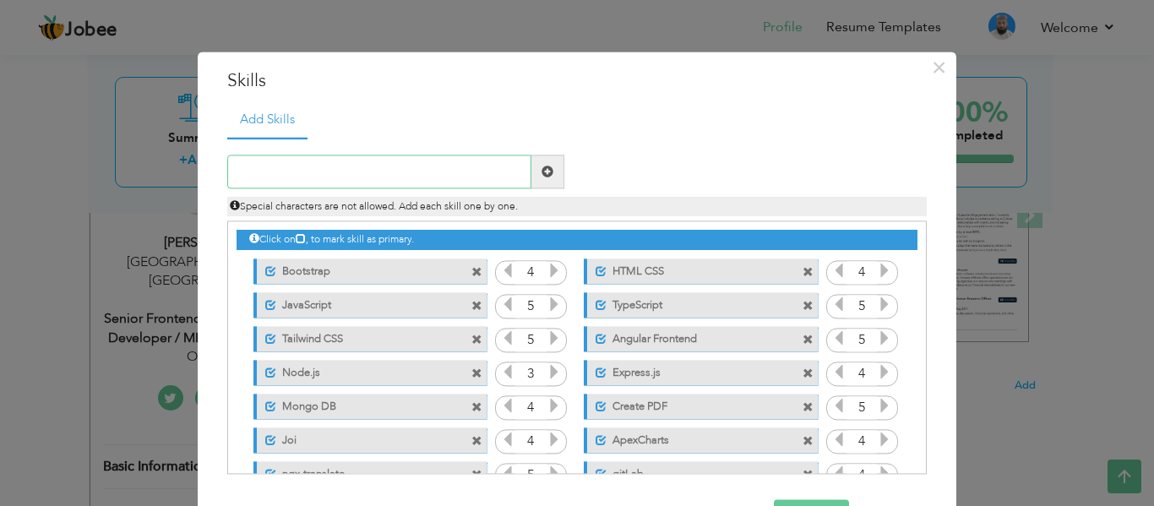
click at [372, 174] on input "text" at bounding box center [379, 172] width 304 height 34
paste input "Esri ArcGIS JavaScript API"
type input "Esri ArcGIS JavaScript API"
click at [546, 171] on span at bounding box center [547, 172] width 12 height 12
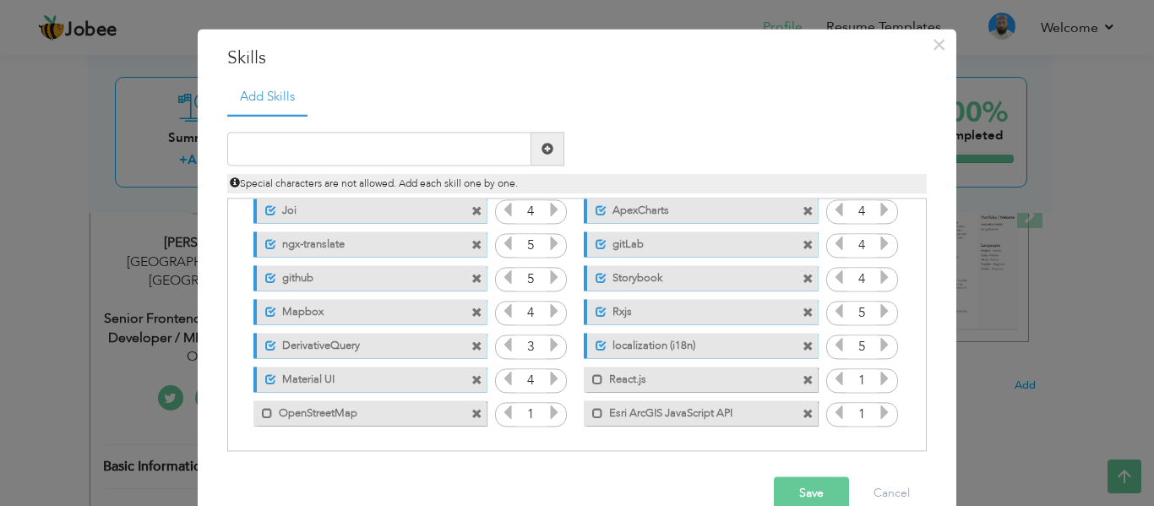
scroll to position [57, 0]
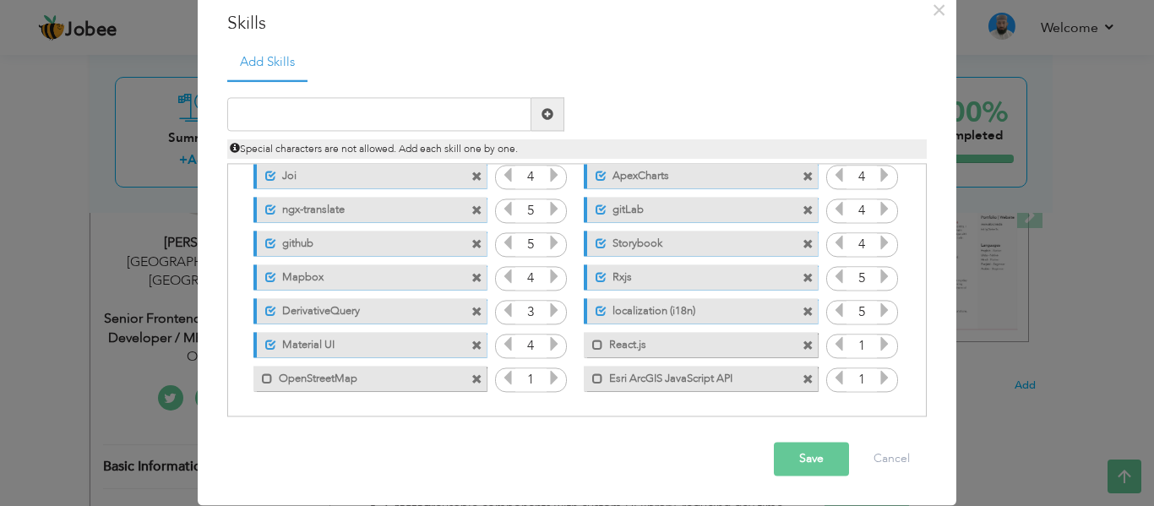
click at [877, 345] on icon at bounding box center [884, 344] width 15 height 15
click at [546, 377] on icon at bounding box center [553, 378] width 15 height 15
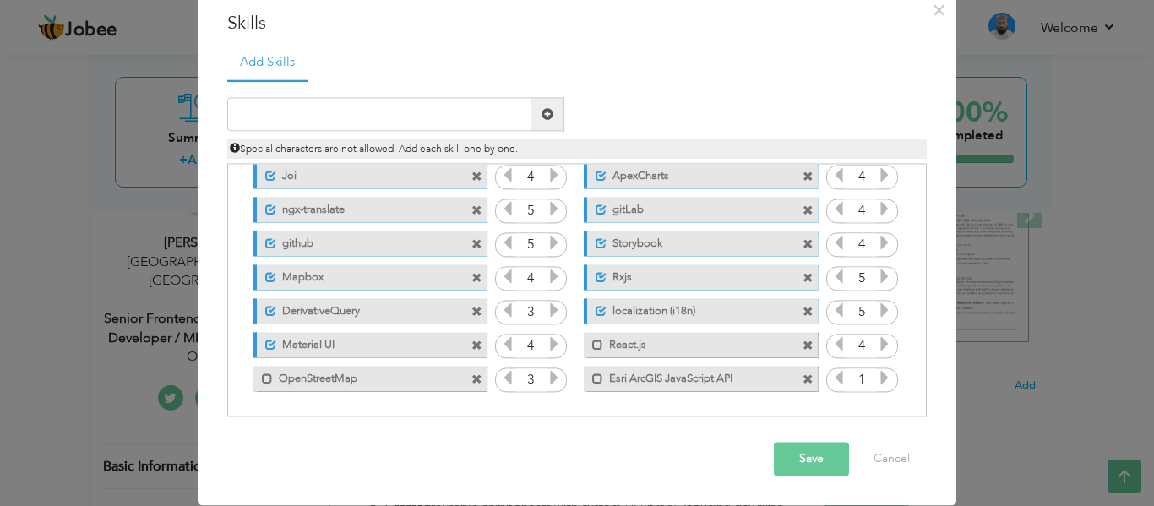
click at [546, 377] on icon at bounding box center [553, 378] width 15 height 15
click at [877, 381] on icon at bounding box center [884, 378] width 15 height 15
click at [807, 460] on button "Save" at bounding box center [811, 460] width 75 height 34
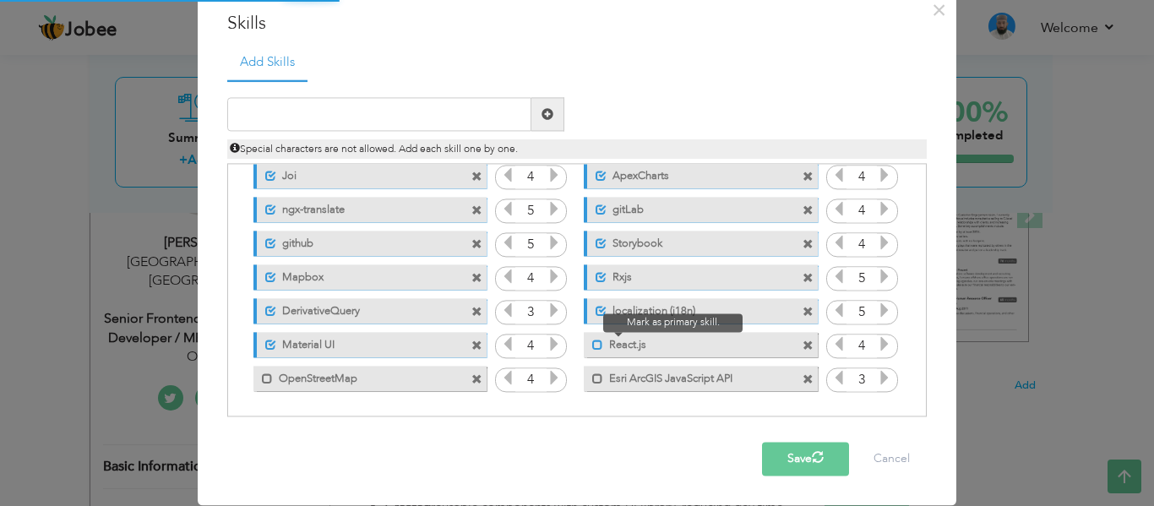
click at [592, 342] on span at bounding box center [597, 344] width 11 height 11
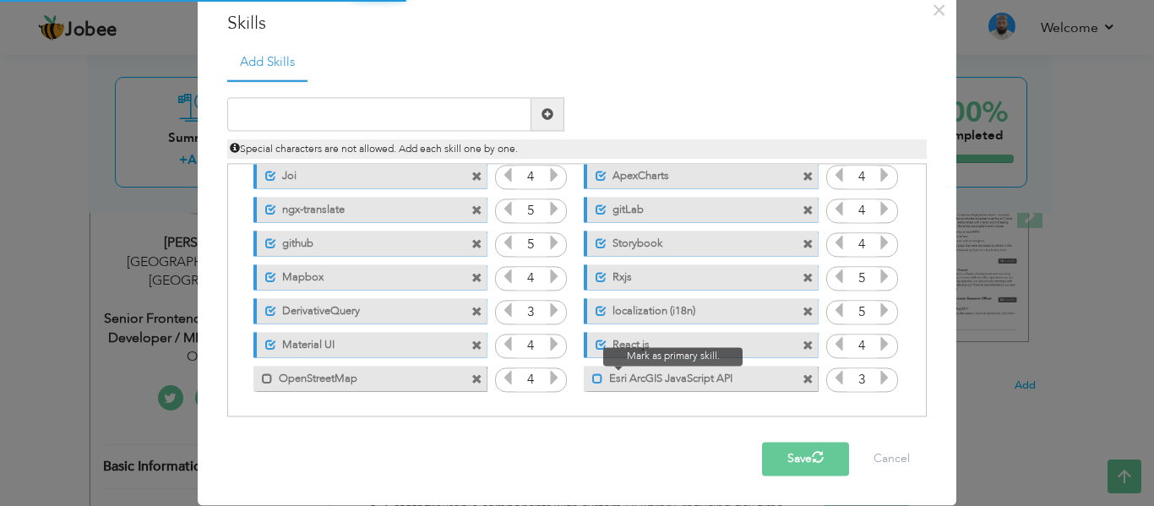
click at [589, 383] on div "Click on , to mark skill as primary. Unmark as primary skill. Bootstrap 4 HTML …" at bounding box center [576, 176] width 681 height 437
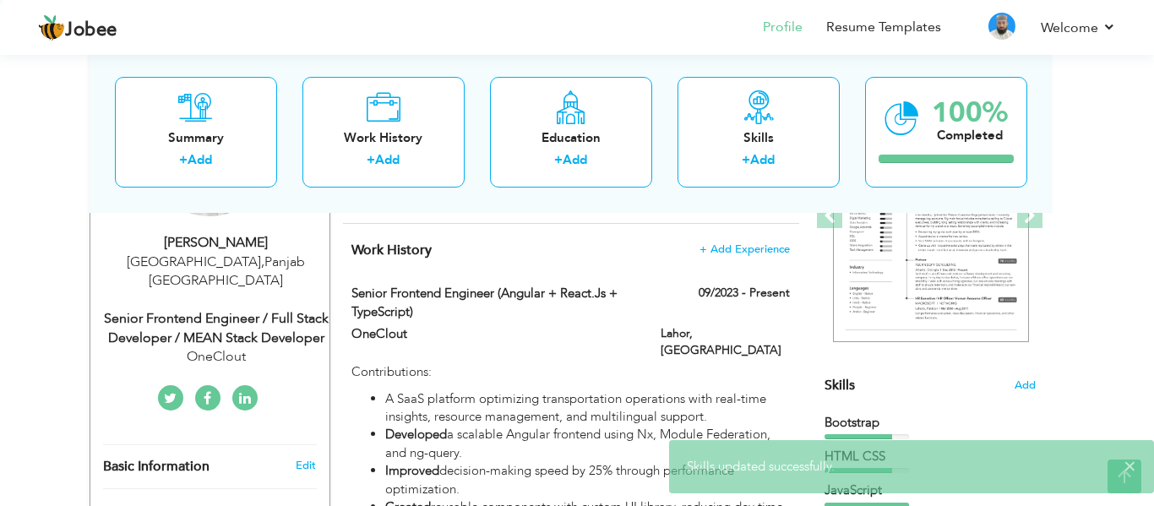
scroll to position [0, 0]
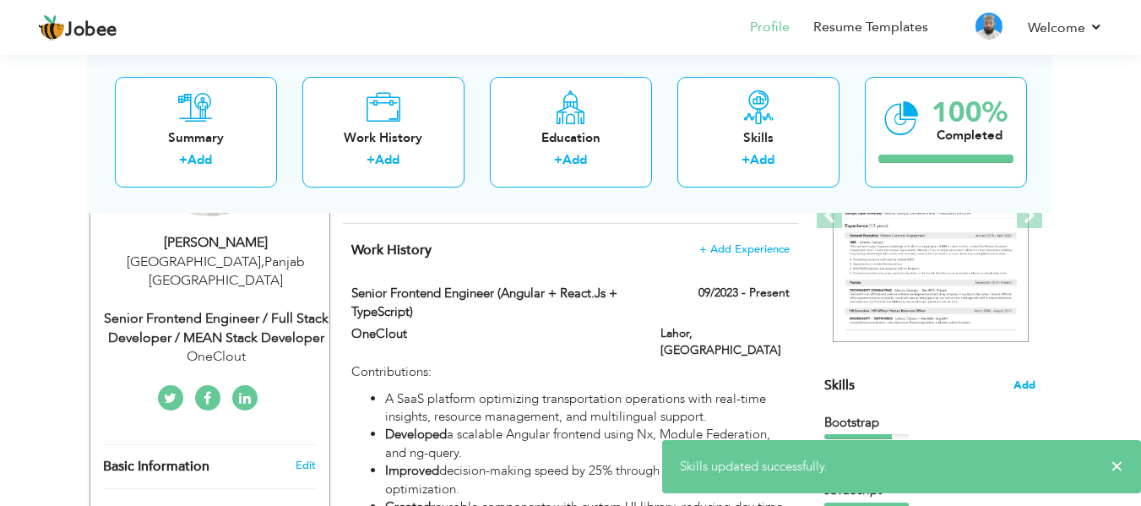
click at [1015, 383] on span "Add" at bounding box center [1024, 385] width 22 height 16
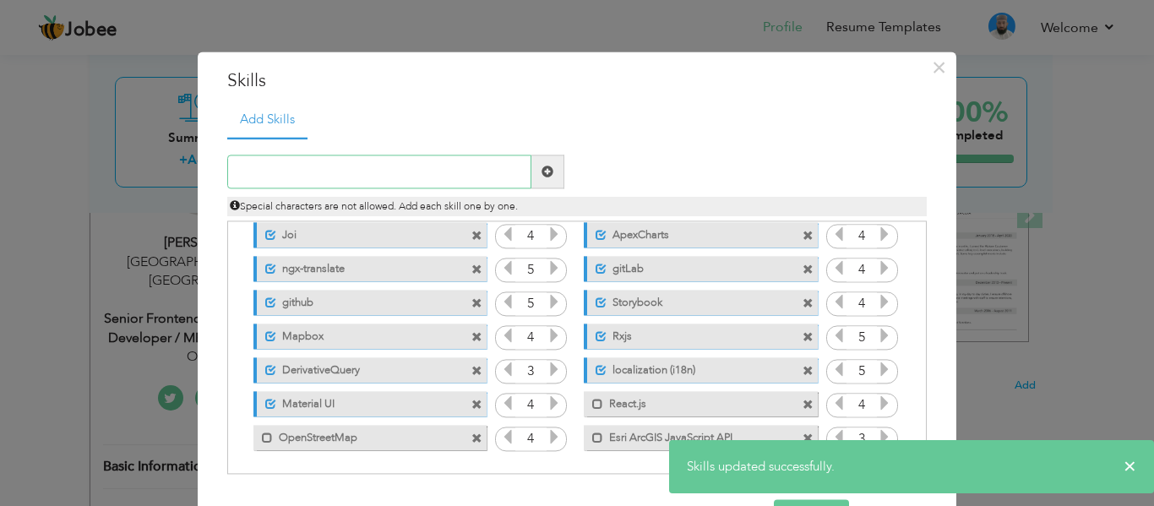
scroll to position [207, 0]
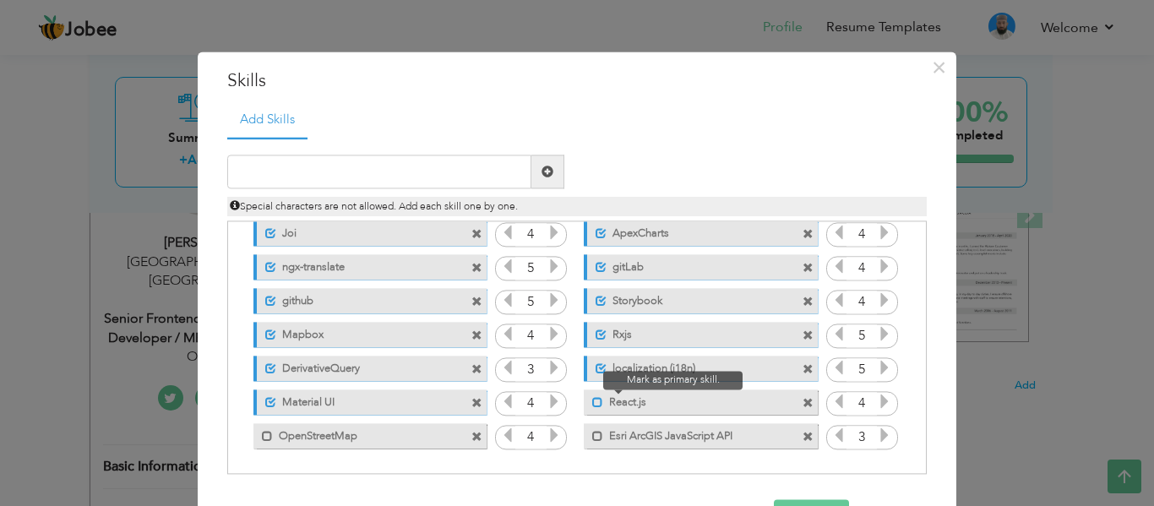
click at [592, 404] on span at bounding box center [597, 402] width 11 height 11
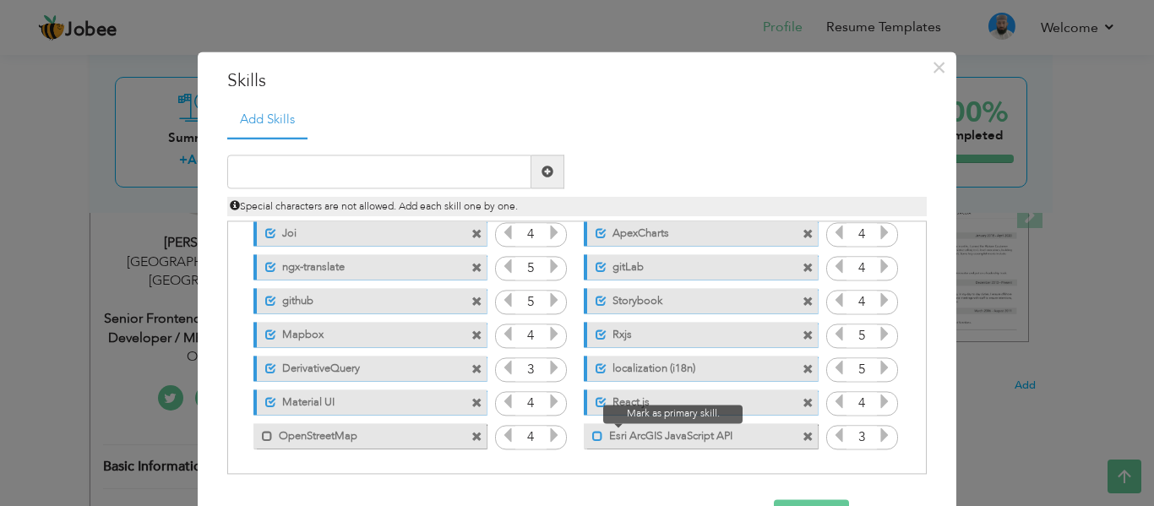
click at [592, 438] on span at bounding box center [597, 436] width 11 height 11
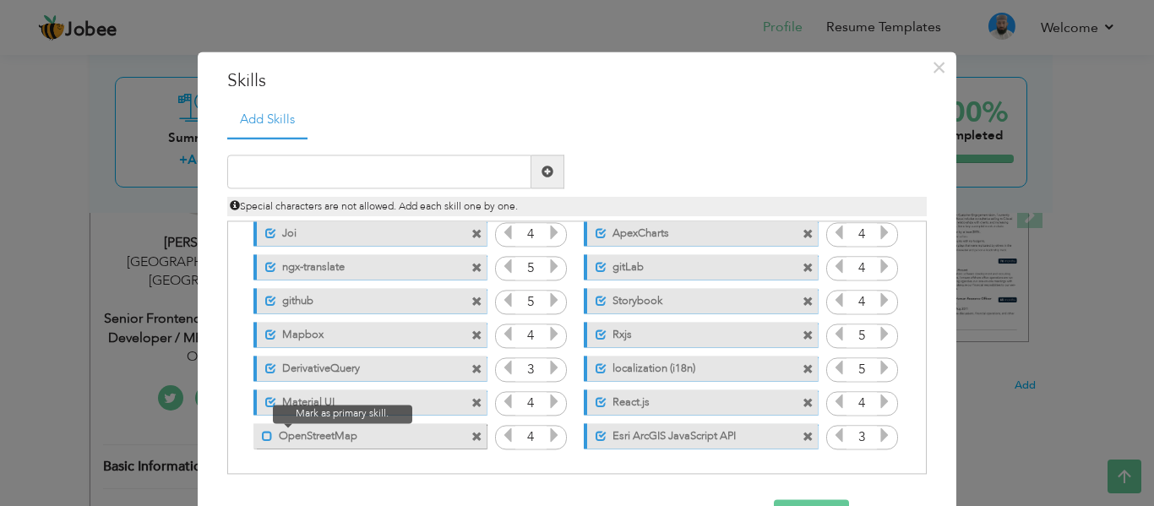
click at [262, 437] on span at bounding box center [267, 436] width 11 height 11
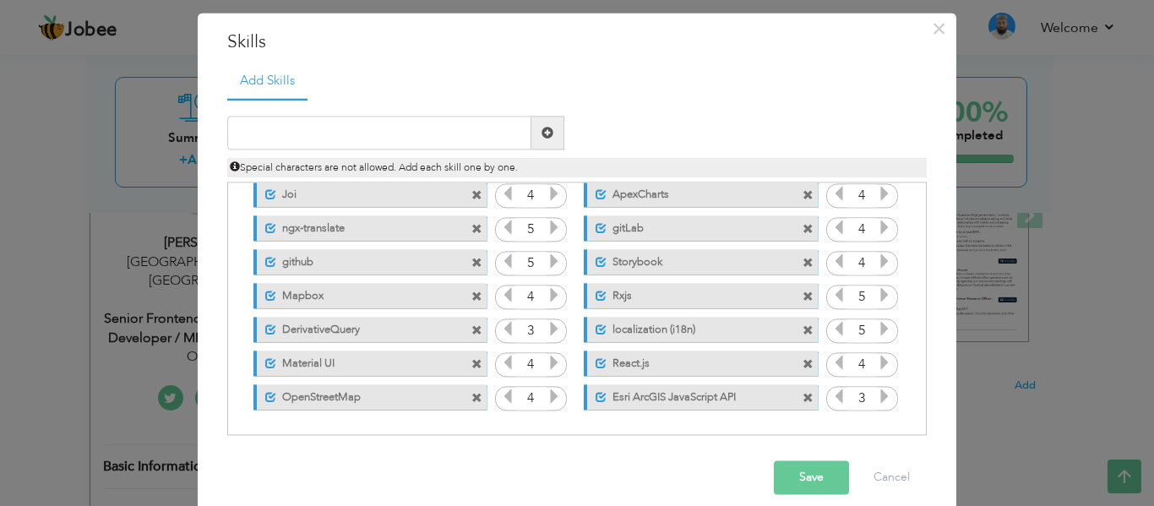
scroll to position [57, 0]
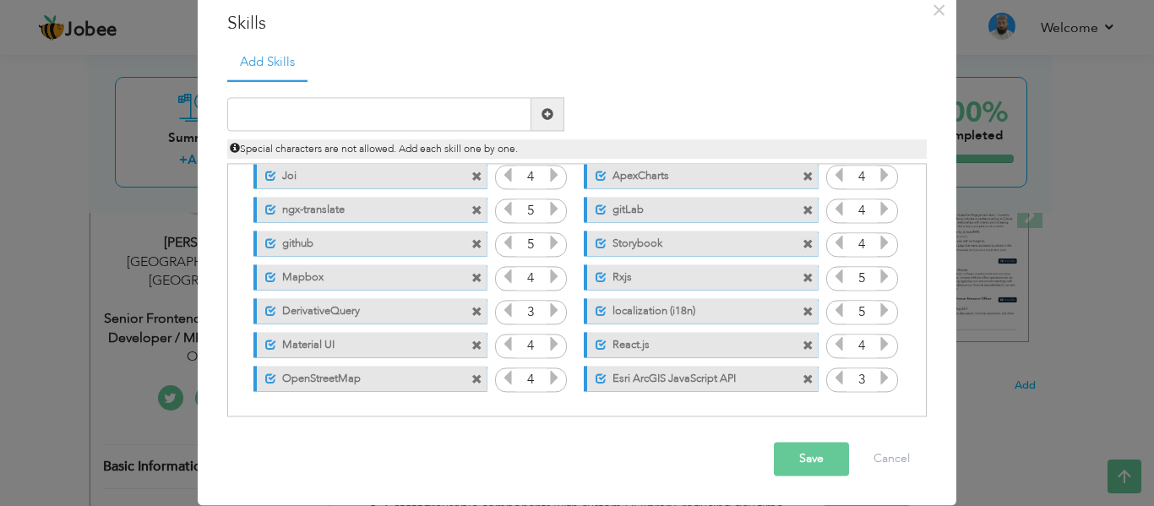
click at [810, 467] on button "Save" at bounding box center [811, 460] width 75 height 34
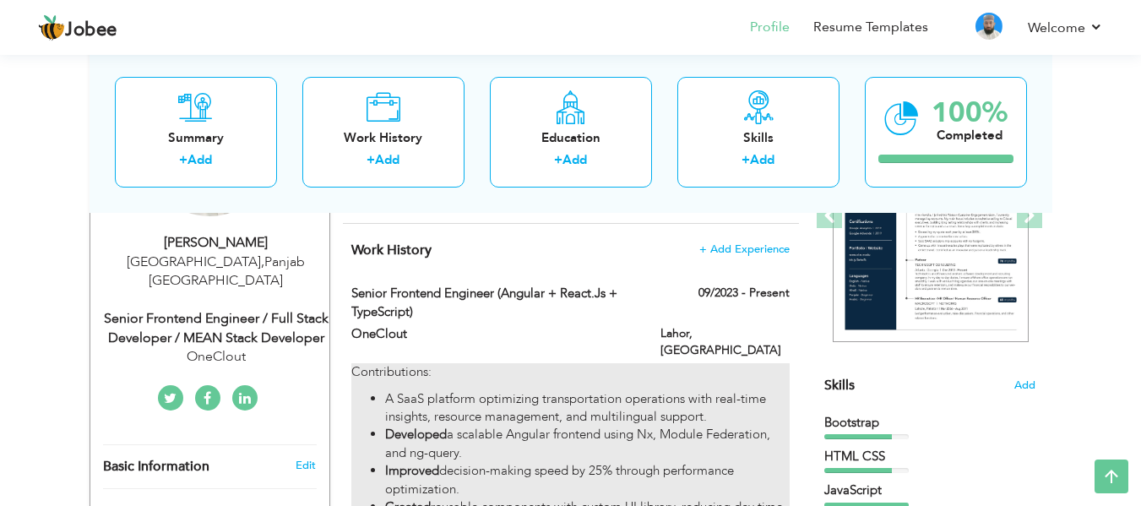
scroll to position [0, 0]
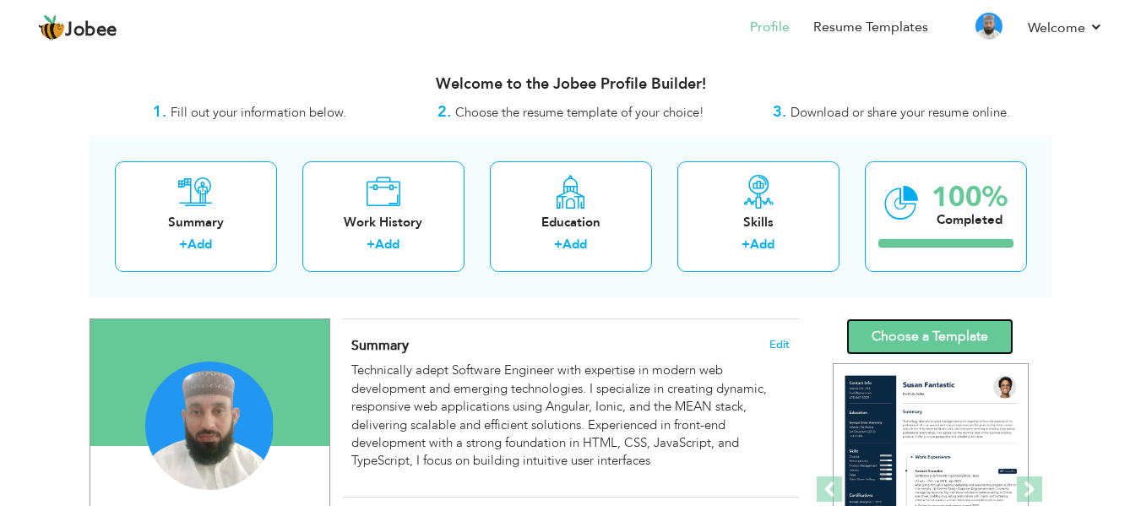
click at [904, 340] on link "Choose a Template" at bounding box center [929, 336] width 167 height 36
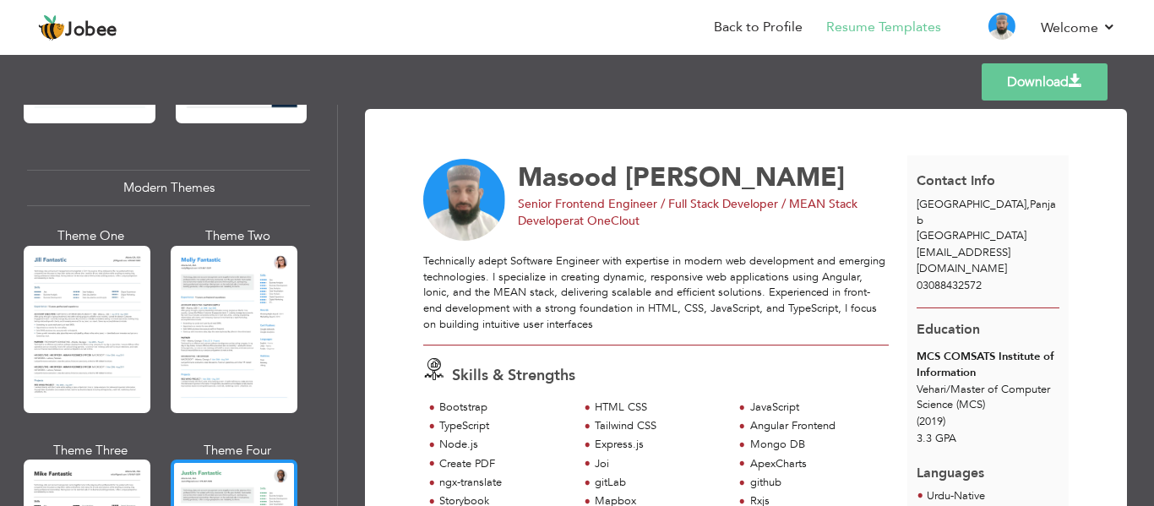
scroll to position [760, 0]
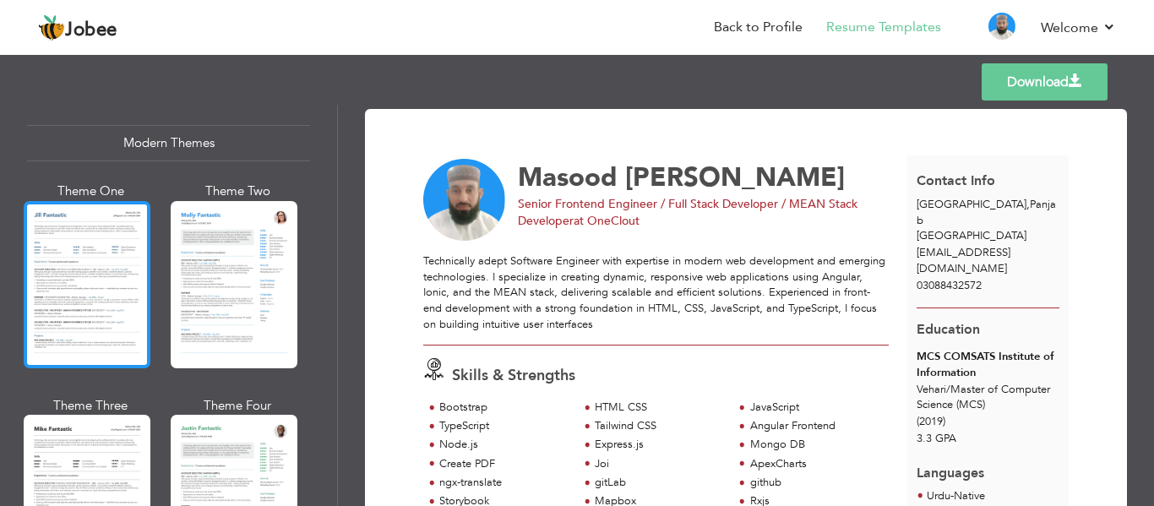
click at [103, 269] on div at bounding box center [87, 284] width 127 height 167
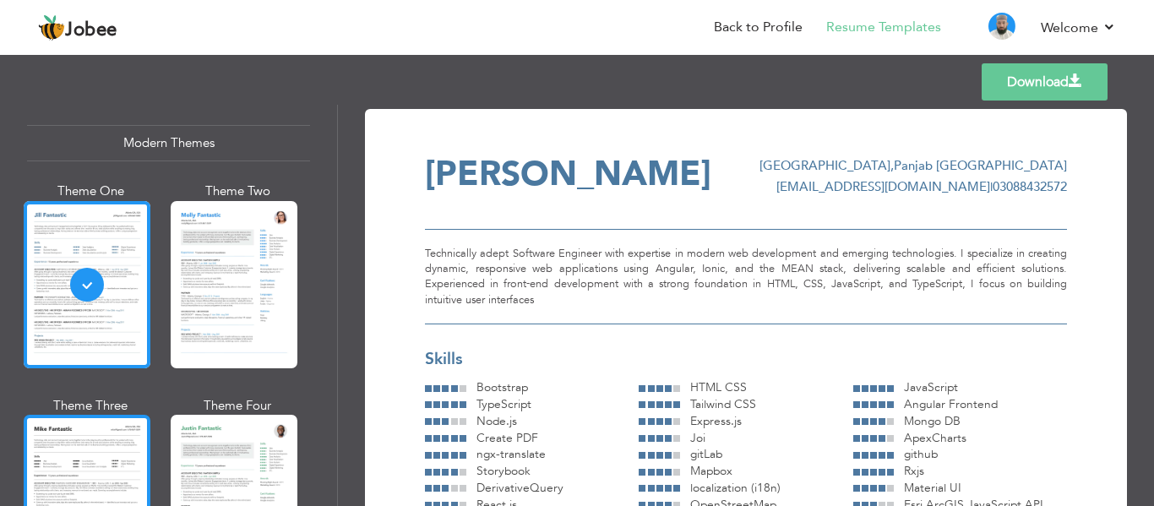
click at [100, 438] on div at bounding box center [87, 498] width 127 height 167
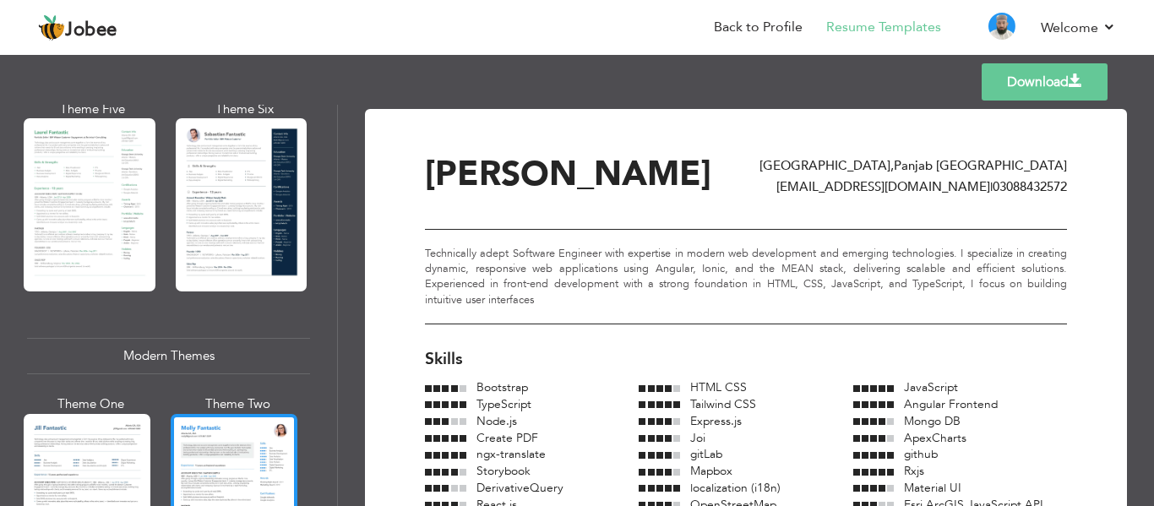
scroll to position [507, 0]
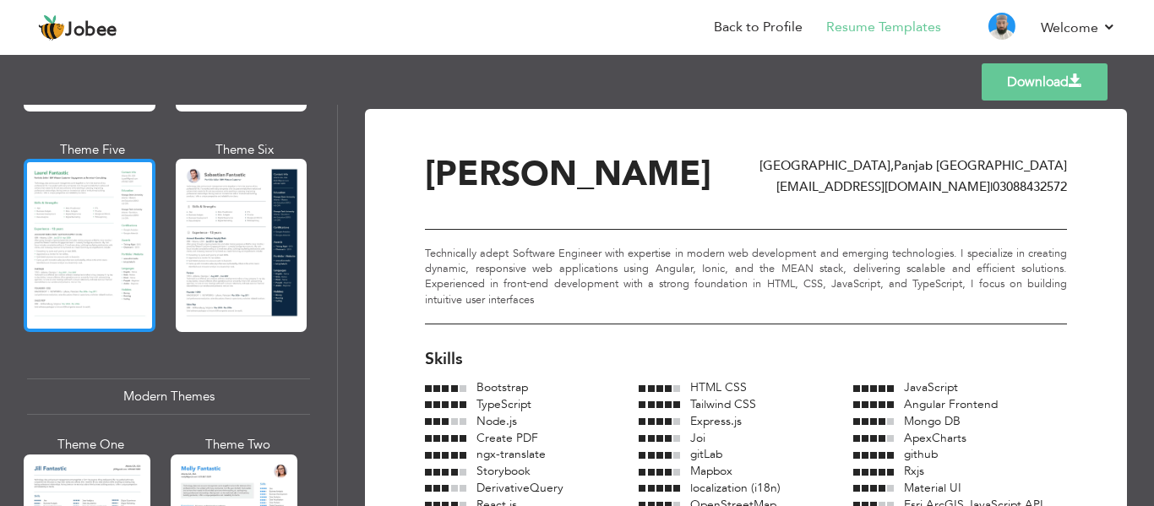
click at [95, 221] on div at bounding box center [90, 245] width 132 height 173
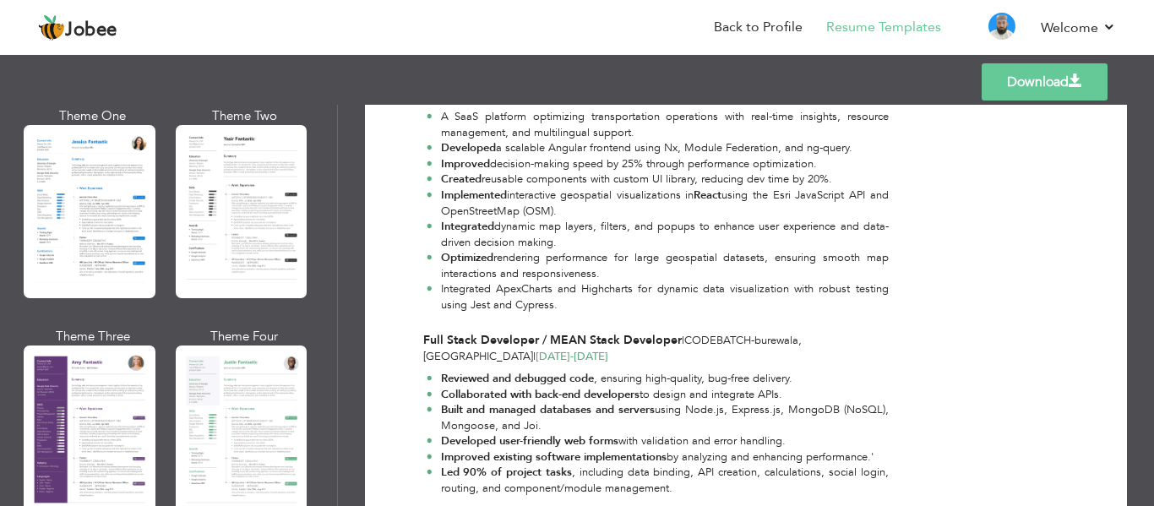
scroll to position [1351, 0]
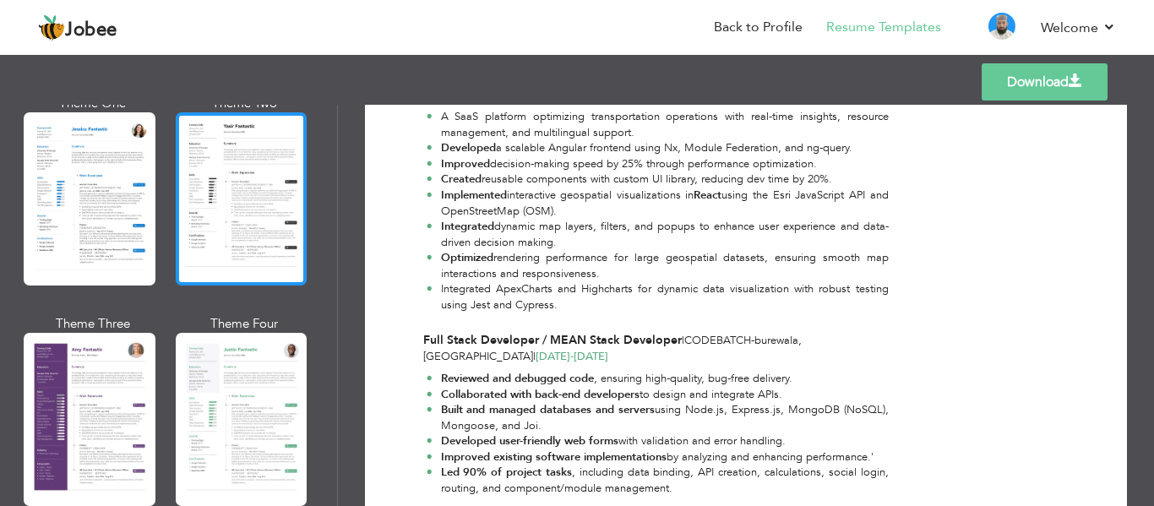
click at [216, 202] on div at bounding box center [242, 198] width 132 height 173
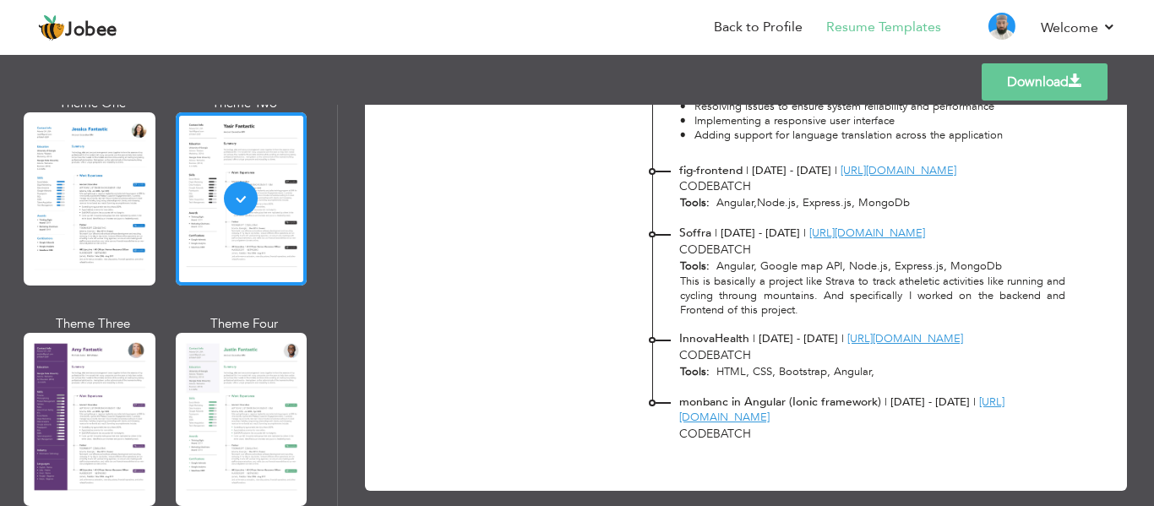
click at [699, 225] on span "Soffra" at bounding box center [695, 233] width 32 height 16
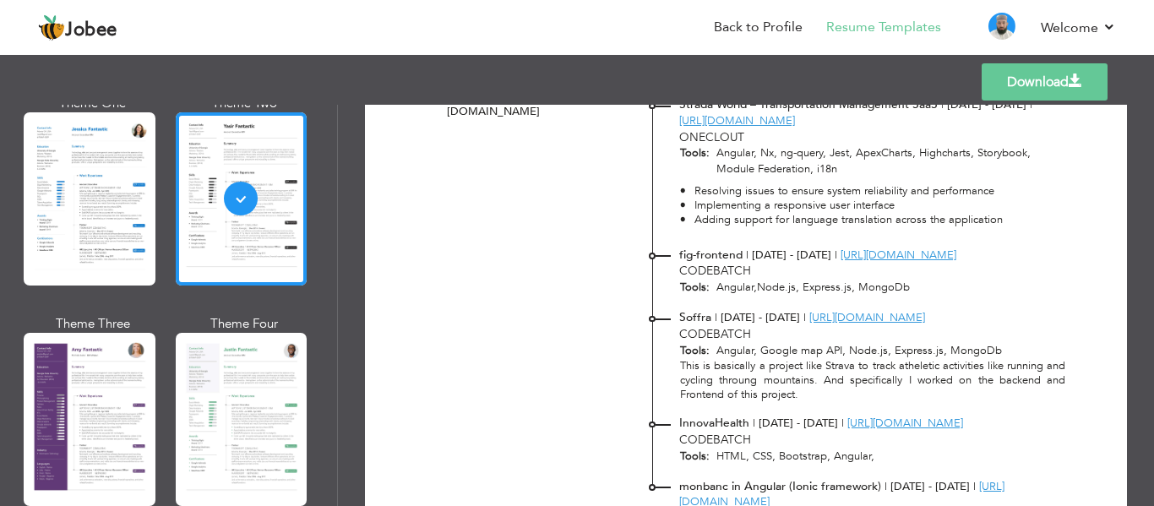
click at [706, 247] on span "fig-frontend" at bounding box center [710, 255] width 63 height 16
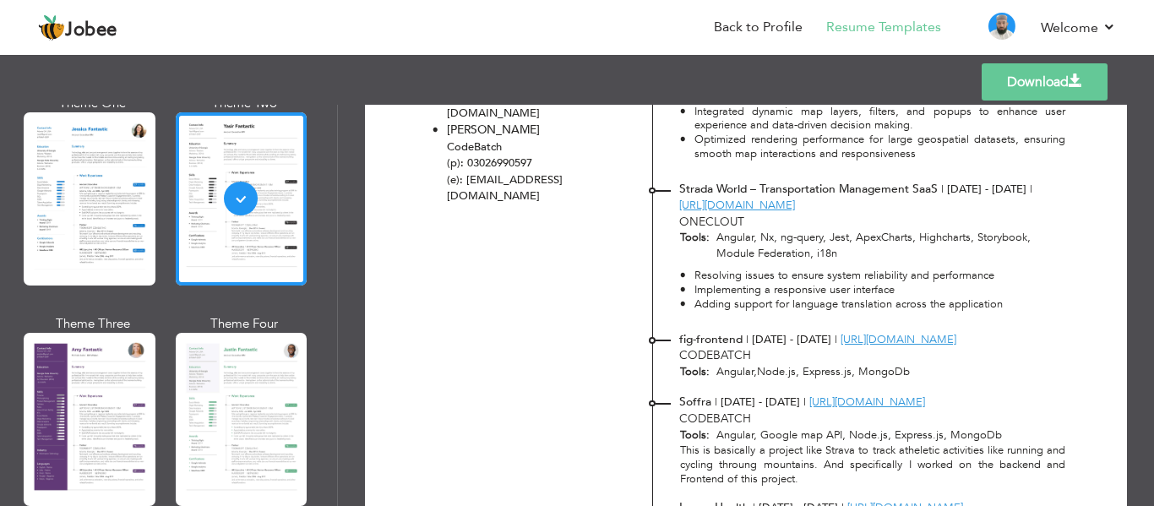
click at [712, 214] on span "OneClout" at bounding box center [711, 222] width 65 height 16
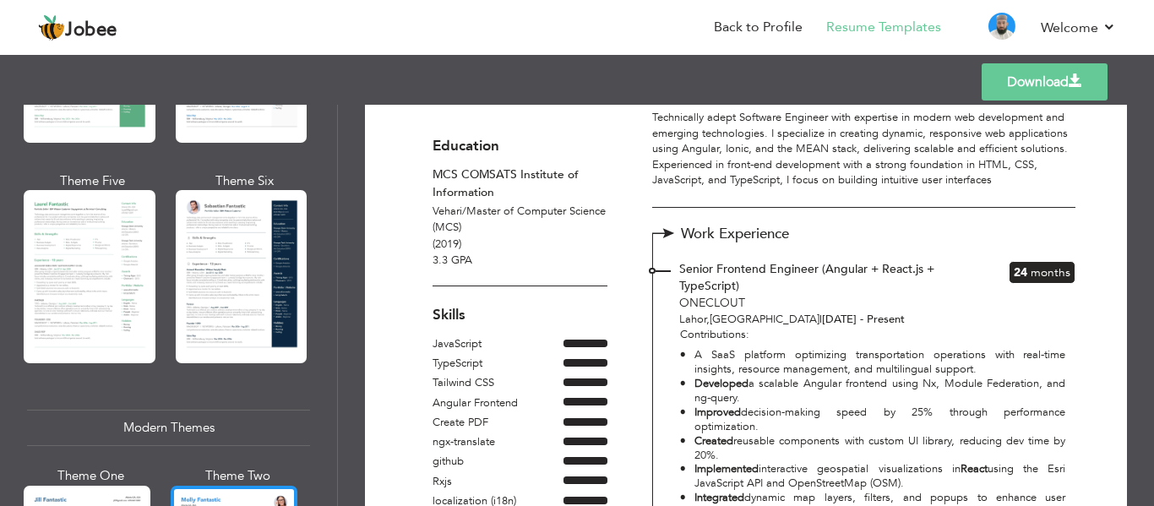
scroll to position [422, 0]
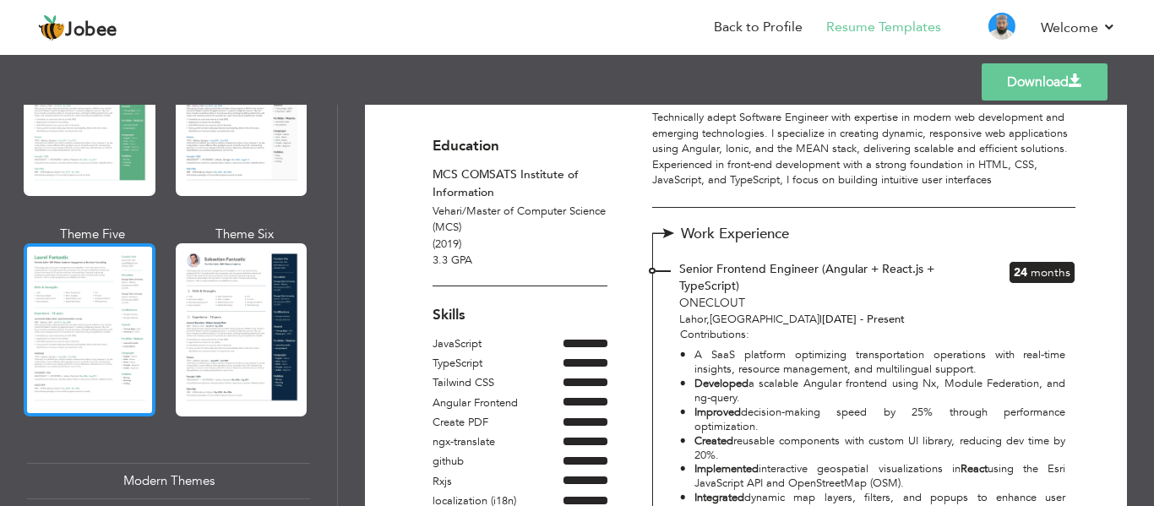
click at [75, 303] on div at bounding box center [90, 329] width 132 height 173
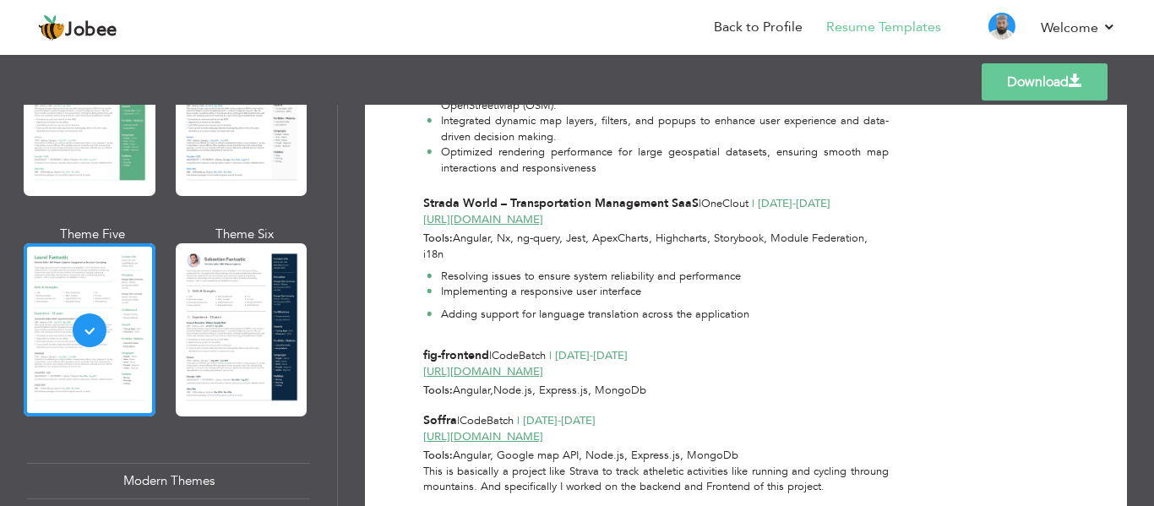
scroll to position [1098, 0]
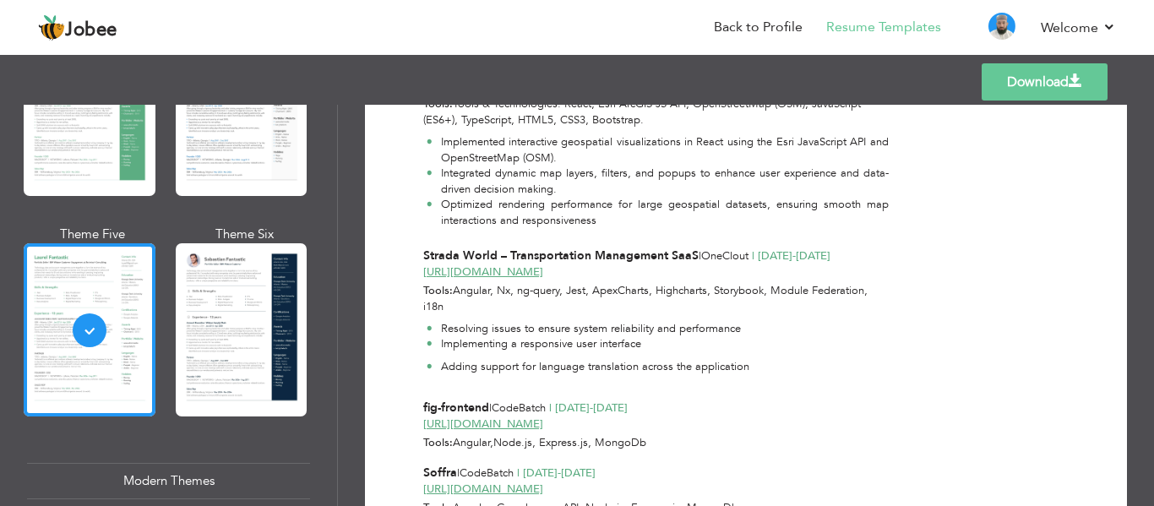
click at [570, 321] on li "Resolving issues to ensure system reliability and performance" at bounding box center [587, 329] width 323 height 16
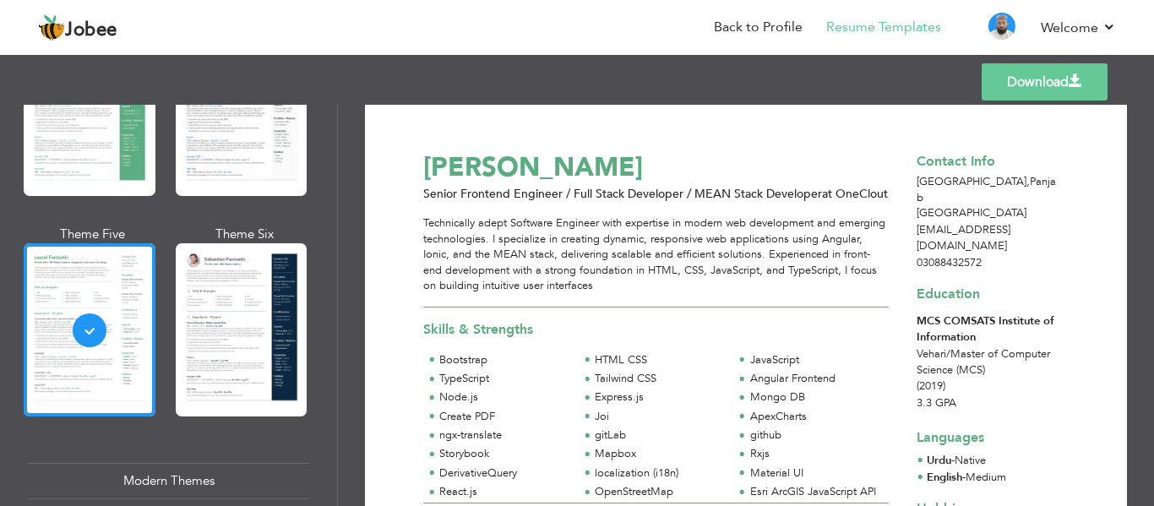
scroll to position [0, 0]
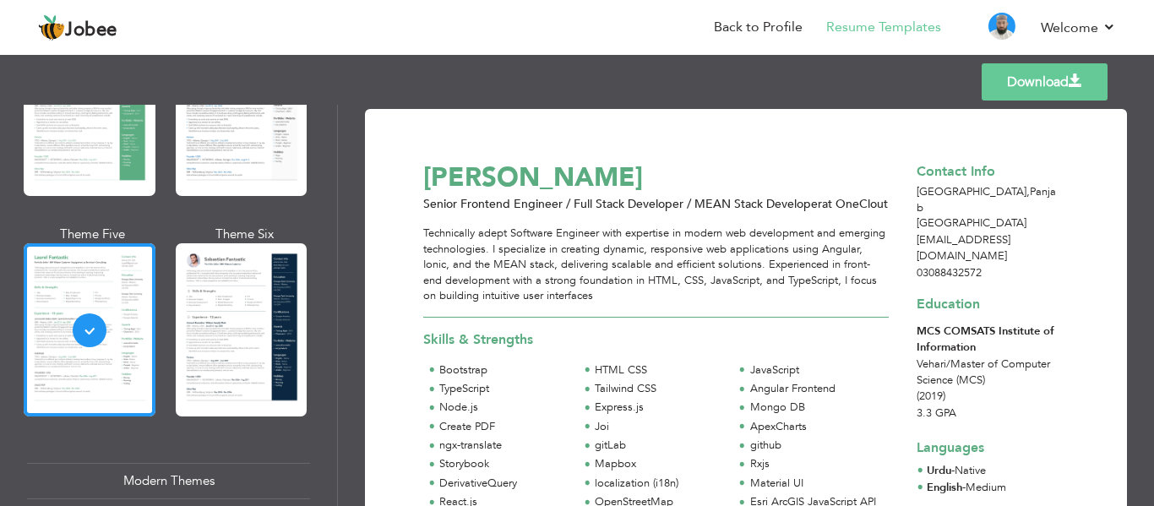
click at [1035, 62] on div "Templates Download" at bounding box center [577, 82] width 1154 height 54
click at [1040, 79] on link "Download" at bounding box center [1044, 81] width 126 height 37
